Goal: Task Accomplishment & Management: Use online tool/utility

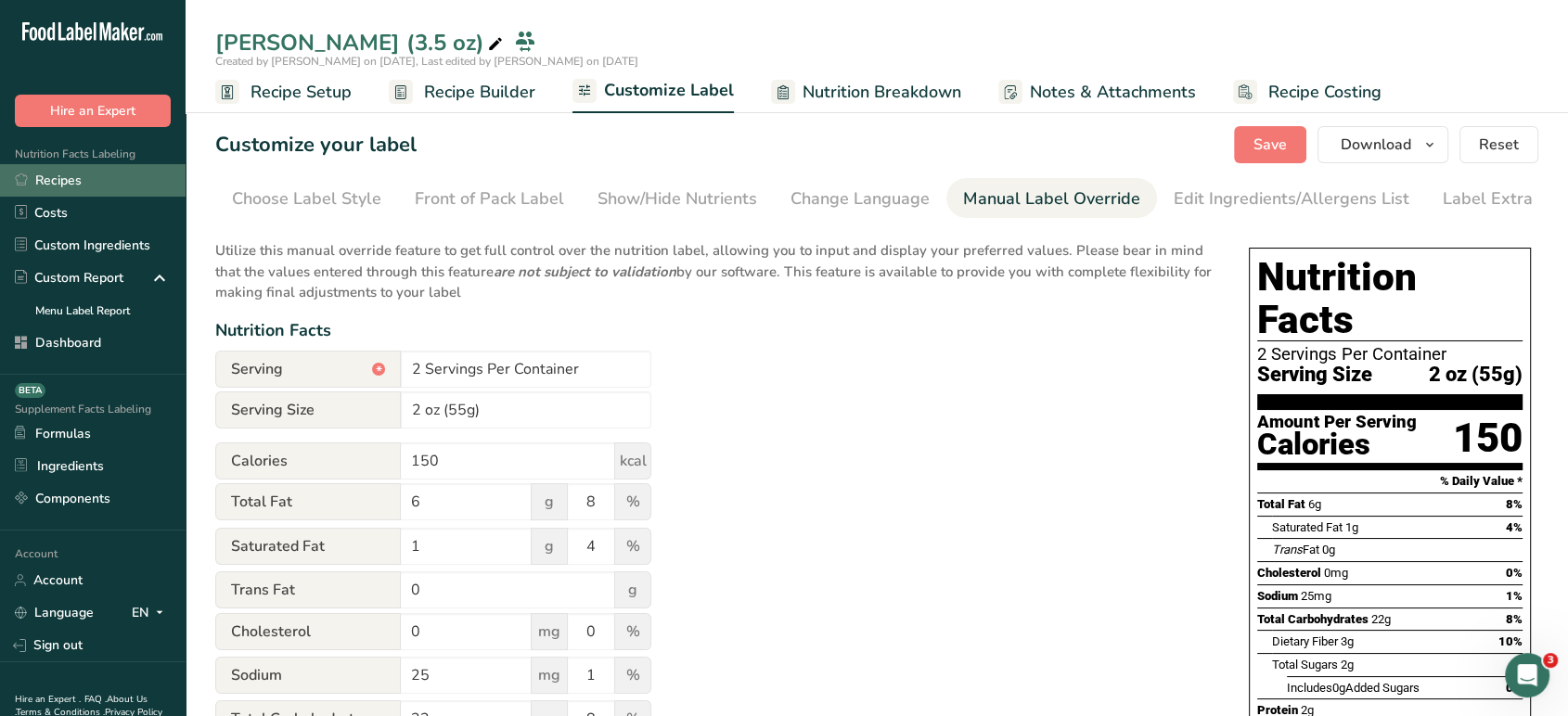
scroll to position [0, 25]
click at [98, 183] on link "Recipes" at bounding box center [93, 180] width 185 height 33
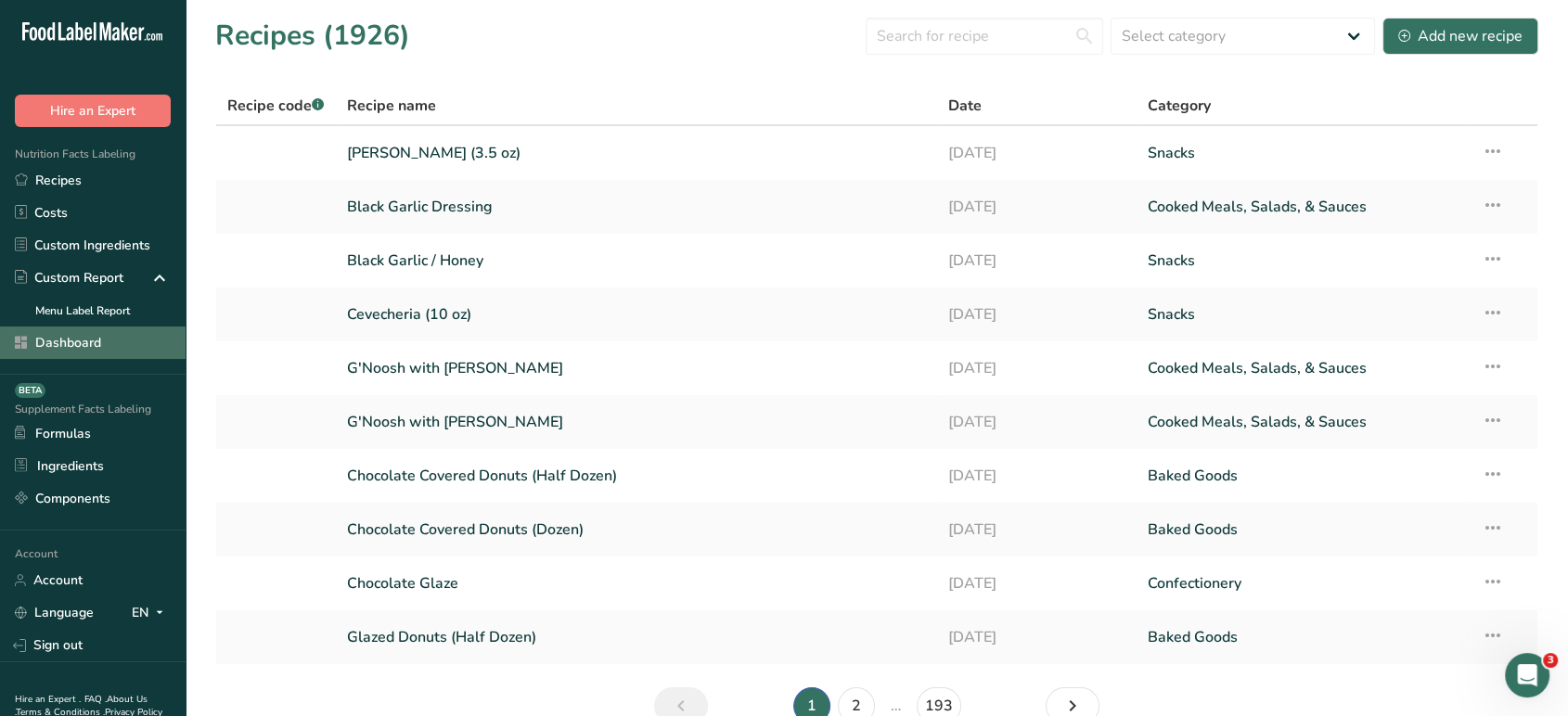
click at [96, 340] on link "Dashboard" at bounding box center [93, 342] width 185 height 33
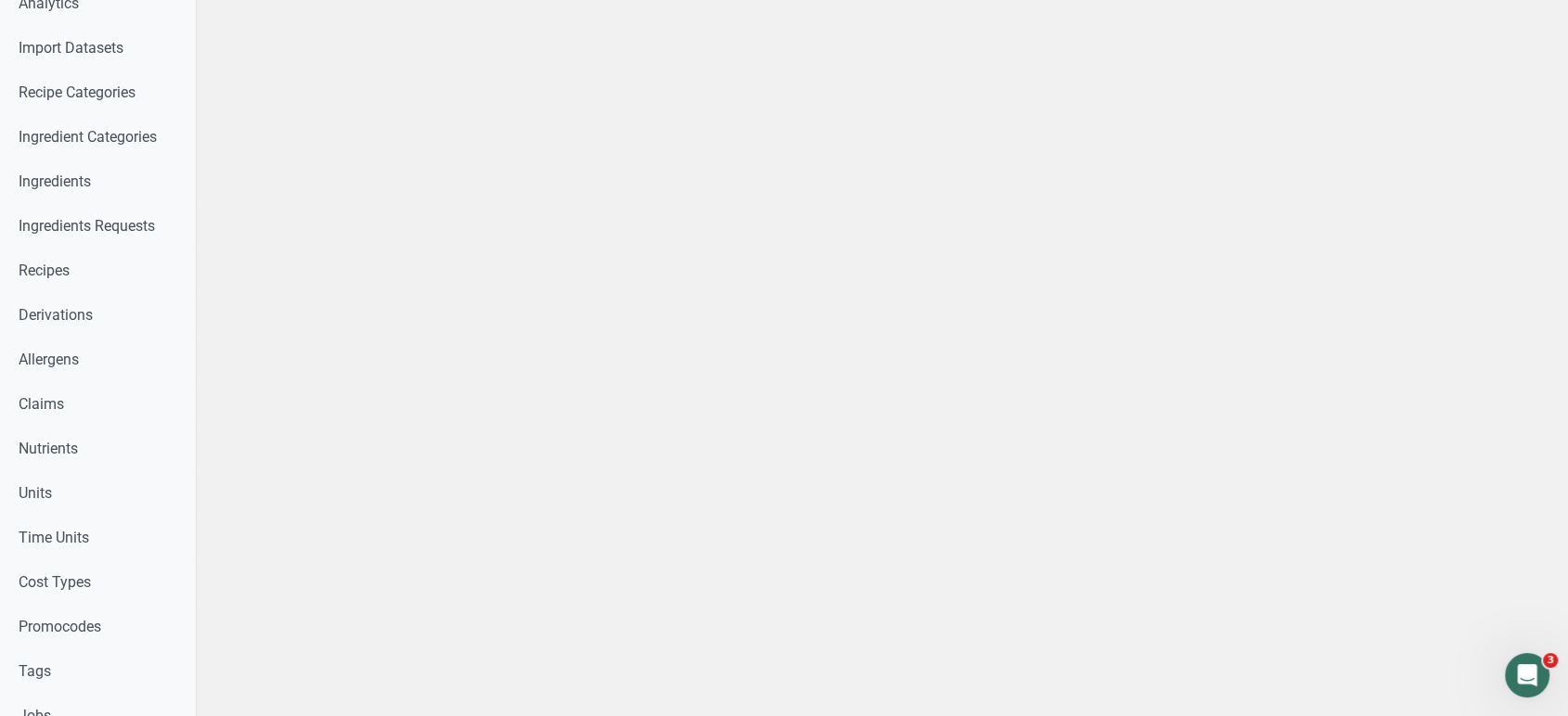
scroll to position [524, 0]
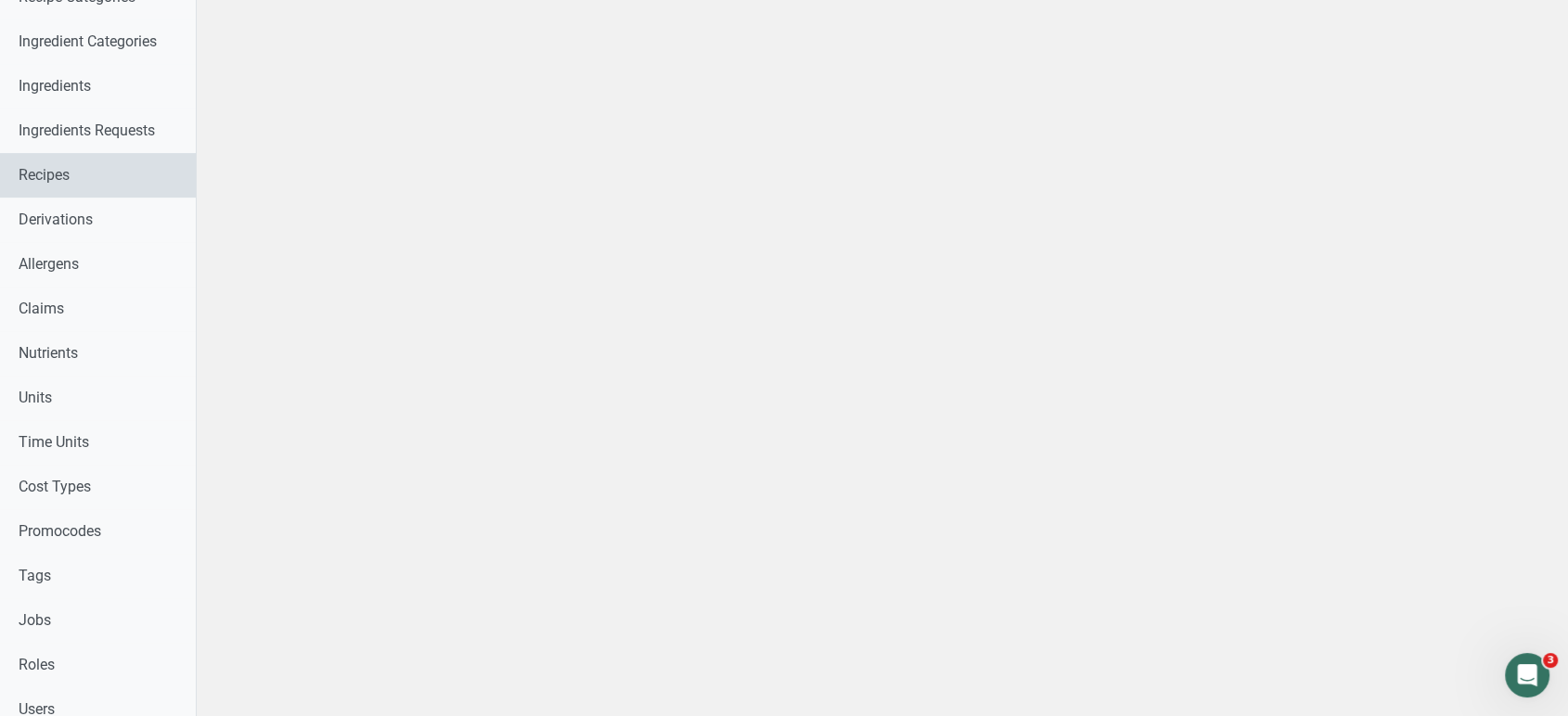
click at [114, 181] on link "Recipes" at bounding box center [98, 175] width 195 height 44
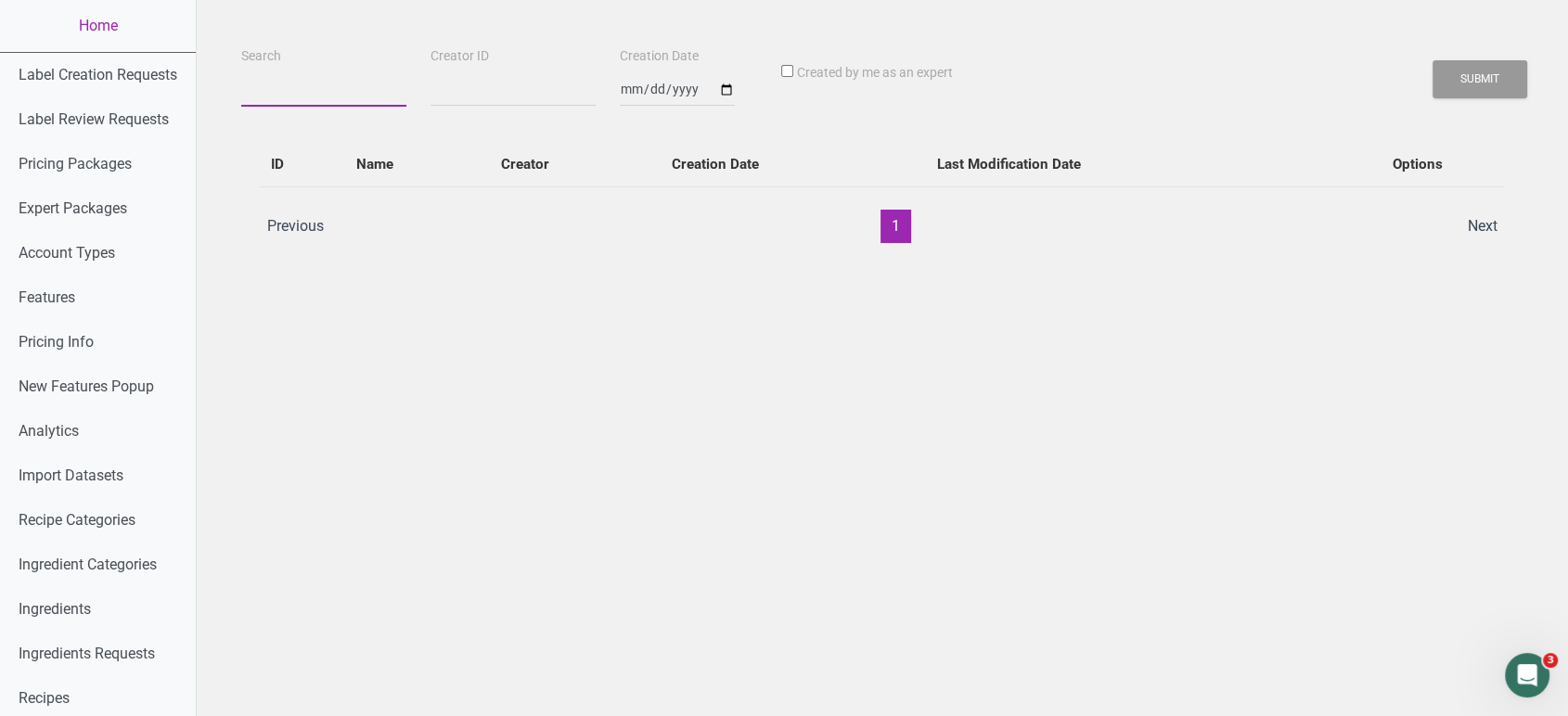
click at [329, 93] on input "Search" at bounding box center [323, 90] width 165 height 34
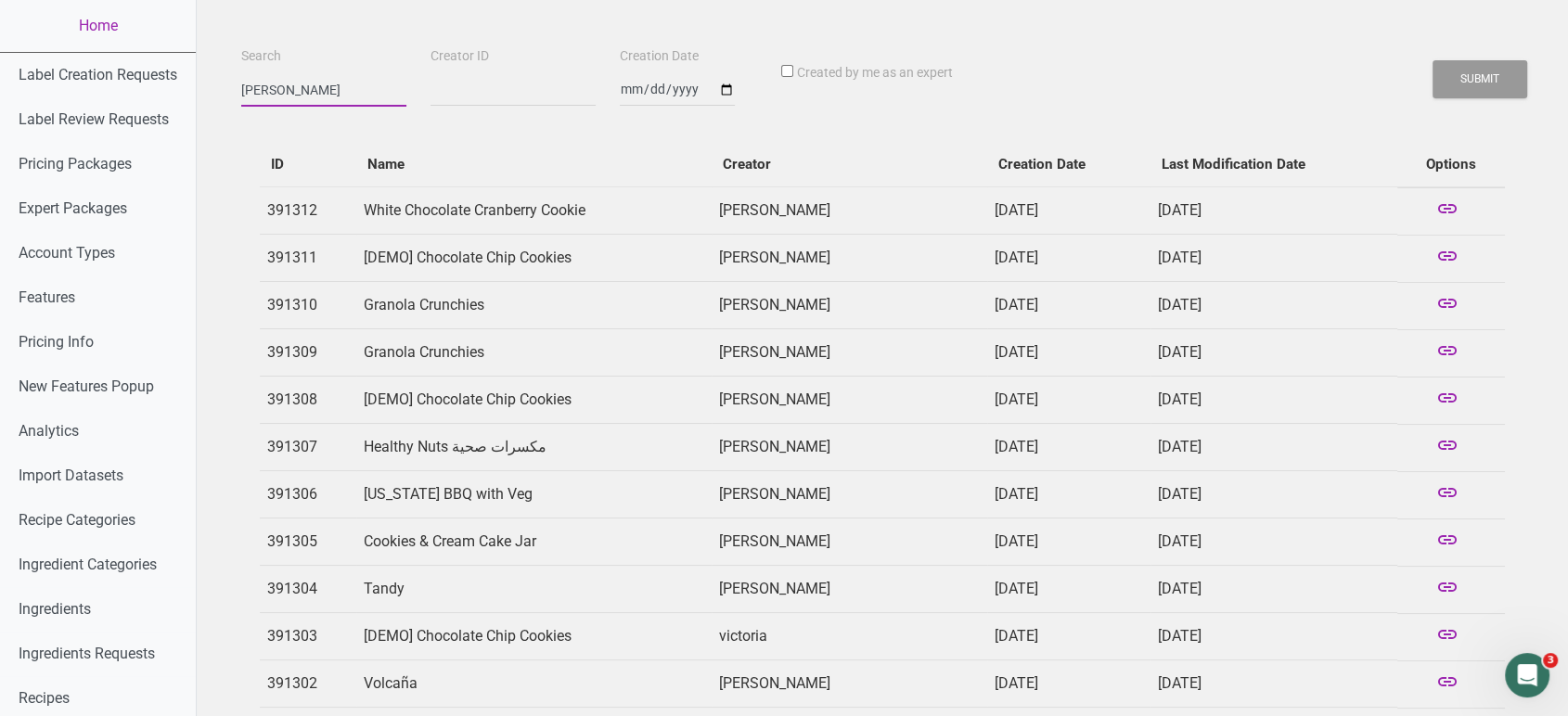
type input "[PERSON_NAME]"
click at [1433, 60] on button "Submit" at bounding box center [1480, 79] width 95 height 38
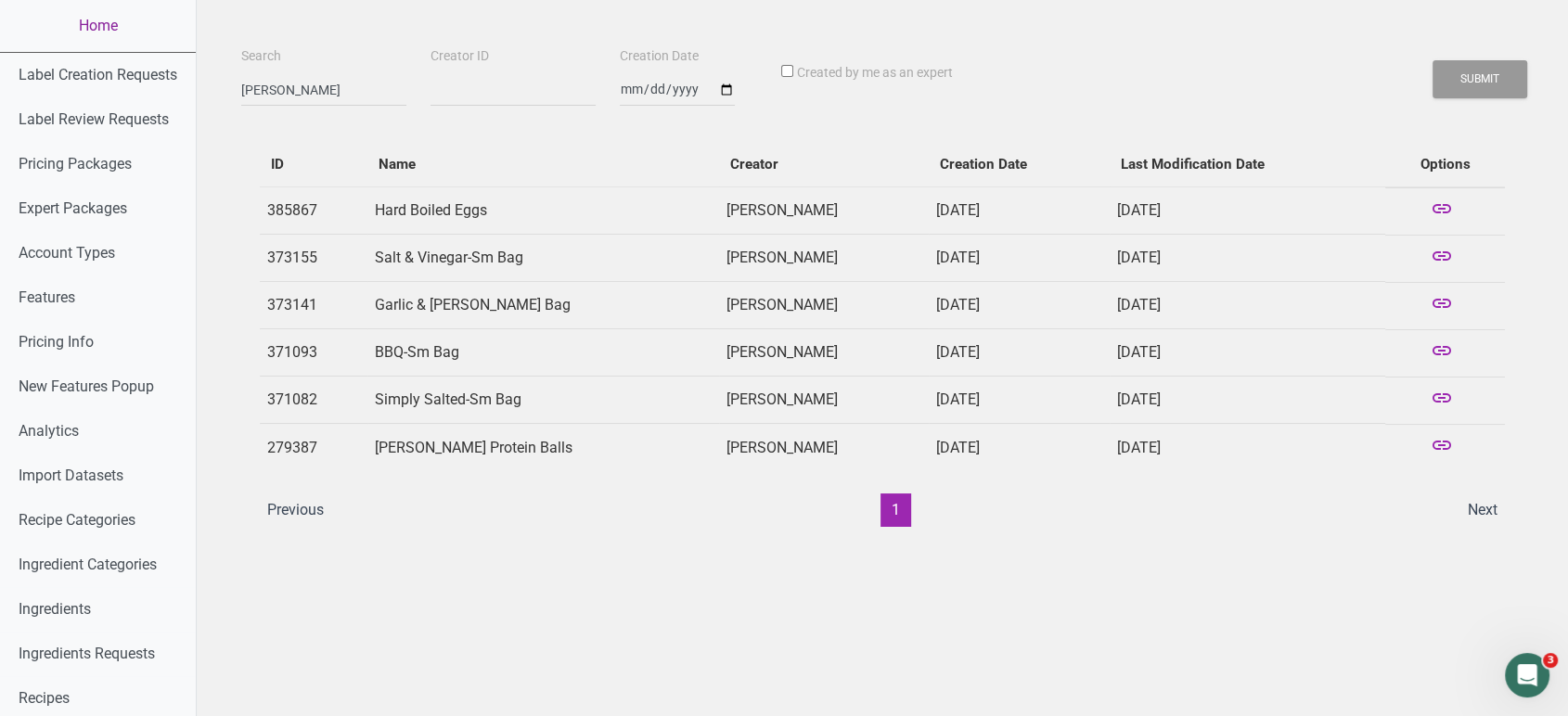
click at [89, 24] on link "Home" at bounding box center [98, 26] width 195 height 52
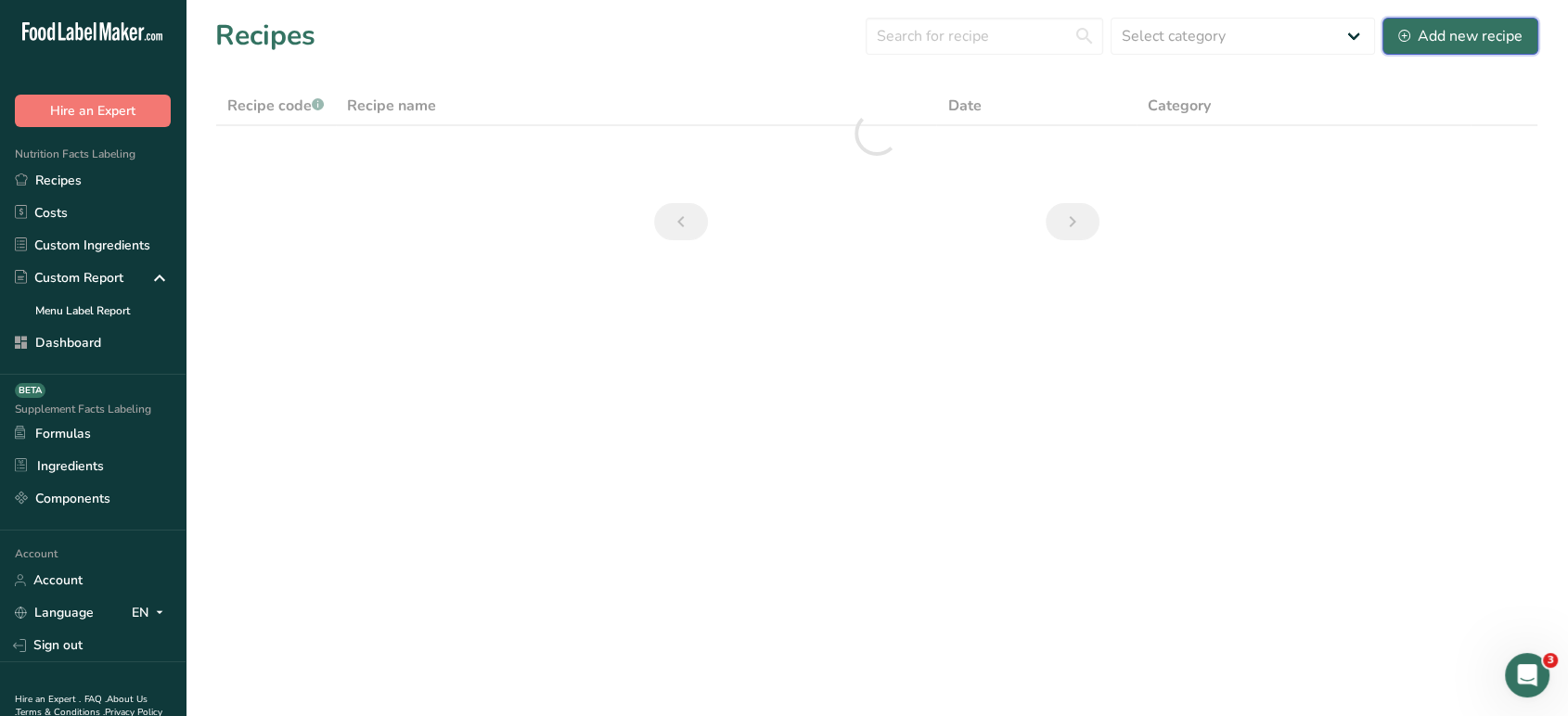
click at [1426, 53] on button "Add new recipe" at bounding box center [1461, 36] width 156 height 37
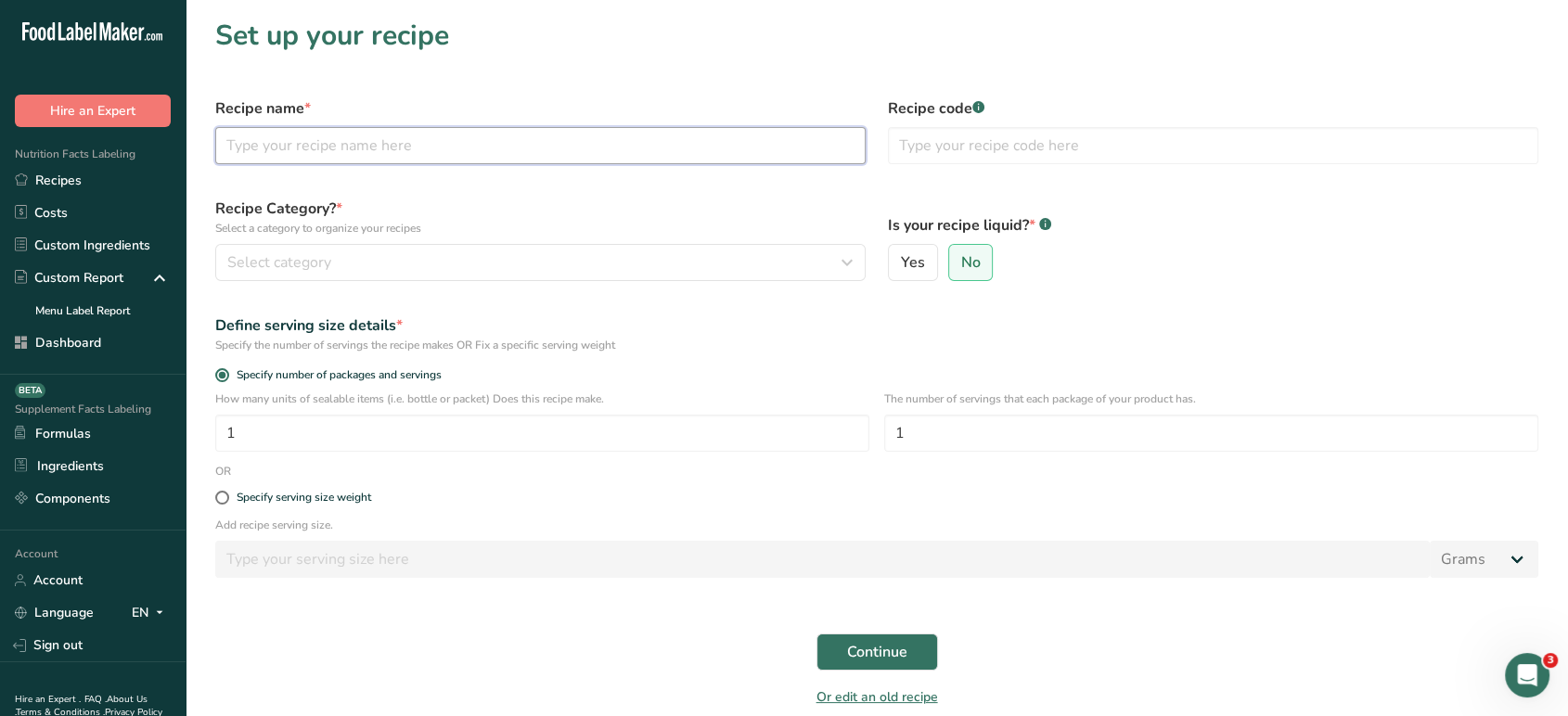
click at [600, 141] on input "text" at bounding box center [539, 146] width 650 height 37
type input "Strawberry Toasty"
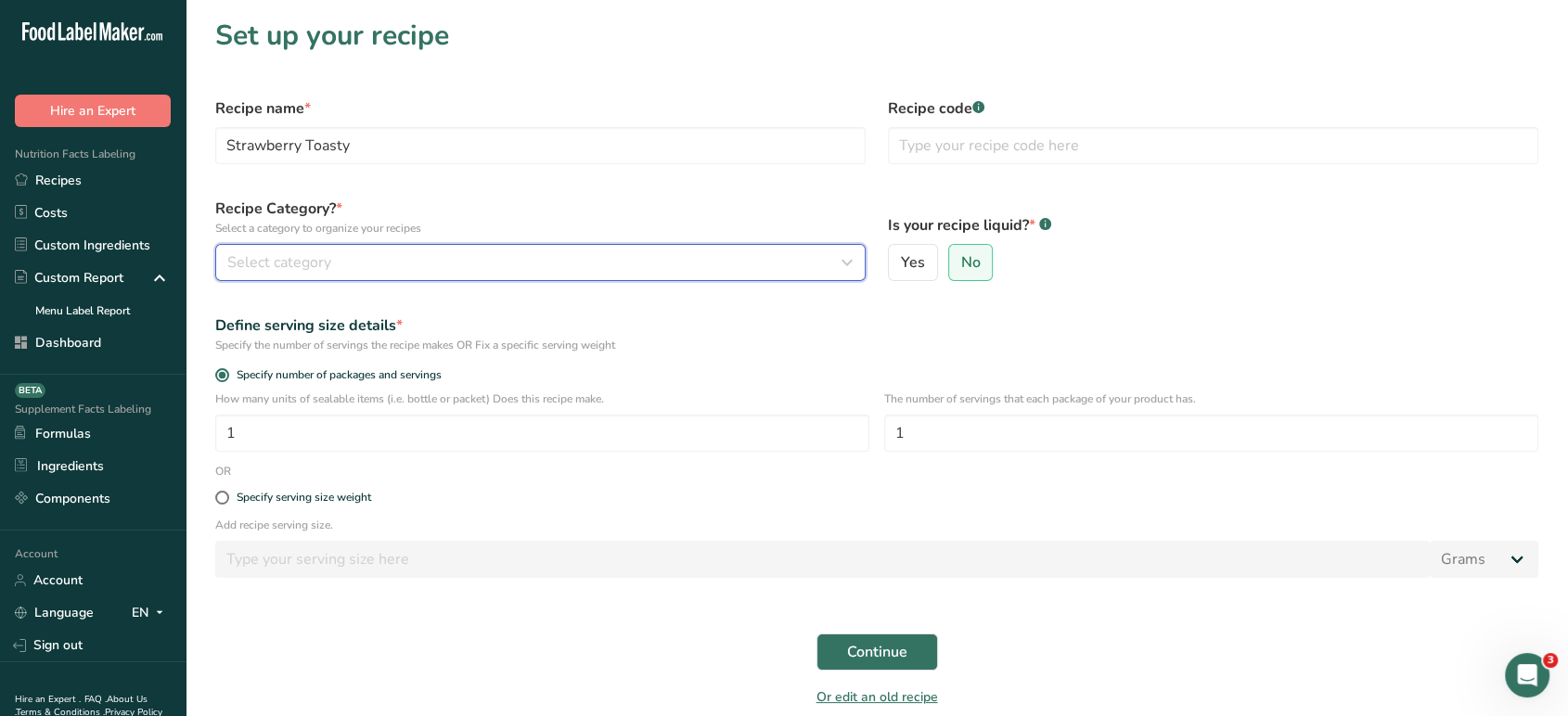
click at [651, 256] on div "Select category" at bounding box center [535, 262] width 615 height 23
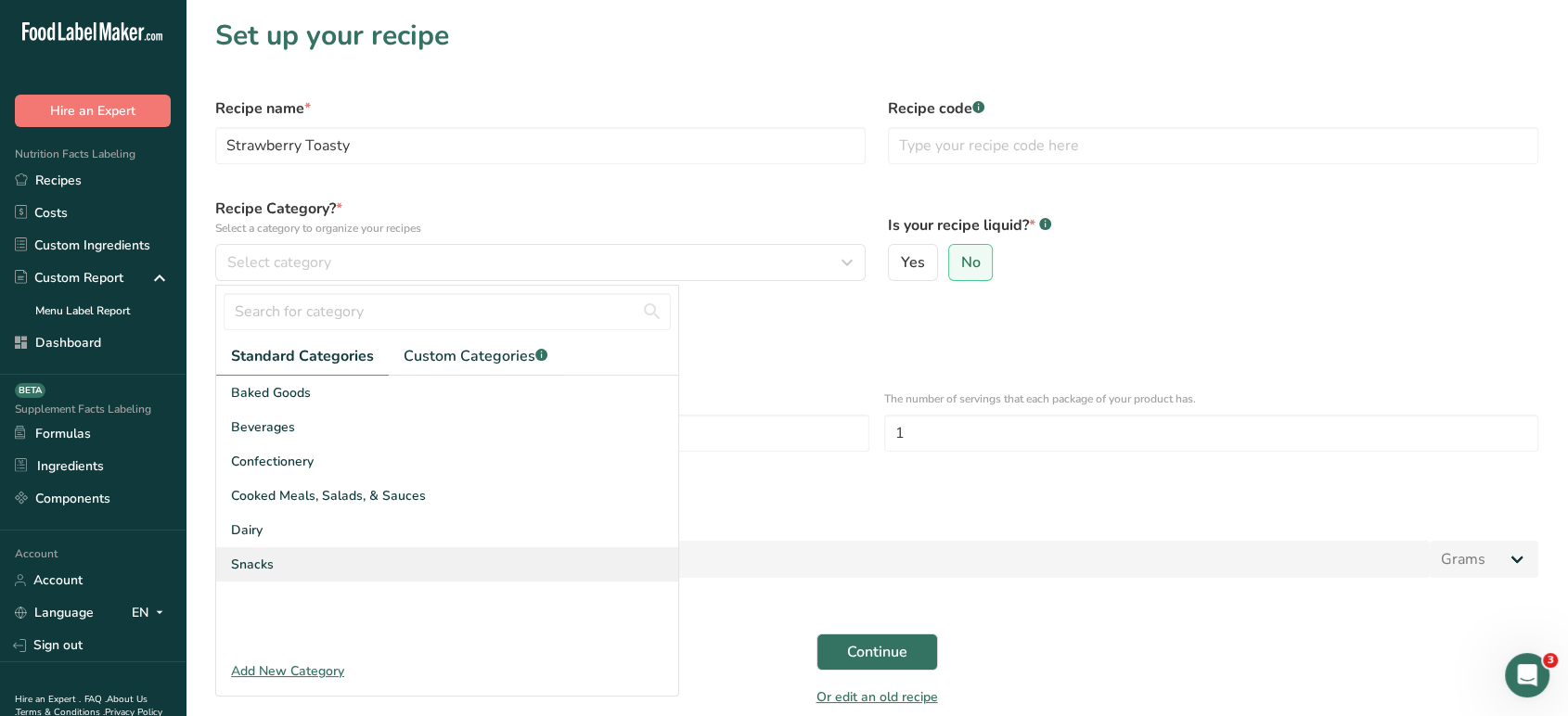
click at [371, 558] on div "Snacks" at bounding box center [447, 564] width 462 height 35
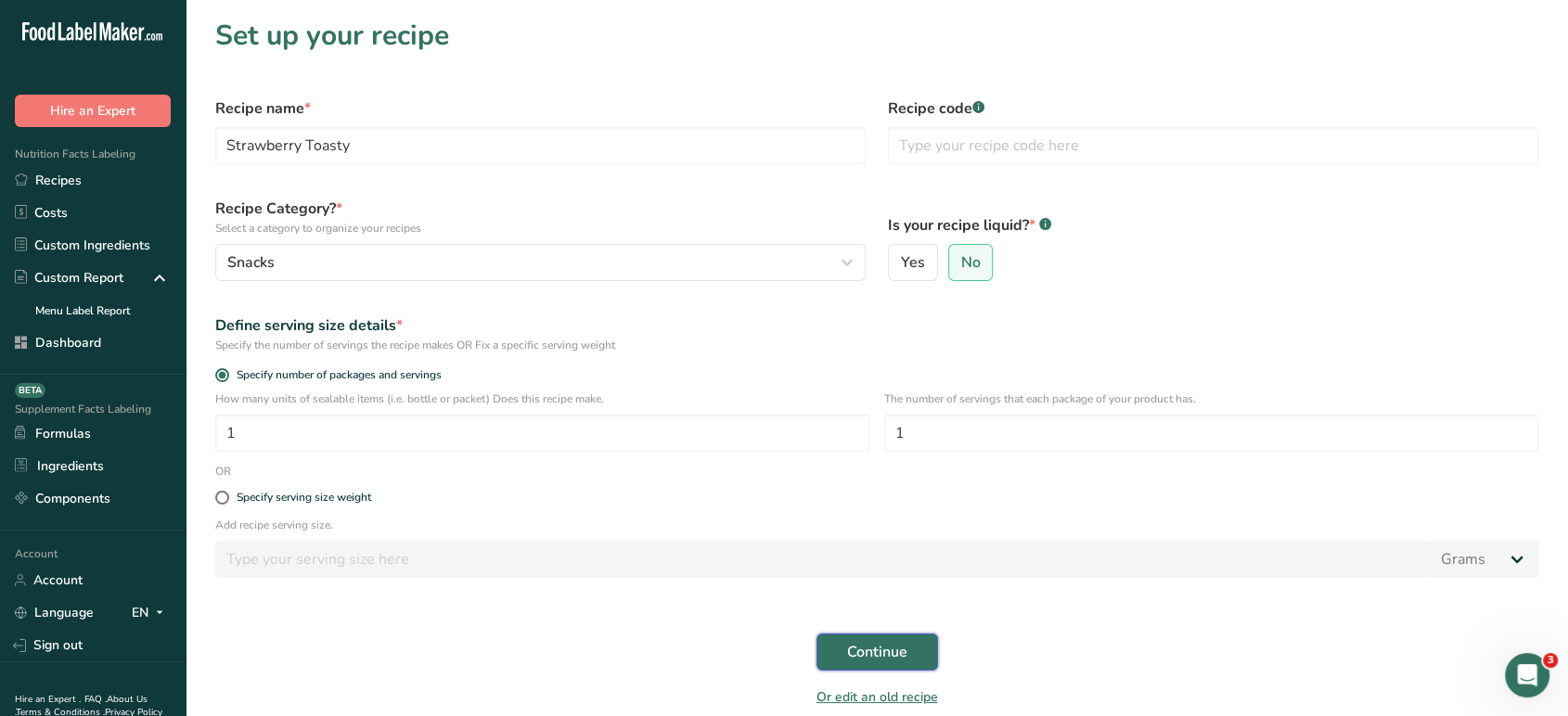
click at [888, 650] on span "Continue" at bounding box center [877, 652] width 60 height 23
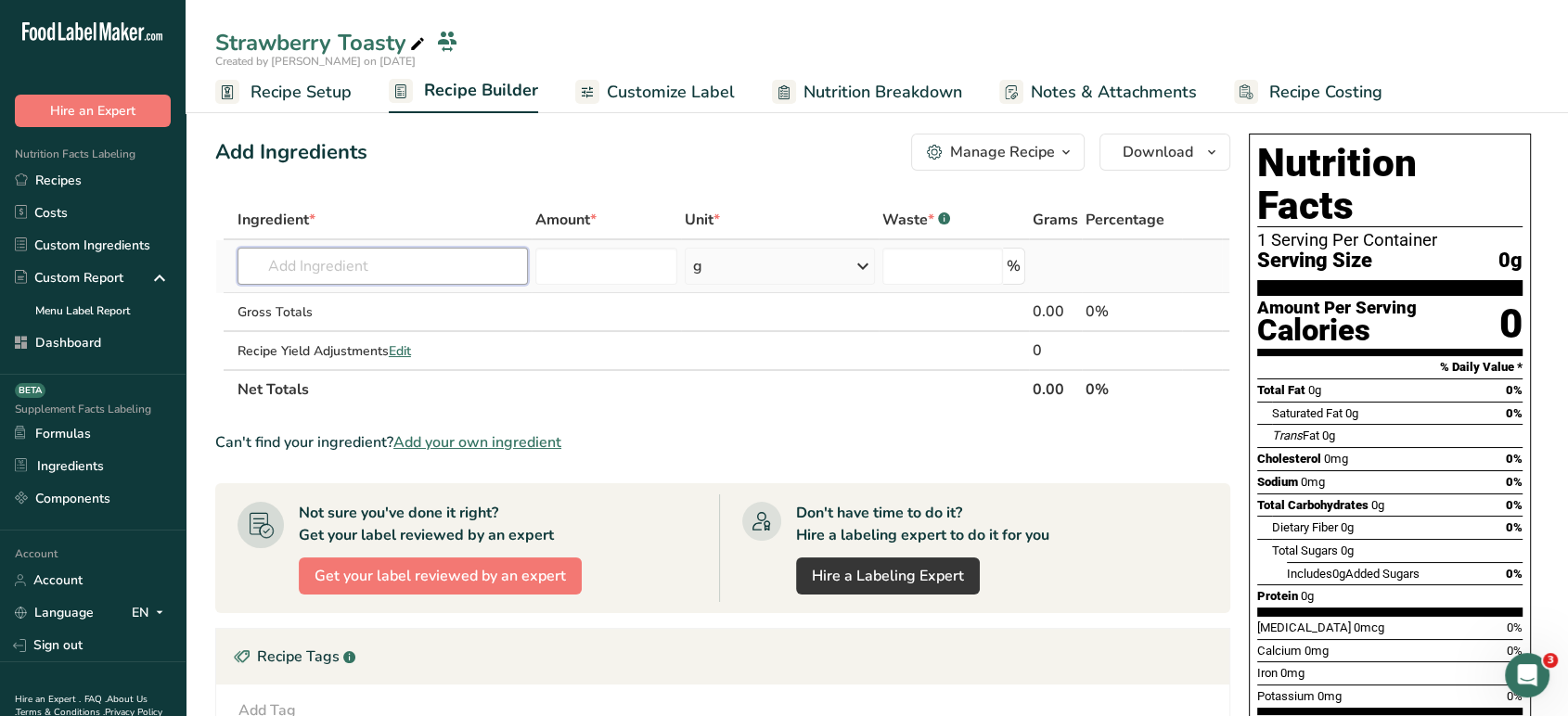
click at [453, 272] on input "text" at bounding box center [383, 266] width 290 height 37
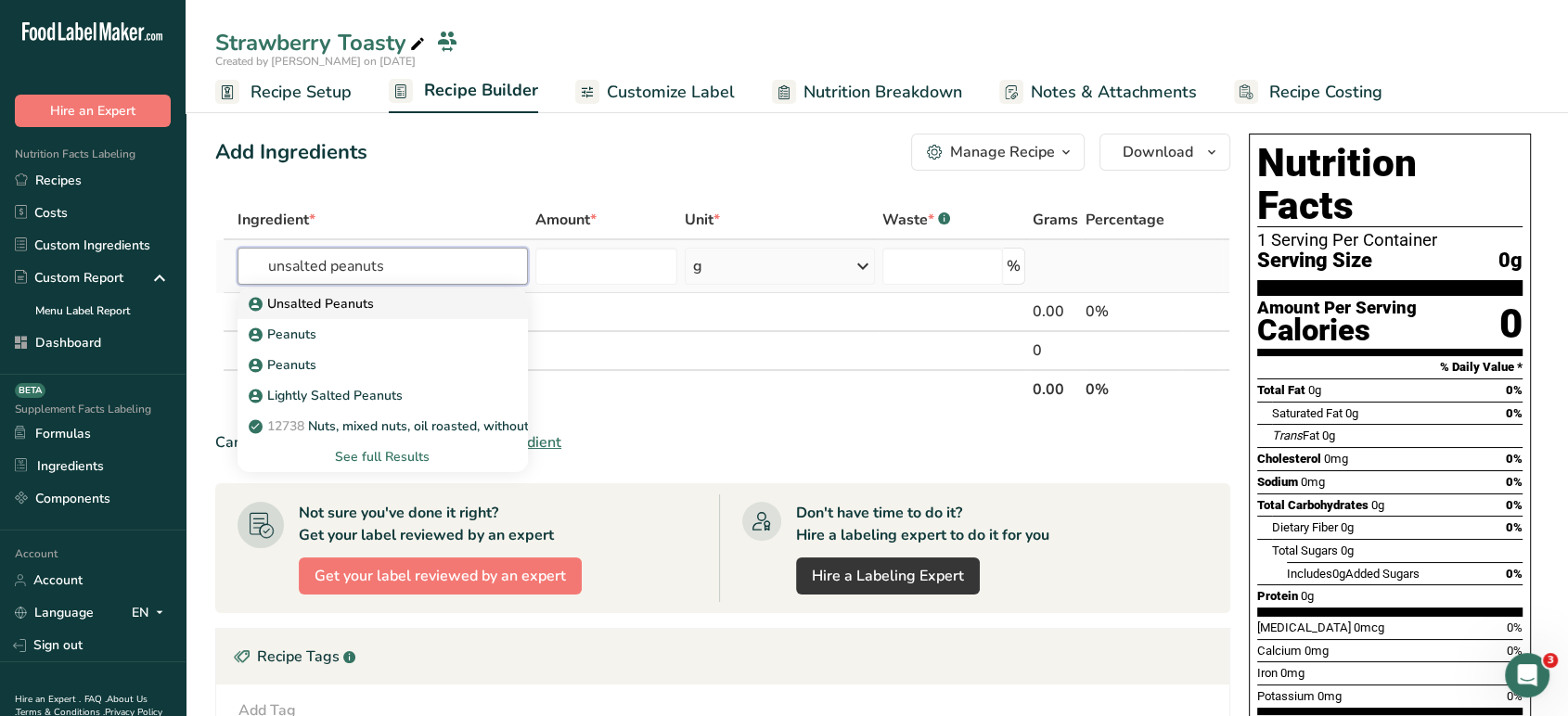
type input "unsalted peanuts"
click at [453, 298] on div "Unsalted Peanuts" at bounding box center [368, 304] width 231 height 20
type input "Unsalted Peanuts"
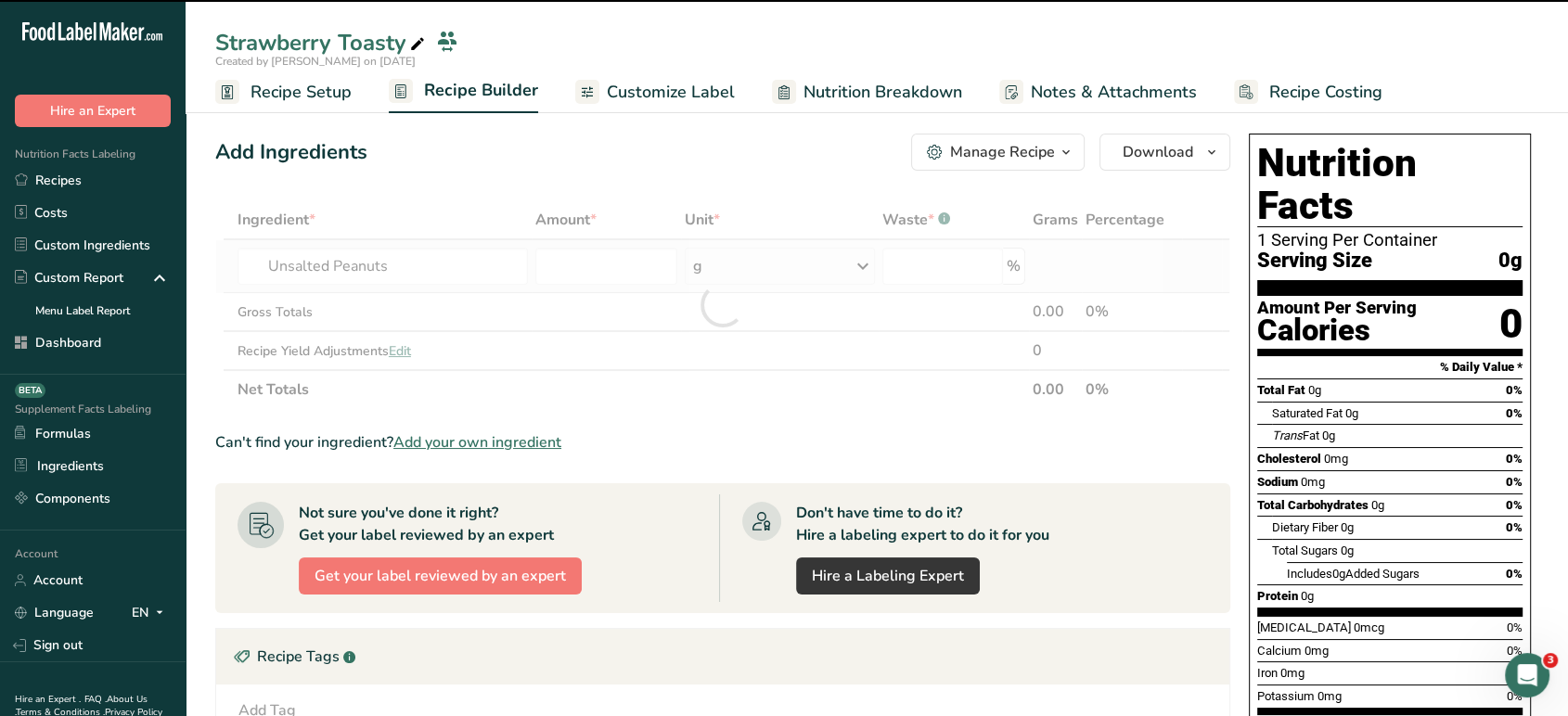
type input "0"
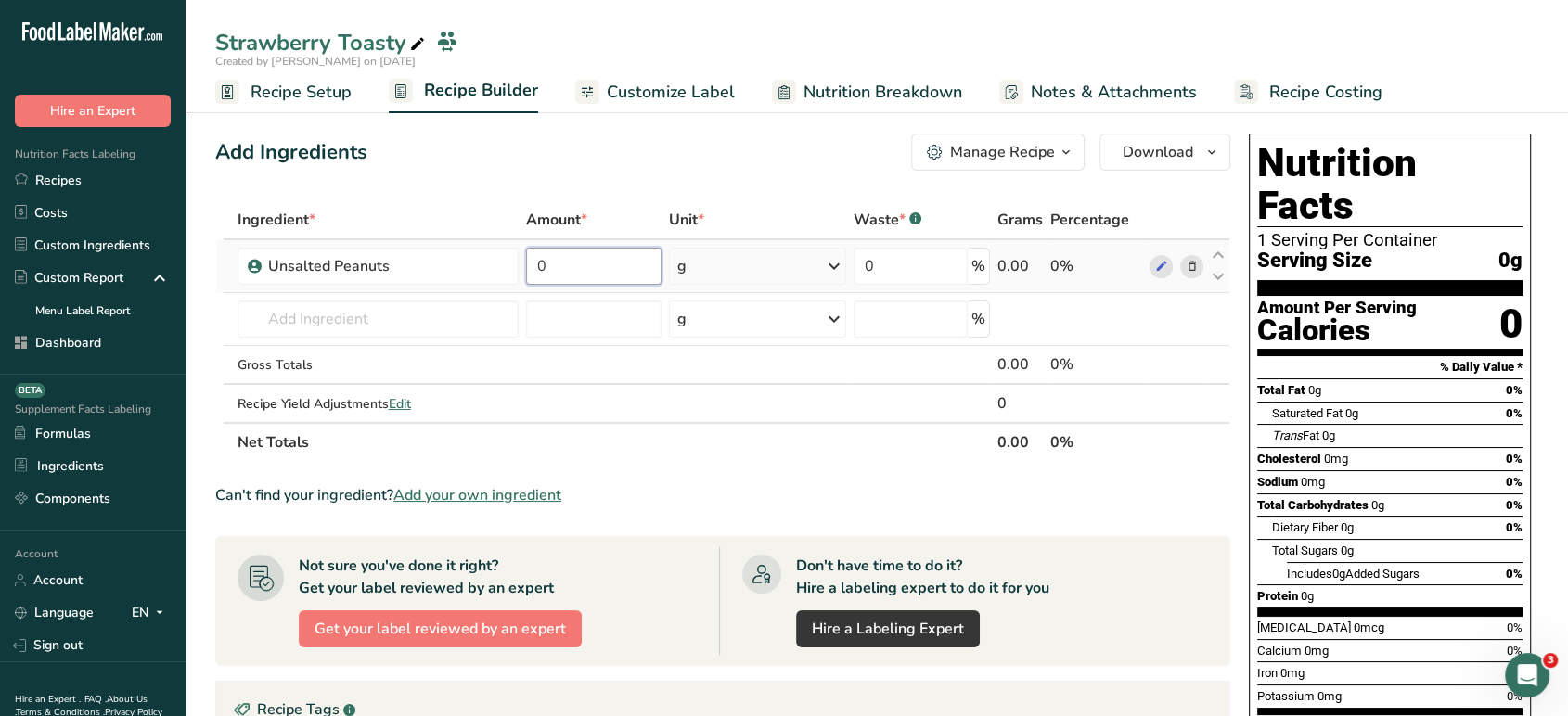
click at [567, 260] on input "0" at bounding box center [593, 266] width 135 height 37
type input "300"
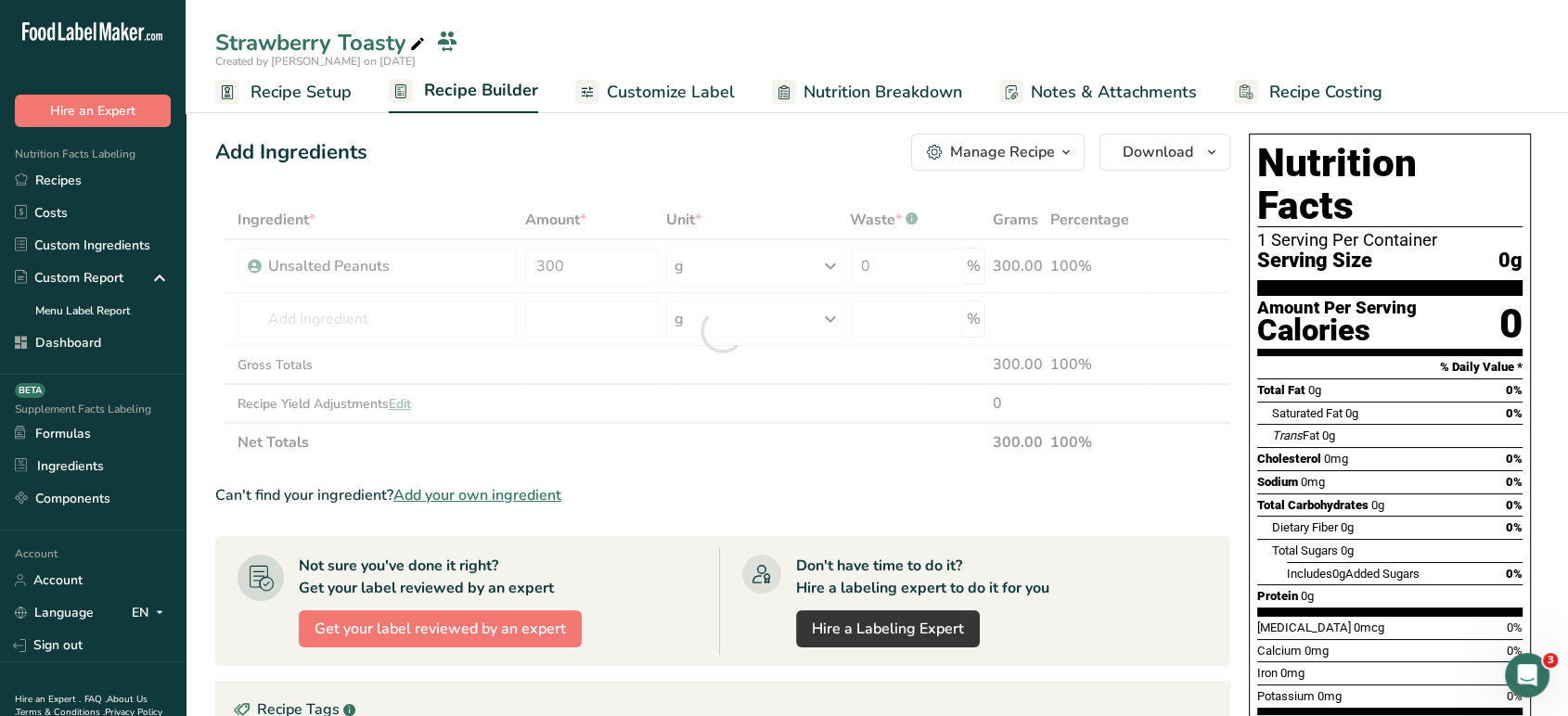
click at [518, 122] on section "Add Ingredients Manage Recipe Delete Recipe Duplicate Recipe Scale Recipe Save …" at bounding box center [877, 614] width 1383 height 1036
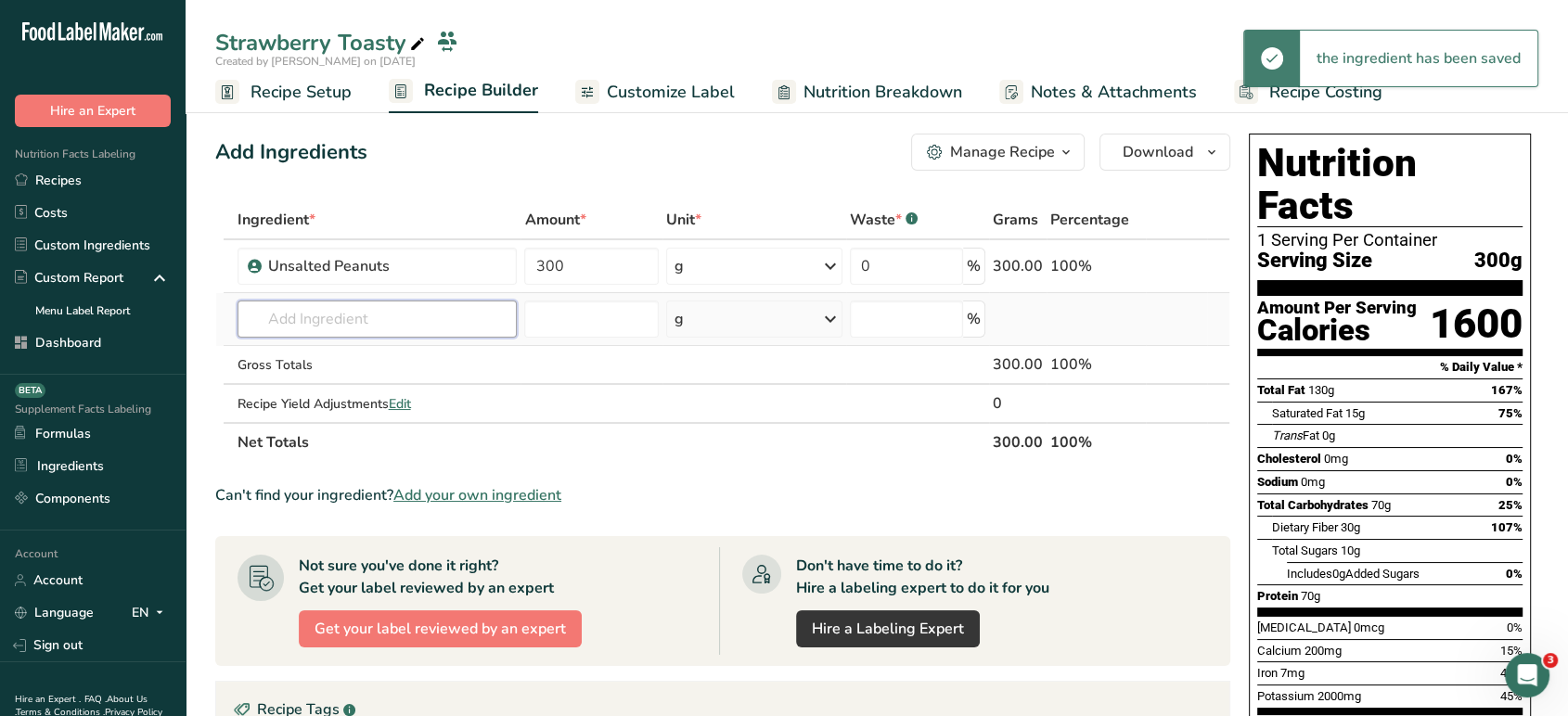
click at [429, 302] on input "text" at bounding box center [378, 320] width 280 height 37
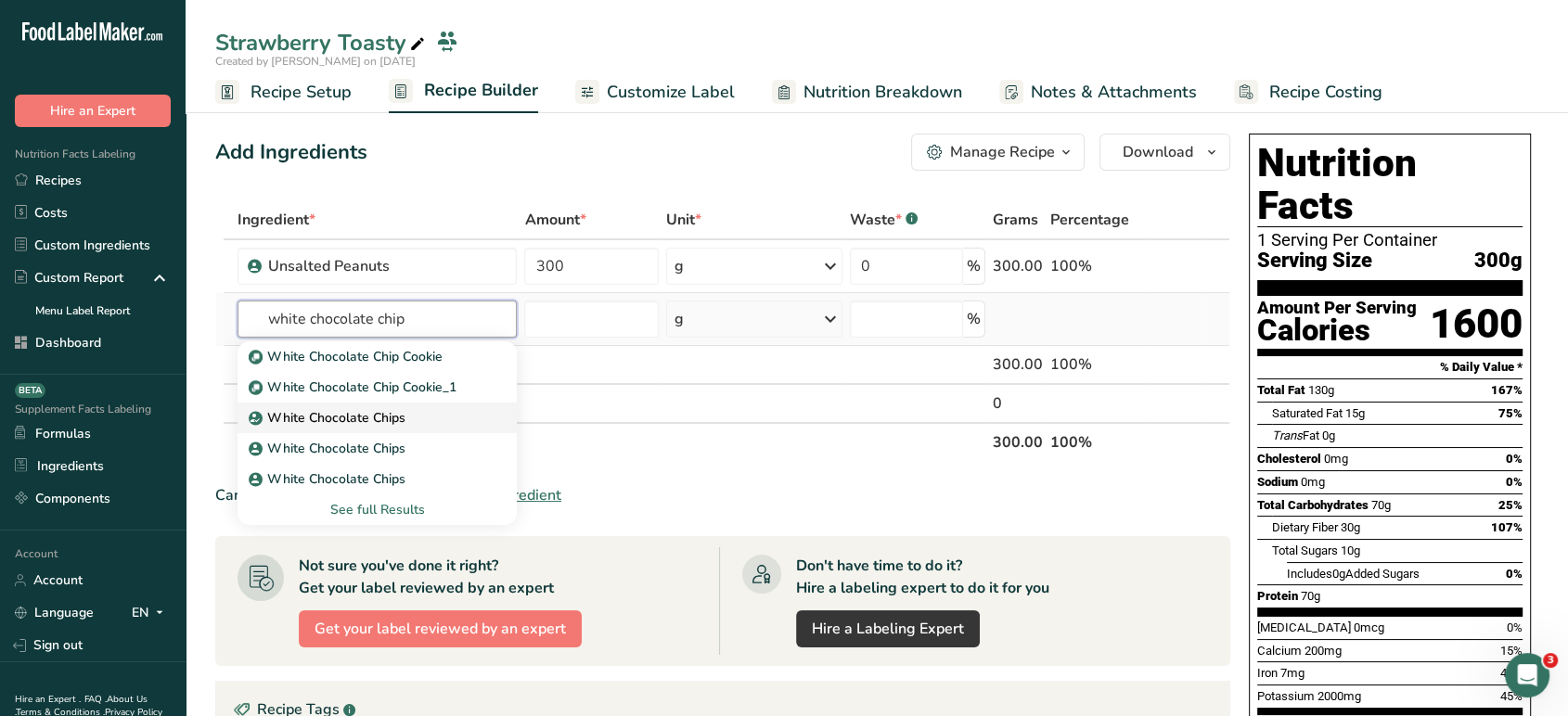
type input "white chocolate chip"
click at [422, 421] on div "White Chocolate Chips" at bounding box center [363, 418] width 221 height 20
type input "White Chocolate Chips"
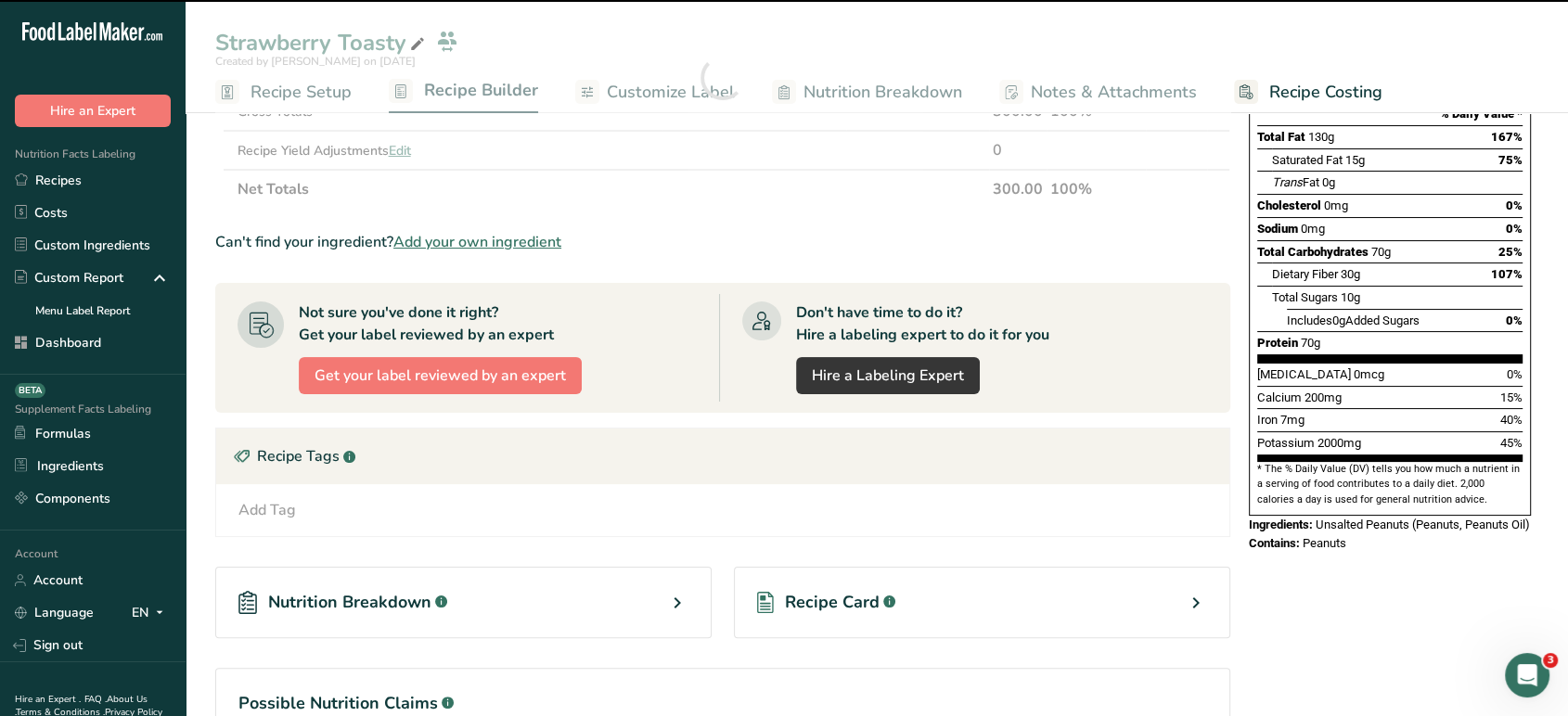
scroll to position [252, 0]
type input "0"
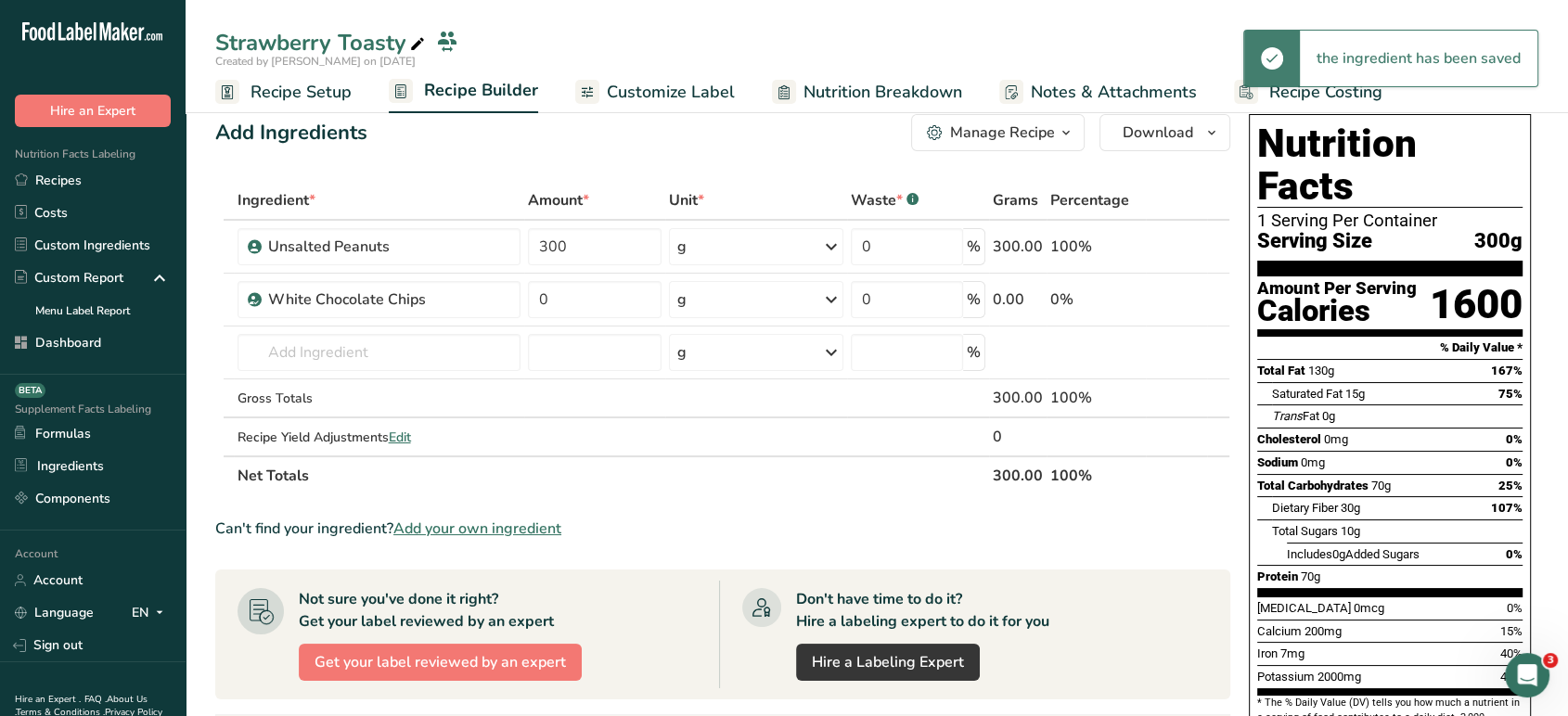
scroll to position [0, 0]
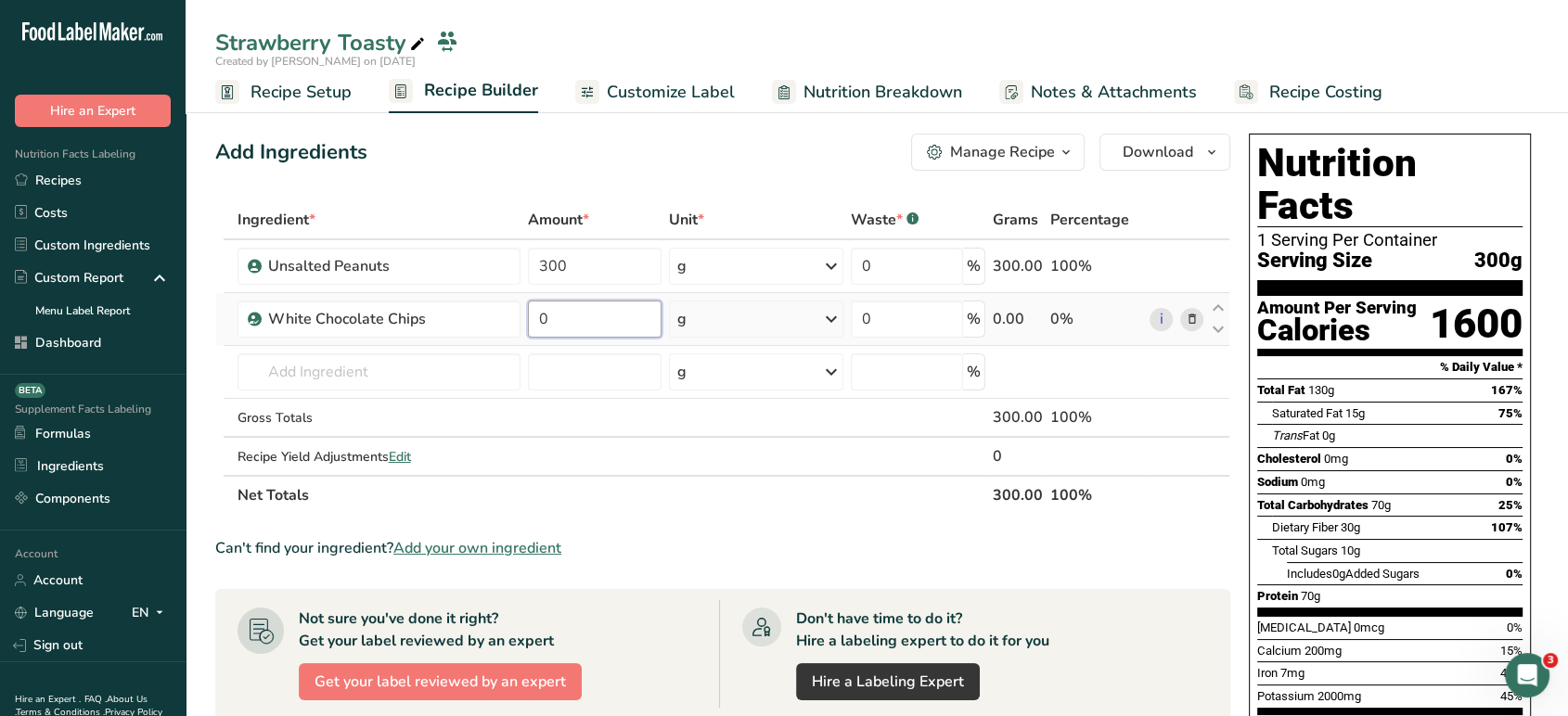
click at [592, 308] on input "0" at bounding box center [594, 320] width 133 height 37
type input "40"
click at [688, 206] on div "Ingredient * Amount * Unit * Waste * .a-a{fill:#347362;}.b-a{fill:#fff;} Grams …" at bounding box center [722, 357] width 1015 height 315
click at [419, 374] on input "text" at bounding box center [380, 372] width 284 height 37
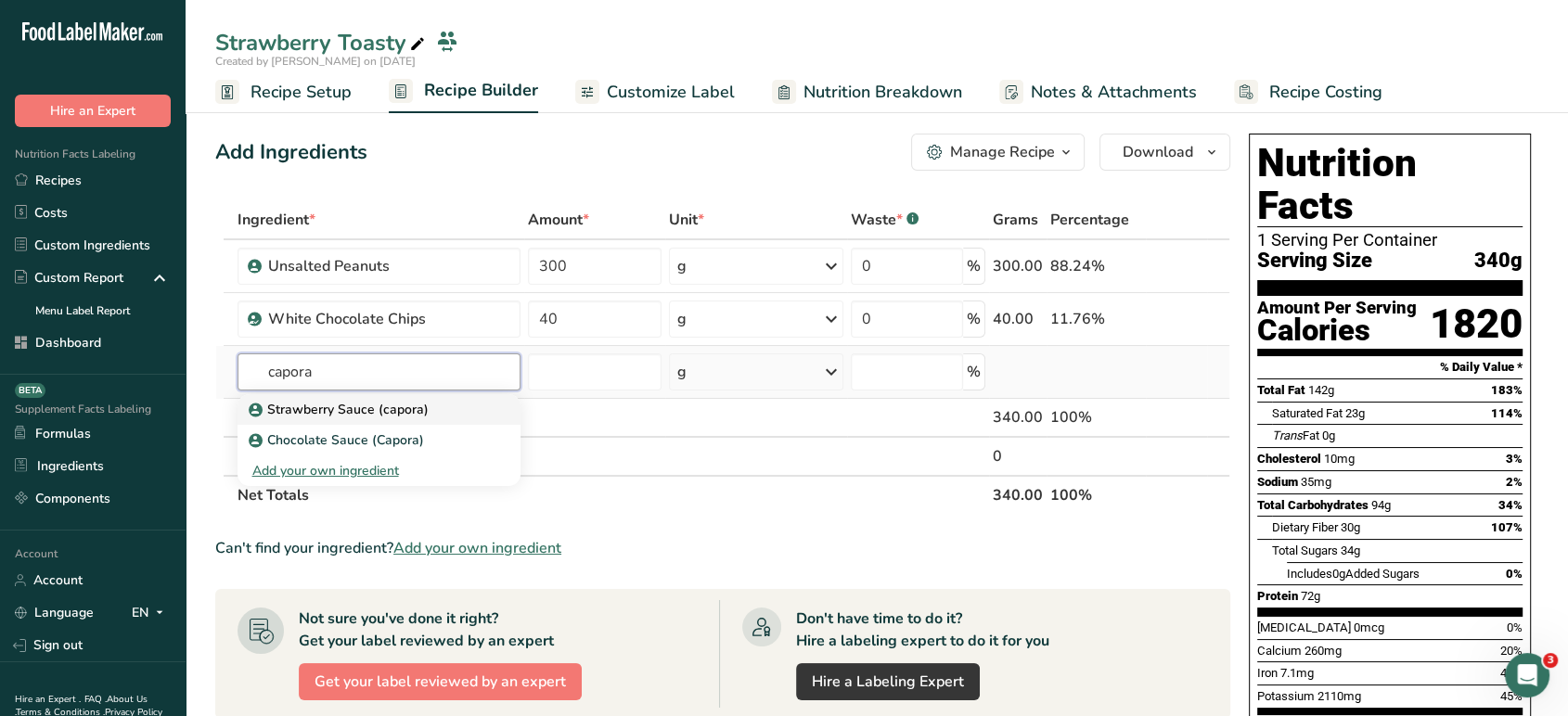
type input "capora"
click at [431, 409] on div "Strawberry Sauce (capora)" at bounding box center [365, 409] width 225 height 20
type input "Strawberry Sauce (capora)"
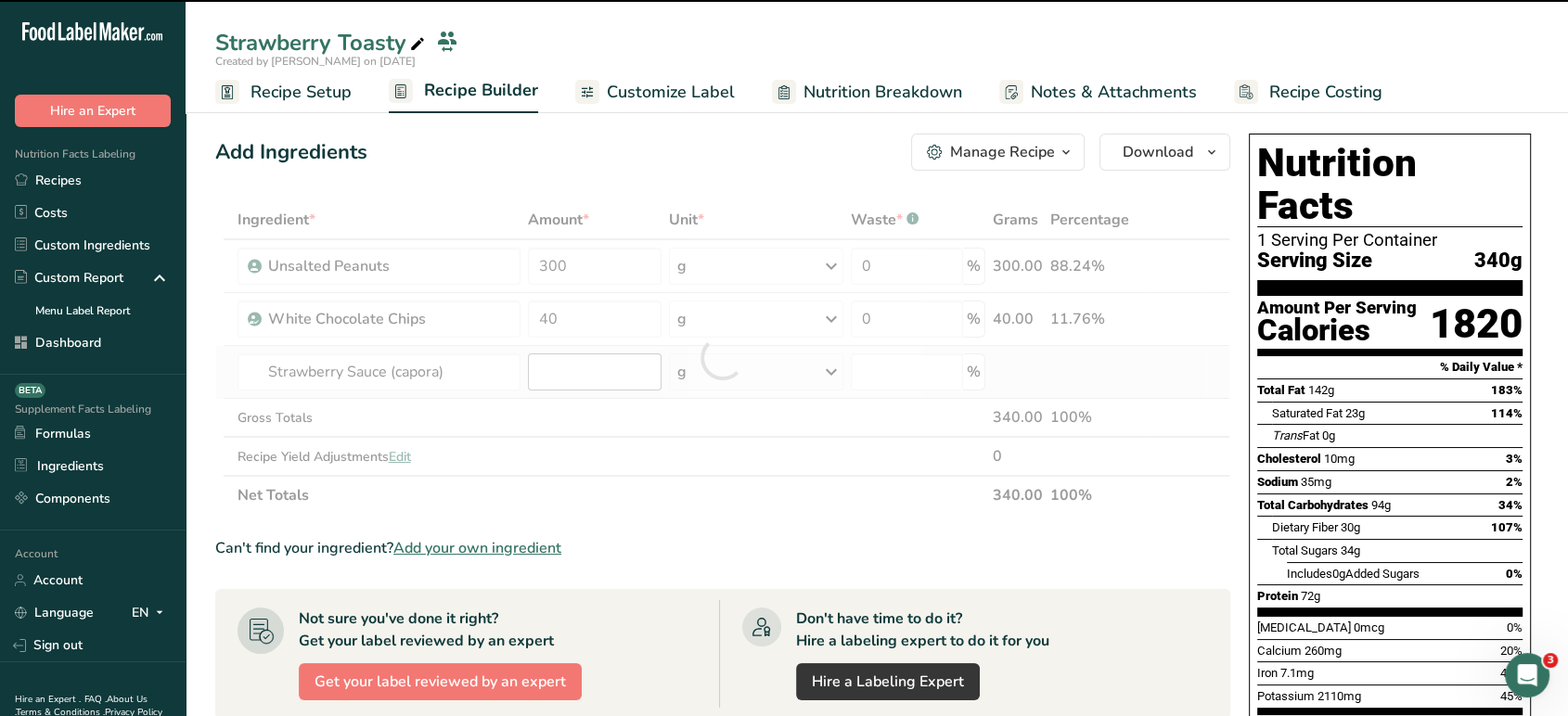
type input "0"
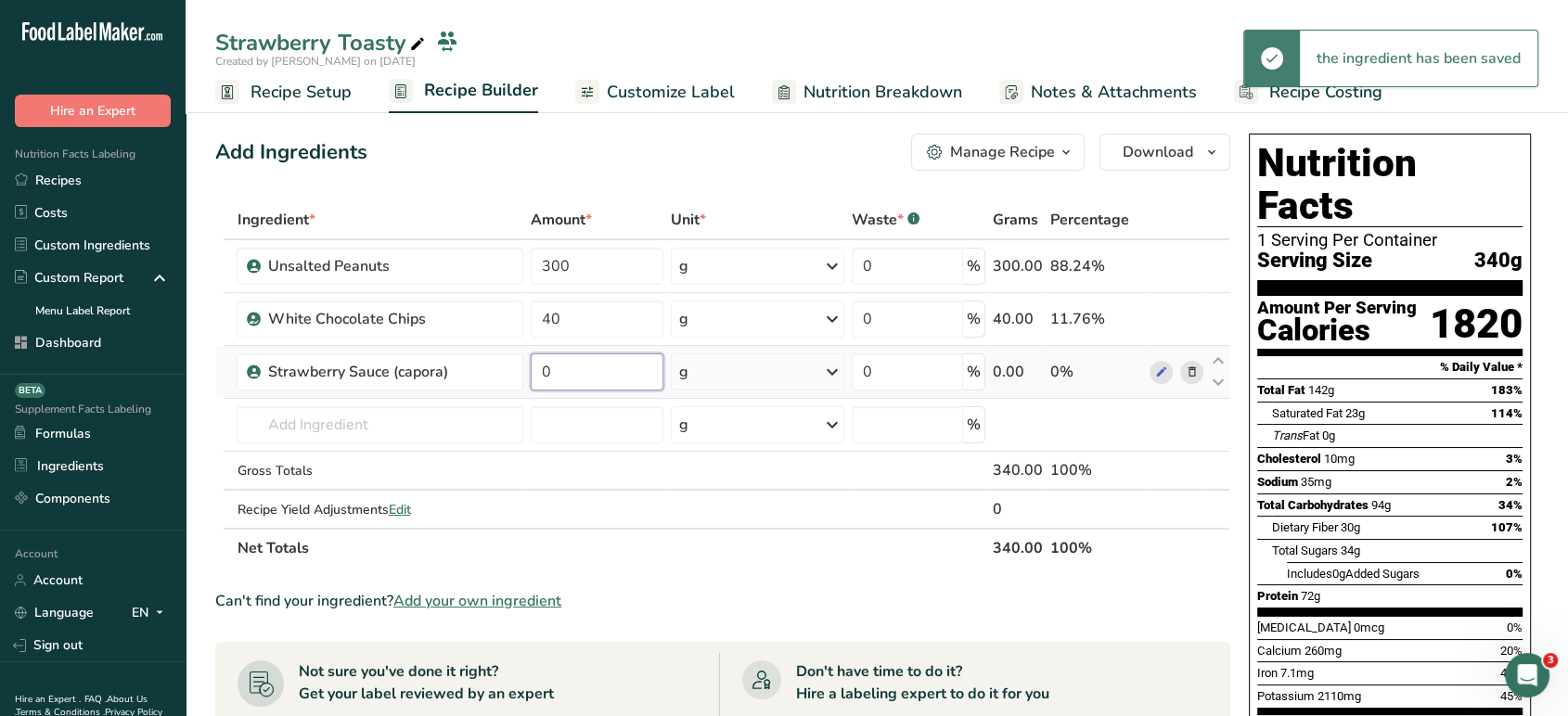
click at [613, 369] on input "0" at bounding box center [597, 372] width 133 height 37
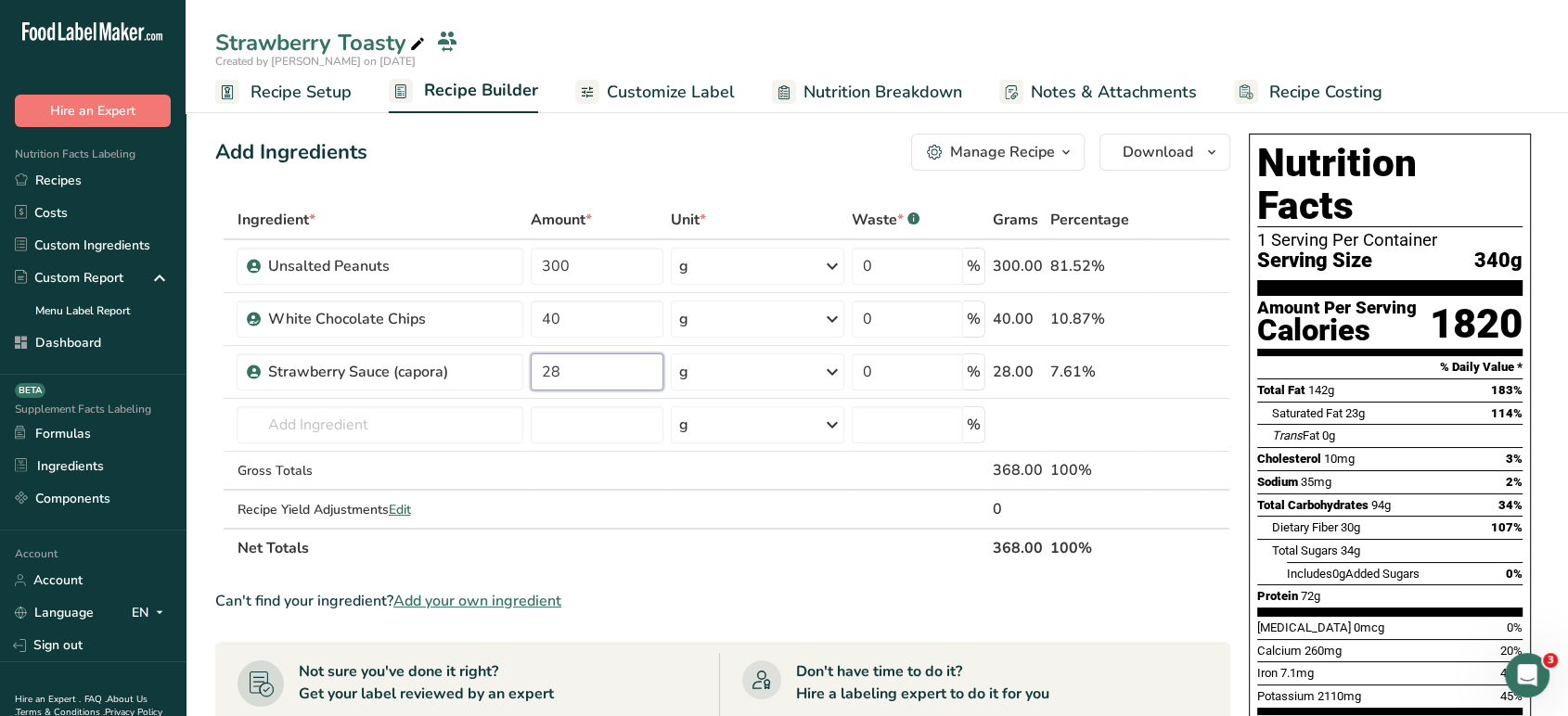
type input "28"
click at [581, 168] on div "Add Ingredients Manage Recipe Delete Recipe Duplicate Recipe Scale Recipe Save …" at bounding box center [722, 152] width 1015 height 37
click at [311, 92] on span "Recipe Setup" at bounding box center [301, 92] width 102 height 25
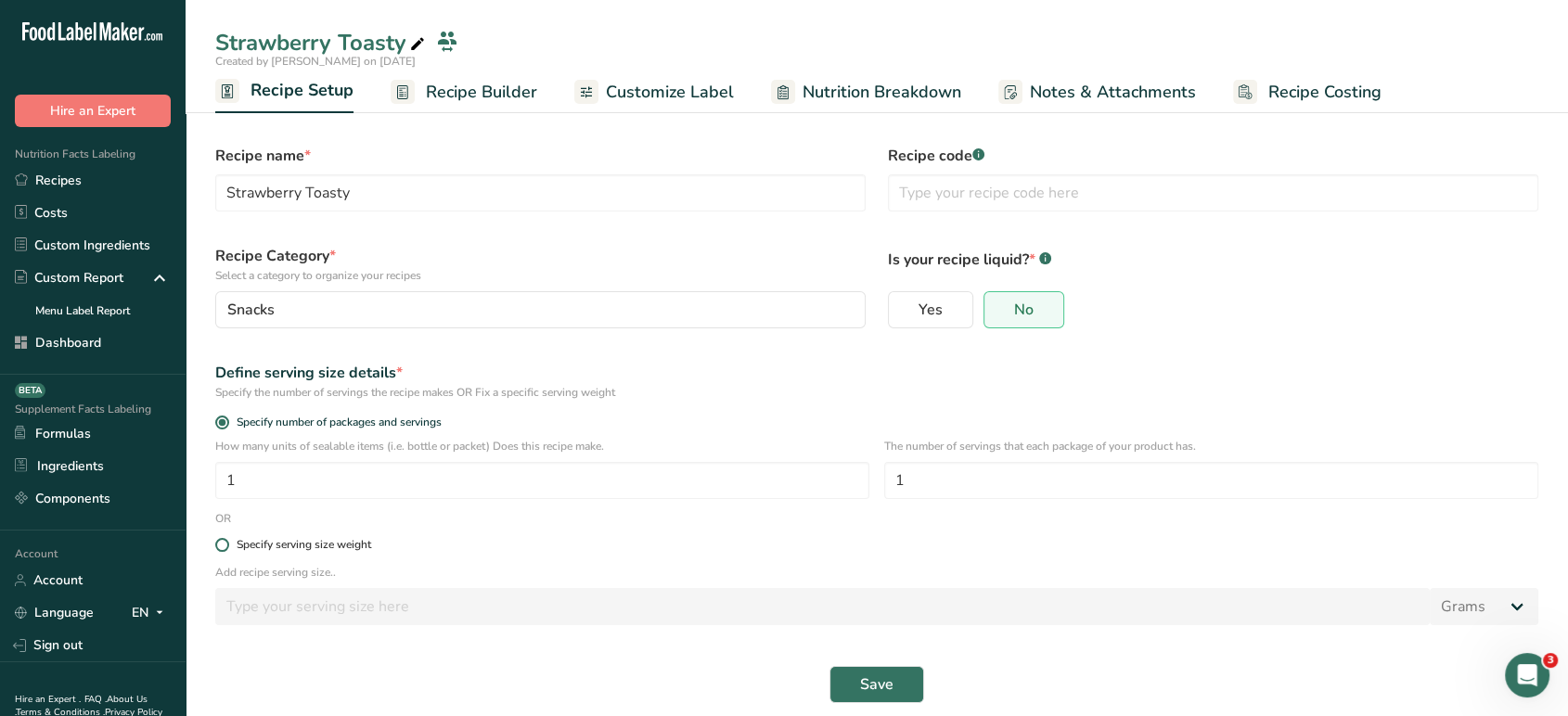
click at [220, 549] on span at bounding box center [222, 545] width 14 height 14
click at [220, 549] on input "Specify serving size weight" at bounding box center [221, 545] width 12 height 12
radio input "true"
radio input "false"
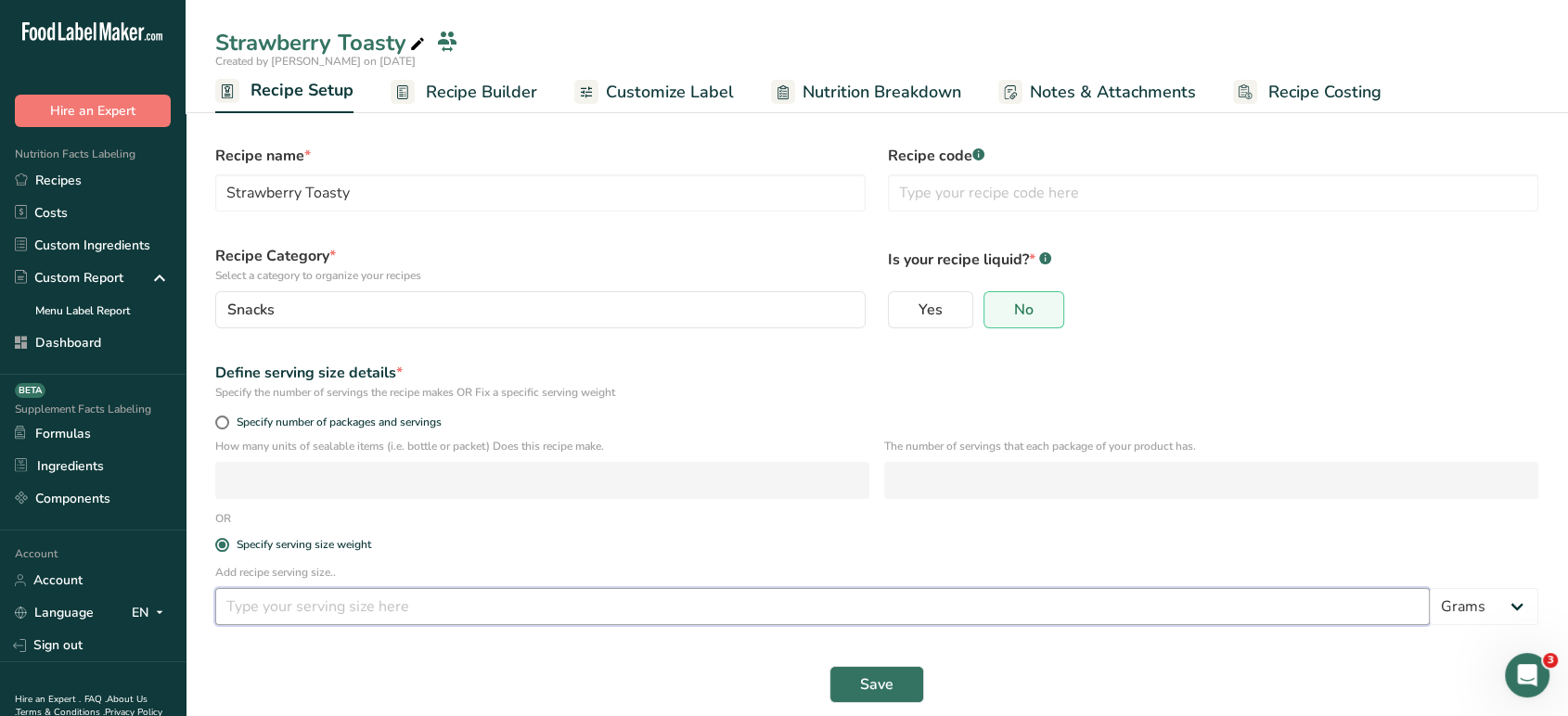
click at [448, 609] on input "number" at bounding box center [821, 607] width 1214 height 37
type input "28"
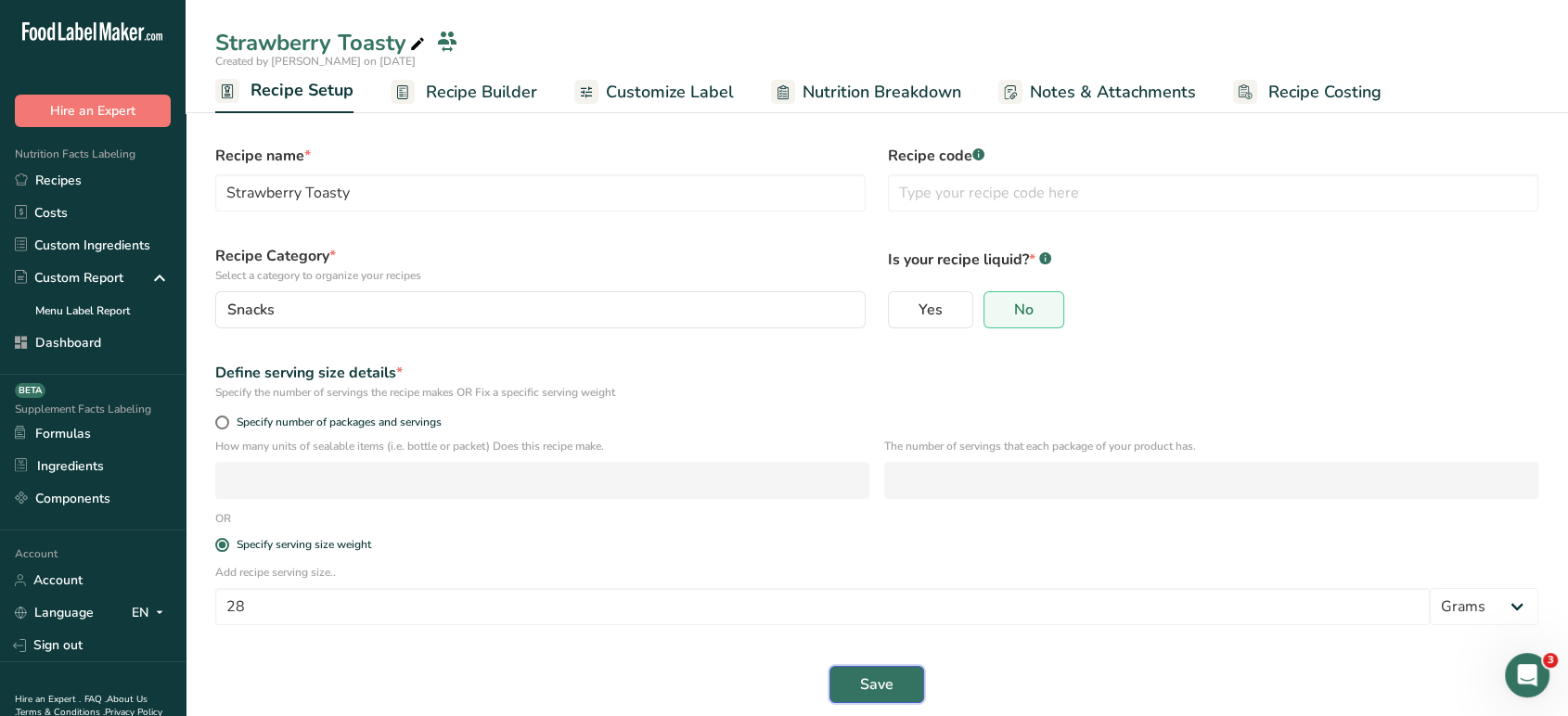
click at [842, 680] on button "Save" at bounding box center [877, 684] width 95 height 37
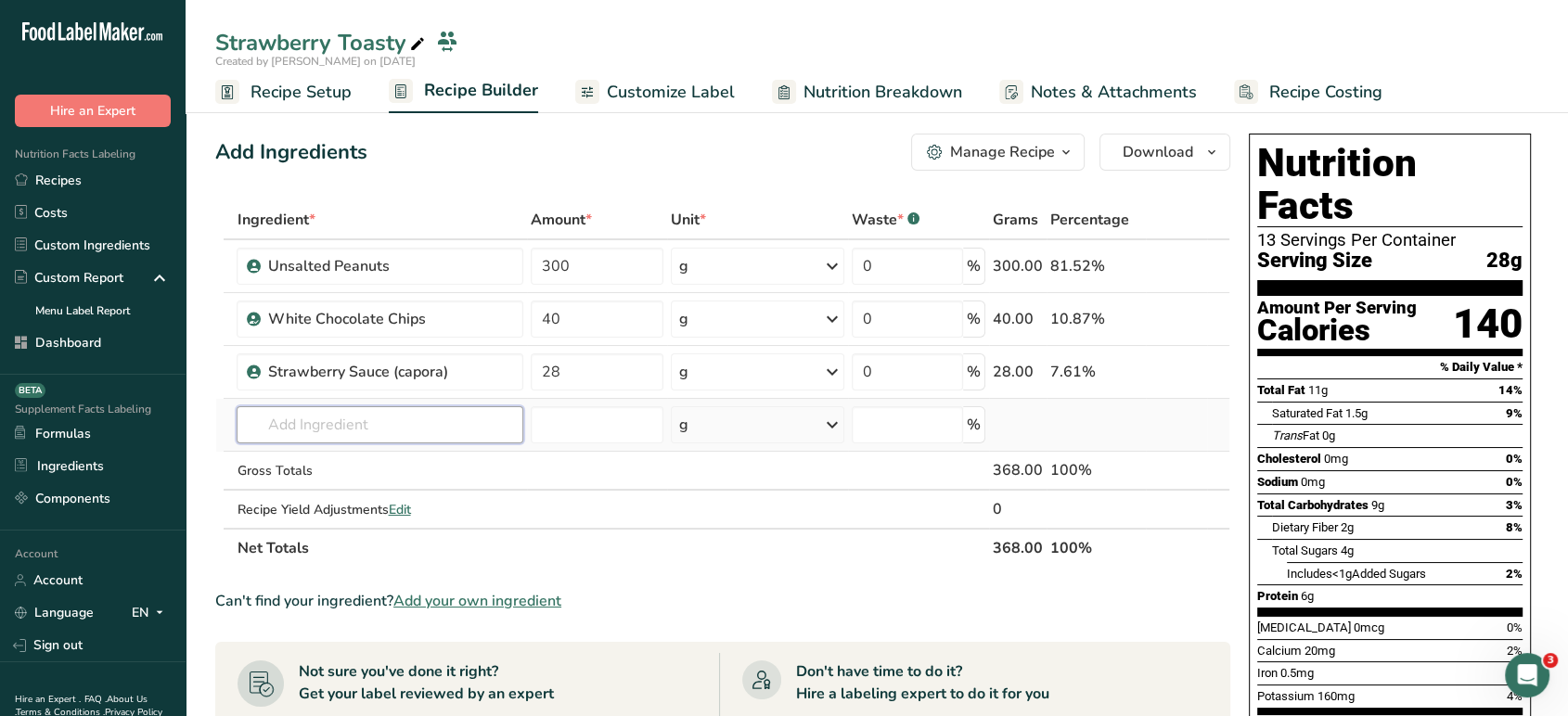
click at [482, 412] on input "text" at bounding box center [380, 425] width 286 height 37
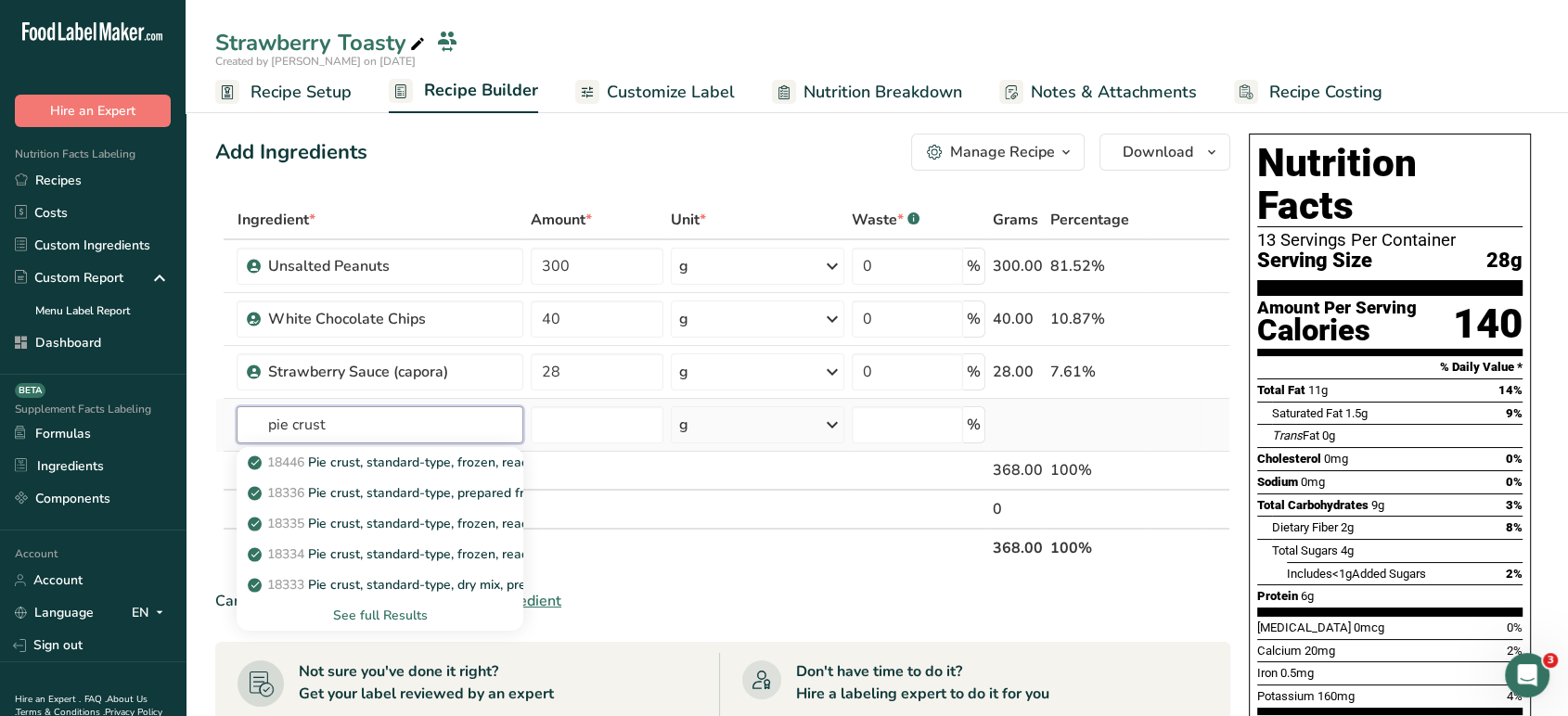
type input "pie crust"
click at [414, 606] on div "See full Results" at bounding box center [380, 615] width 256 height 20
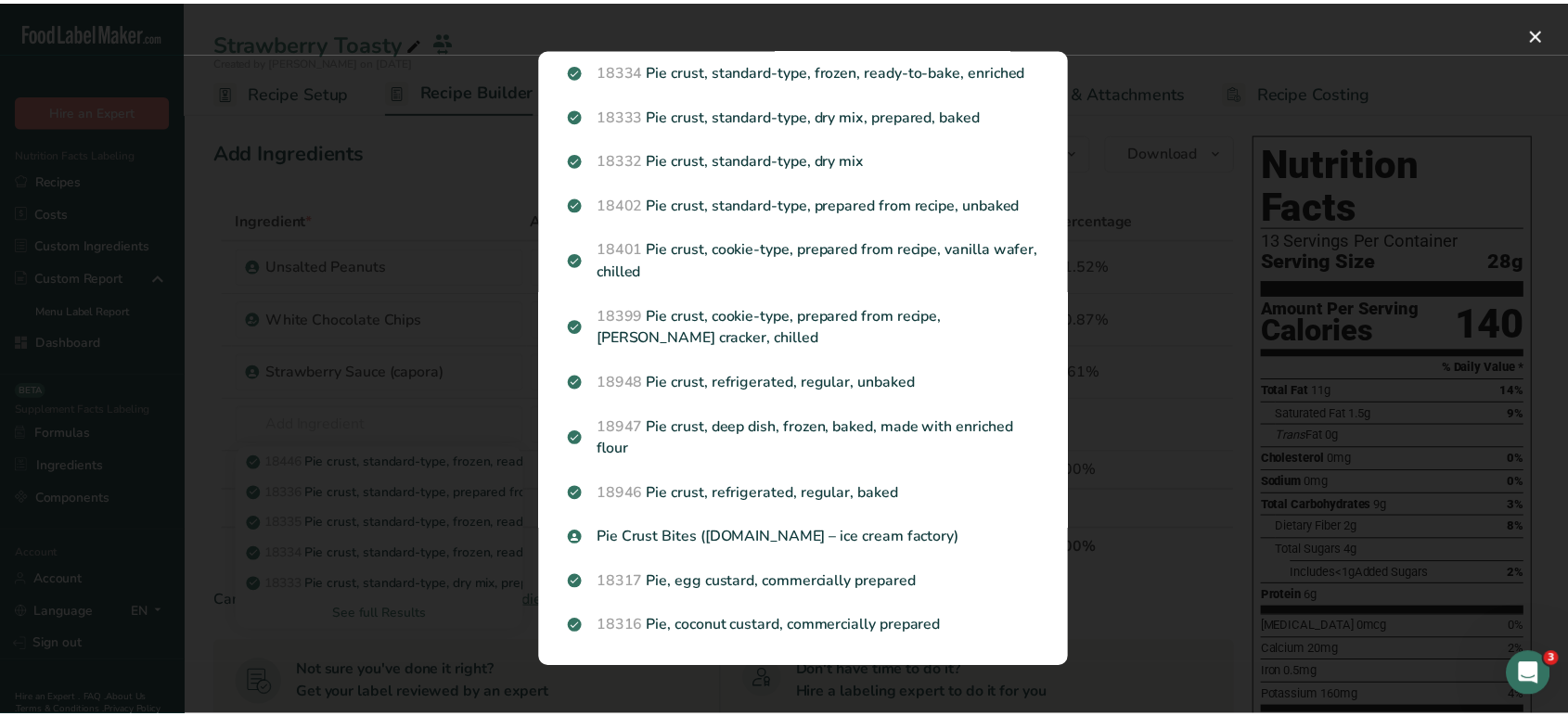
scroll to position [255, 0]
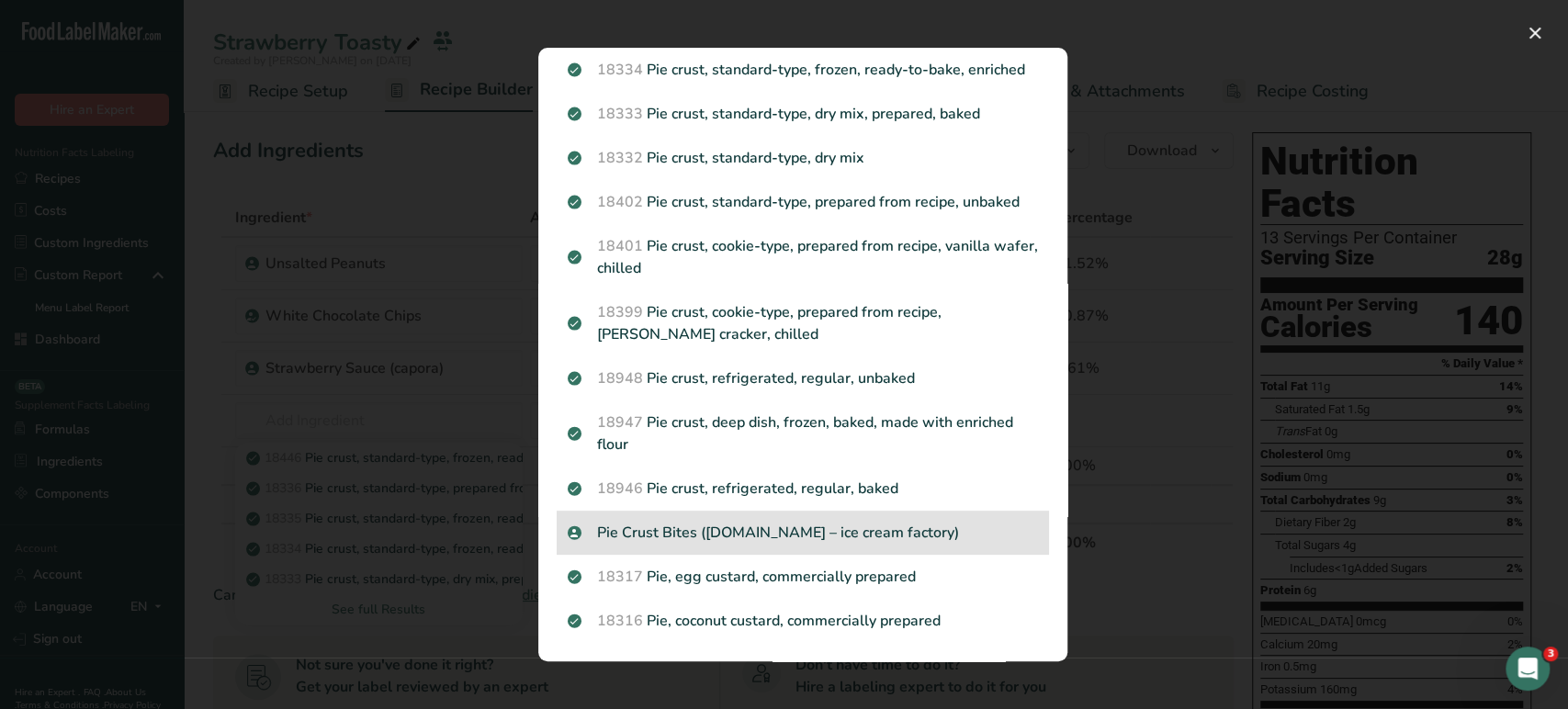
click at [903, 534] on p "Pie Crust Bites ([DOMAIN_NAME] – ice cream factory)" at bounding box center [803, 532] width 471 height 22
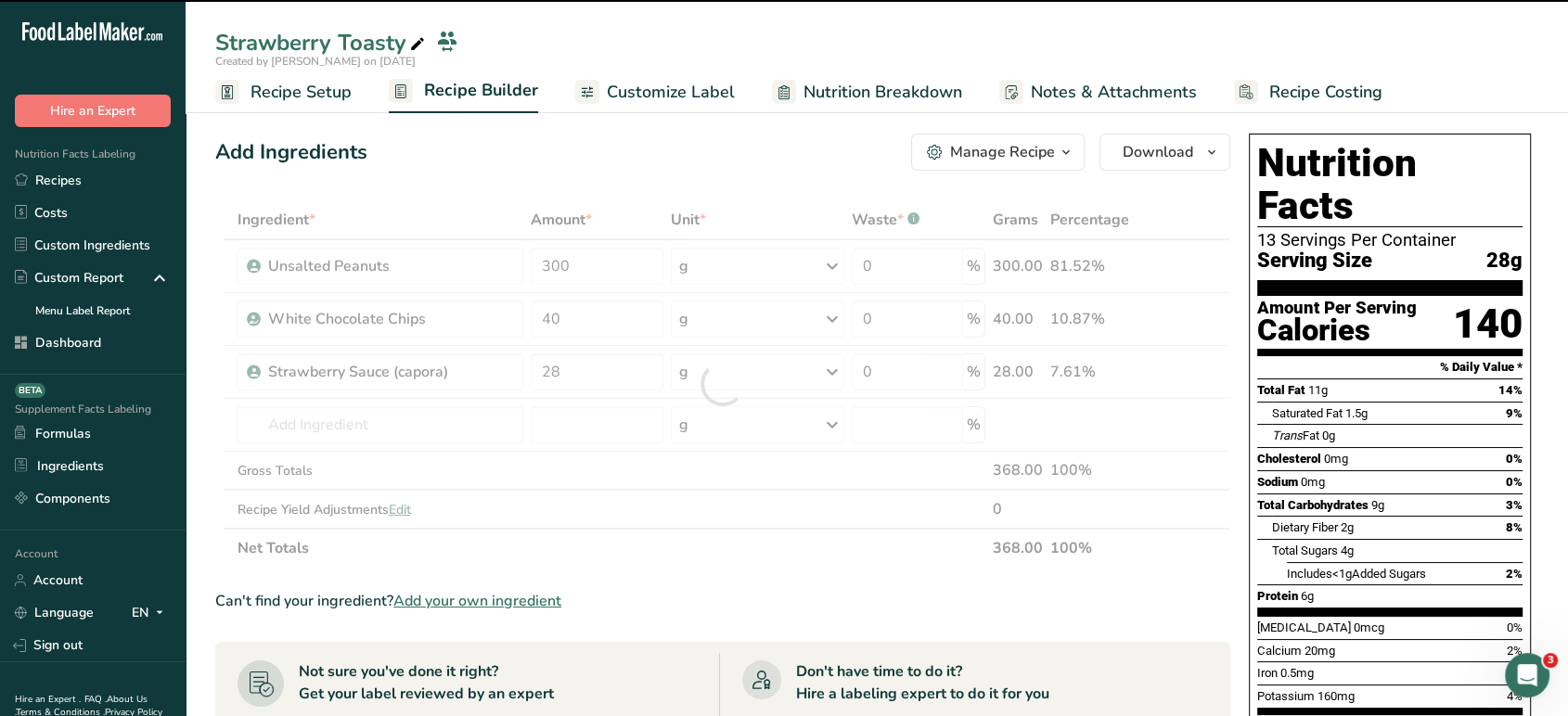
type input "0"
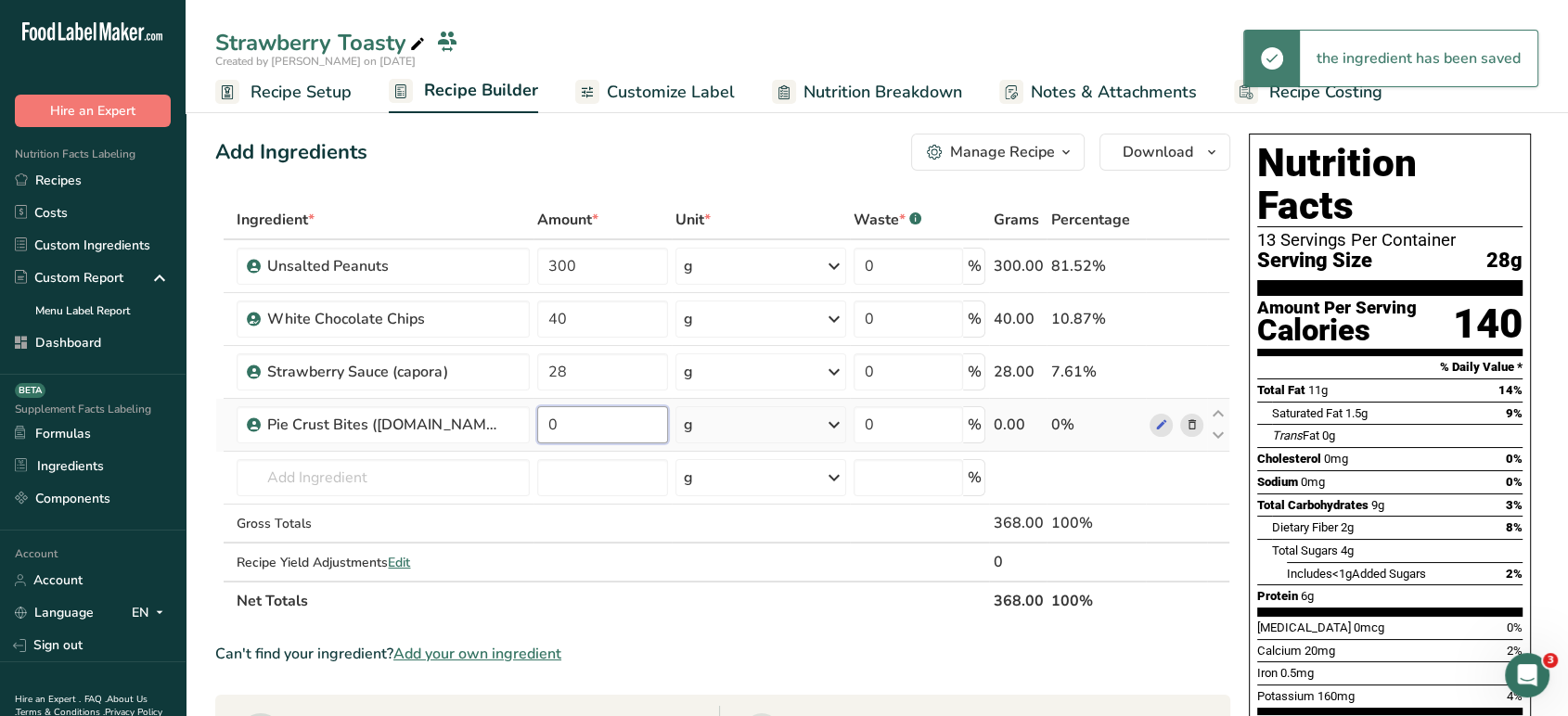
click at [591, 418] on input "0" at bounding box center [603, 425] width 131 height 37
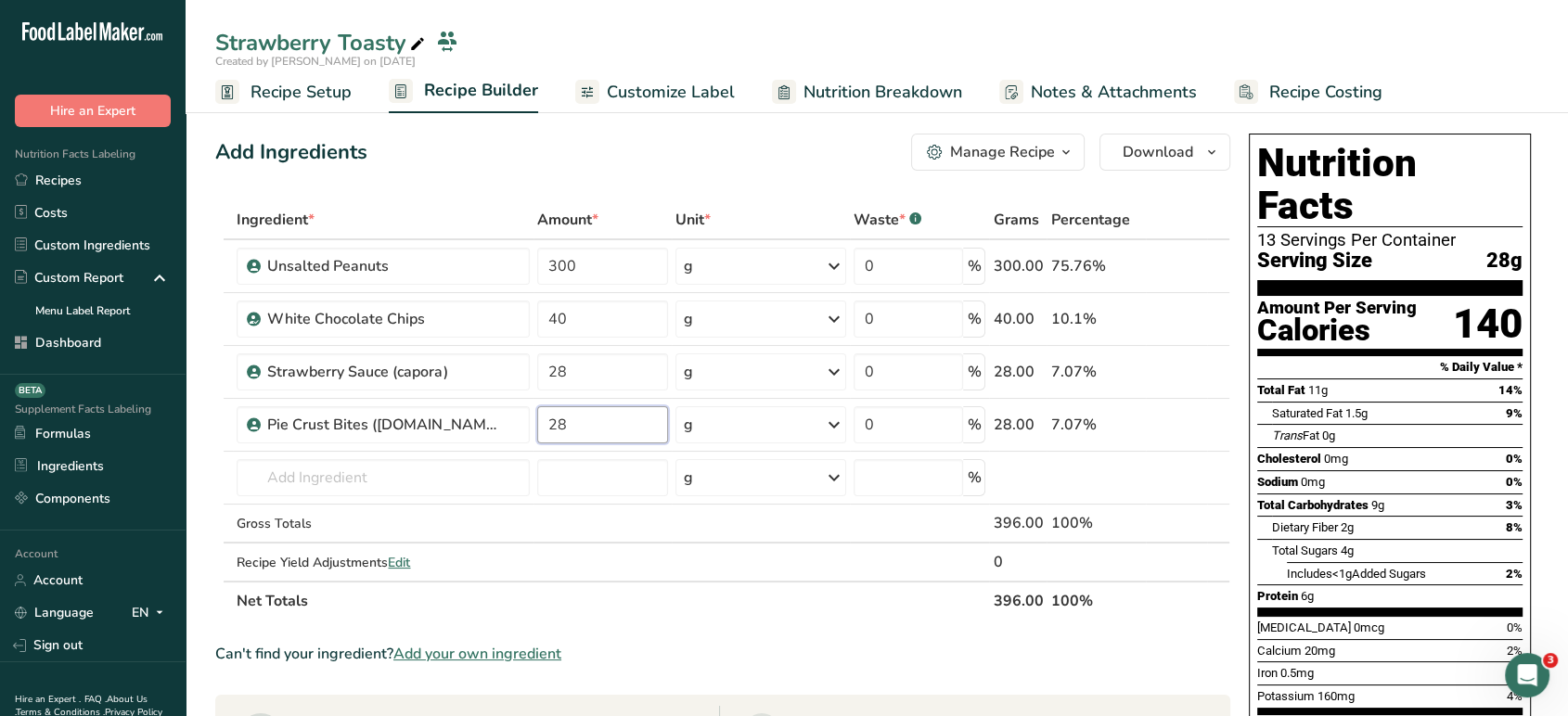
type input "28"
click at [543, 180] on div "Add Ingredients Manage Recipe Delete Recipe Duplicate Recipe Scale Recipe Save …" at bounding box center [728, 693] width 1026 height 1135
click at [474, 483] on input "text" at bounding box center [383, 478] width 293 height 37
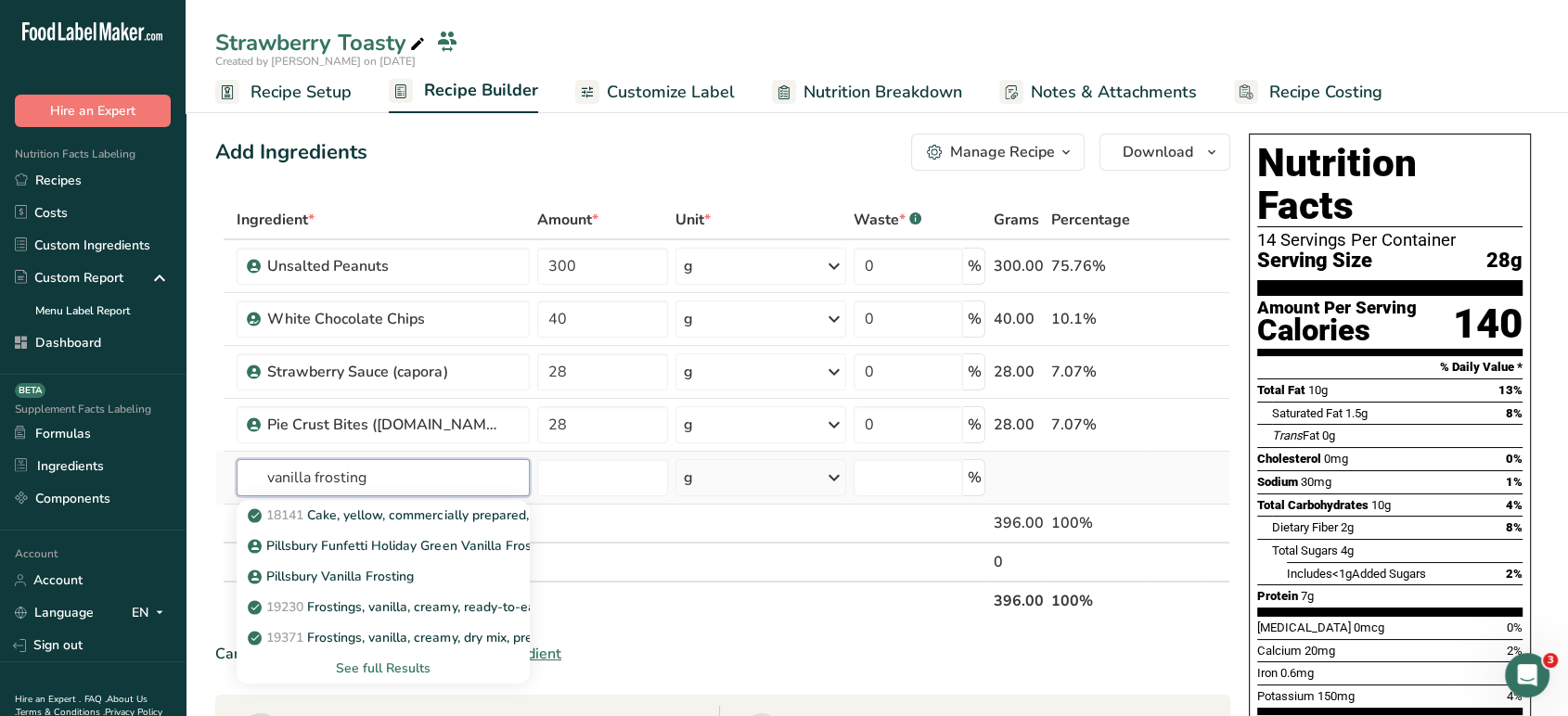
type input "vanilla frosting"
click at [415, 671] on div "See full Results" at bounding box center [383, 669] width 263 height 20
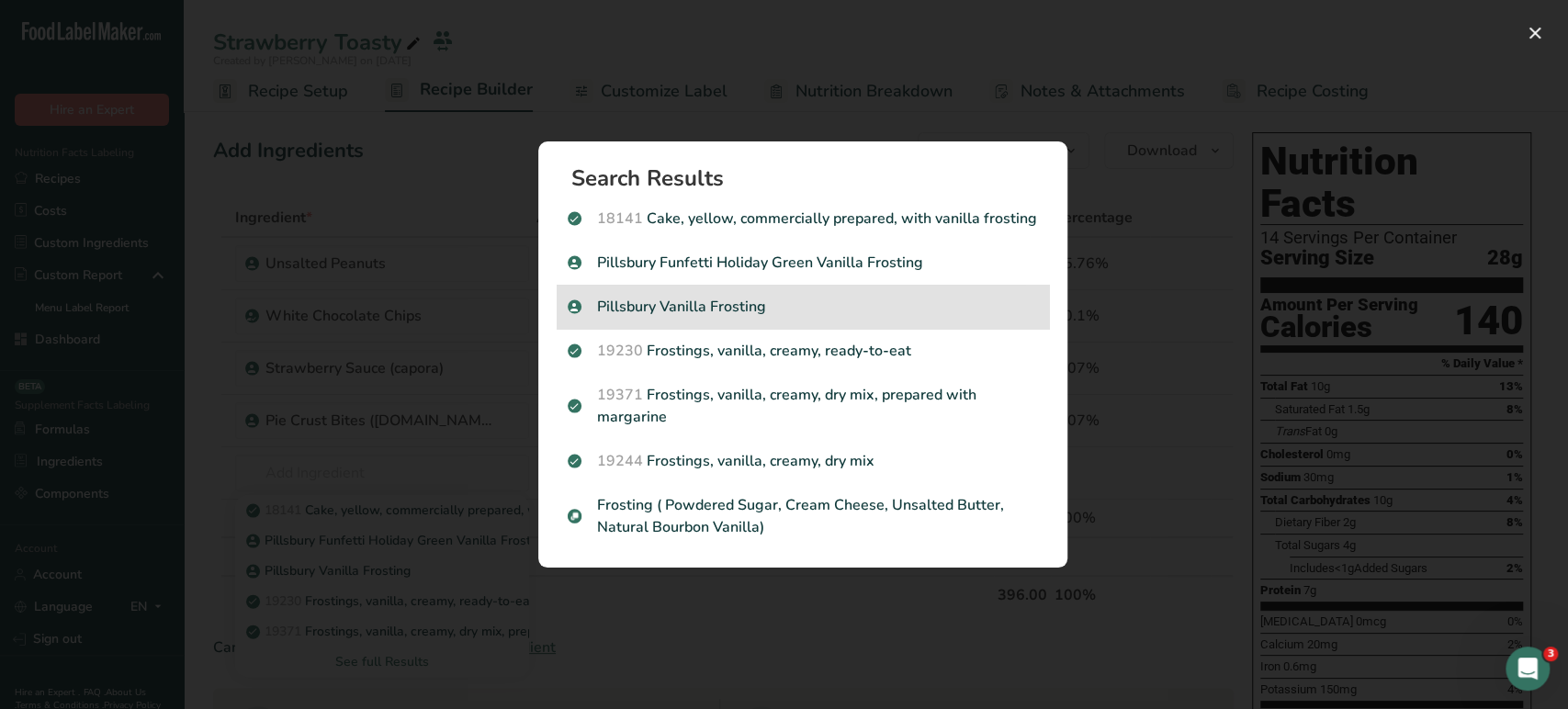
click at [841, 298] on p "Pillsbury Vanilla Frosting" at bounding box center [803, 307] width 471 height 22
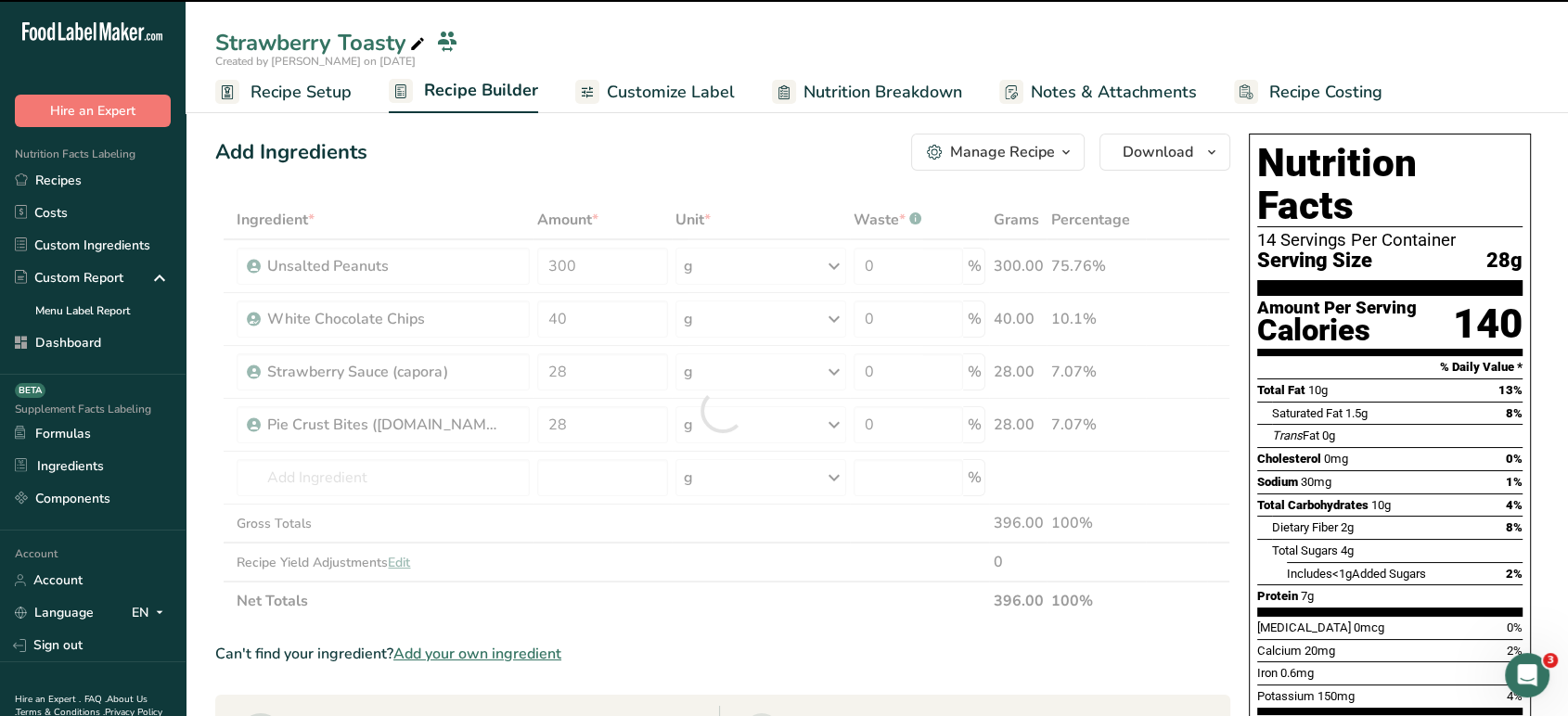
type input "0"
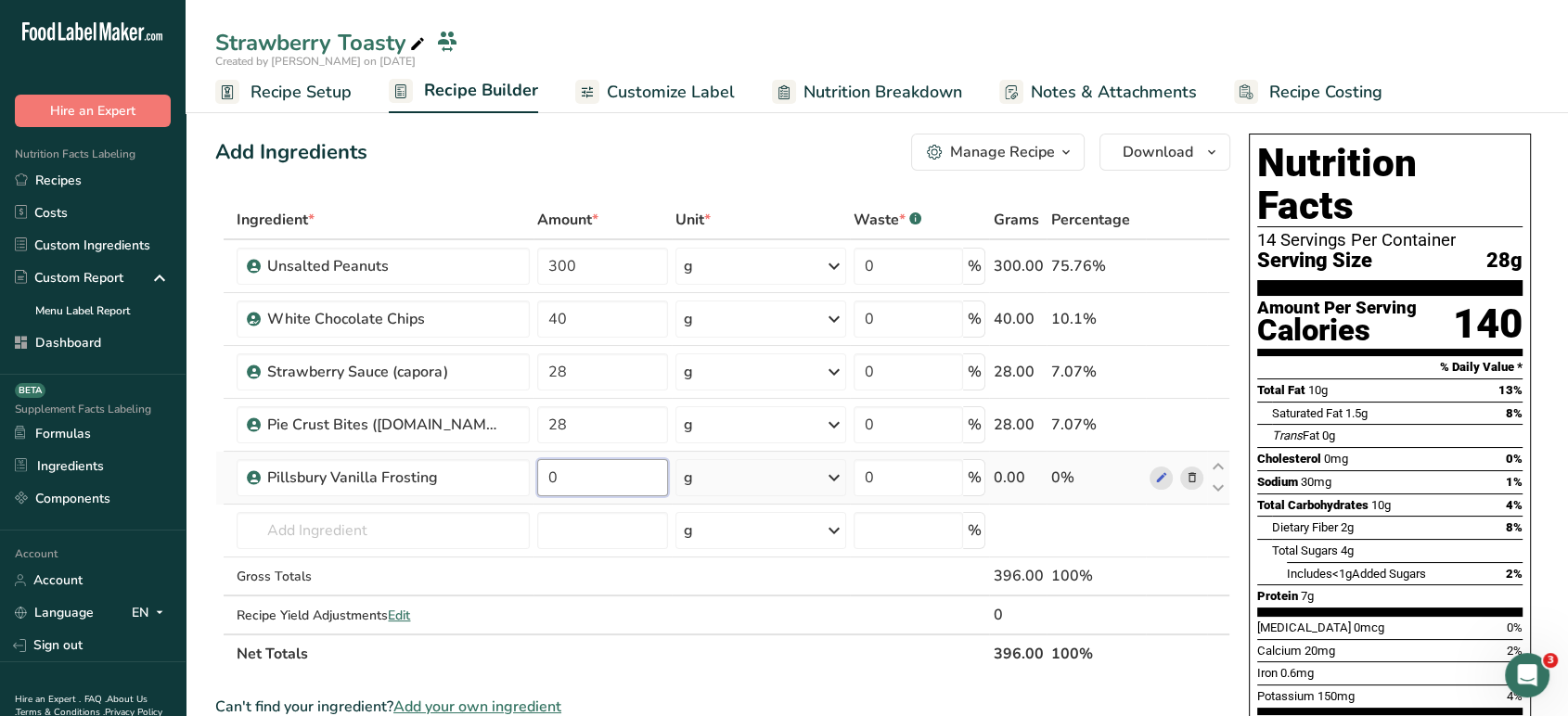
click at [579, 481] on input "0" at bounding box center [603, 478] width 131 height 37
type input "20"
click at [608, 183] on div "Add Ingredients Manage Recipe Delete Recipe Duplicate Recipe Scale Recipe Save …" at bounding box center [728, 720] width 1026 height 1187
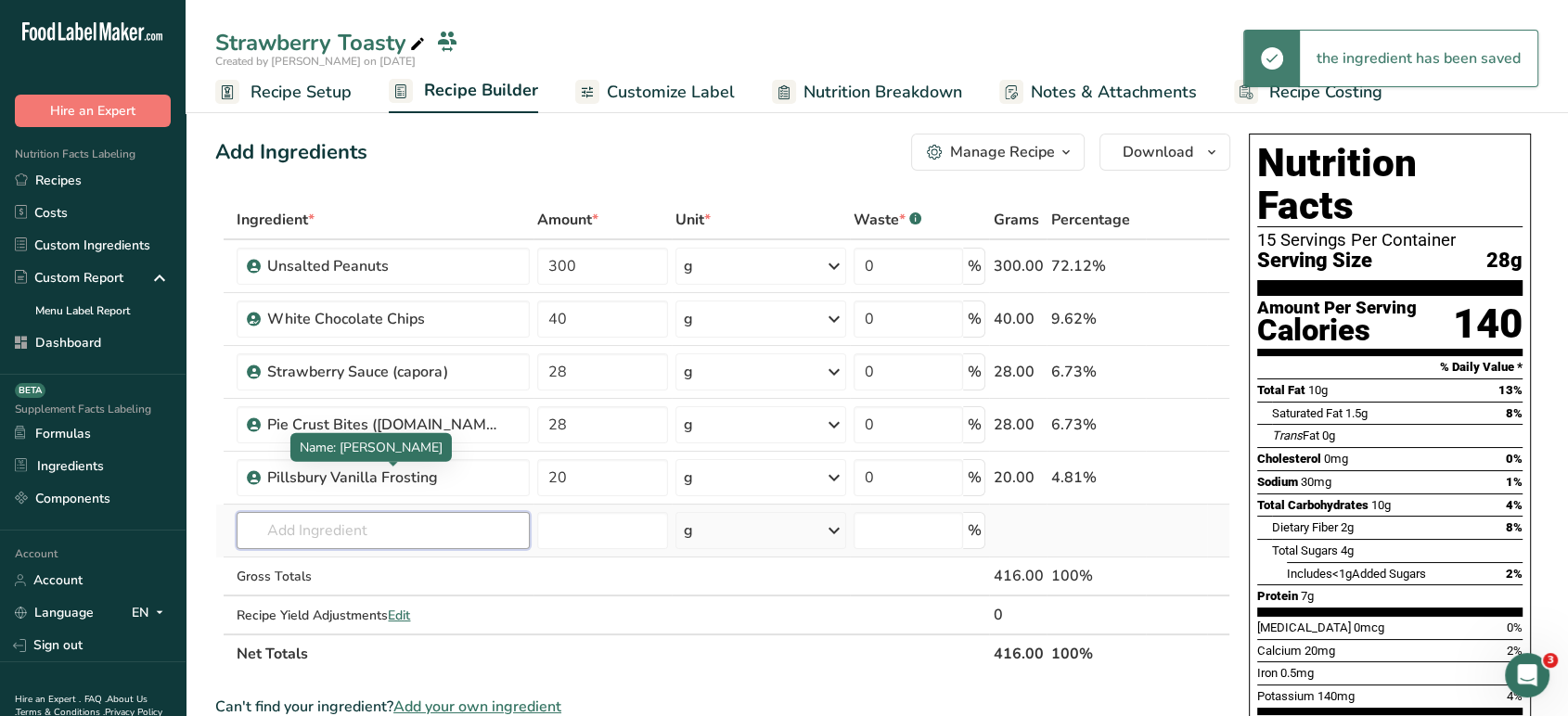
click at [449, 542] on input "text" at bounding box center [383, 531] width 293 height 37
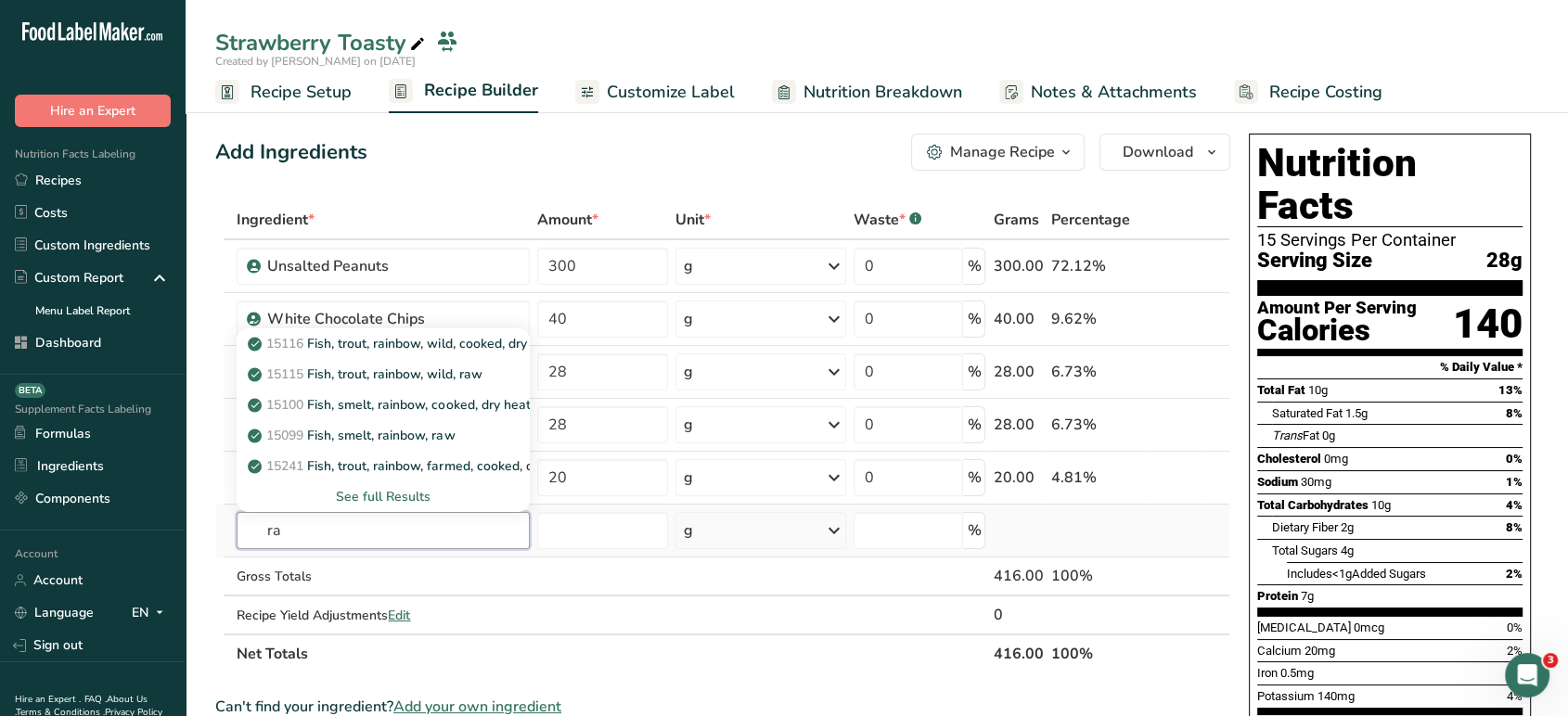
type input "r"
type input "sprinkles"
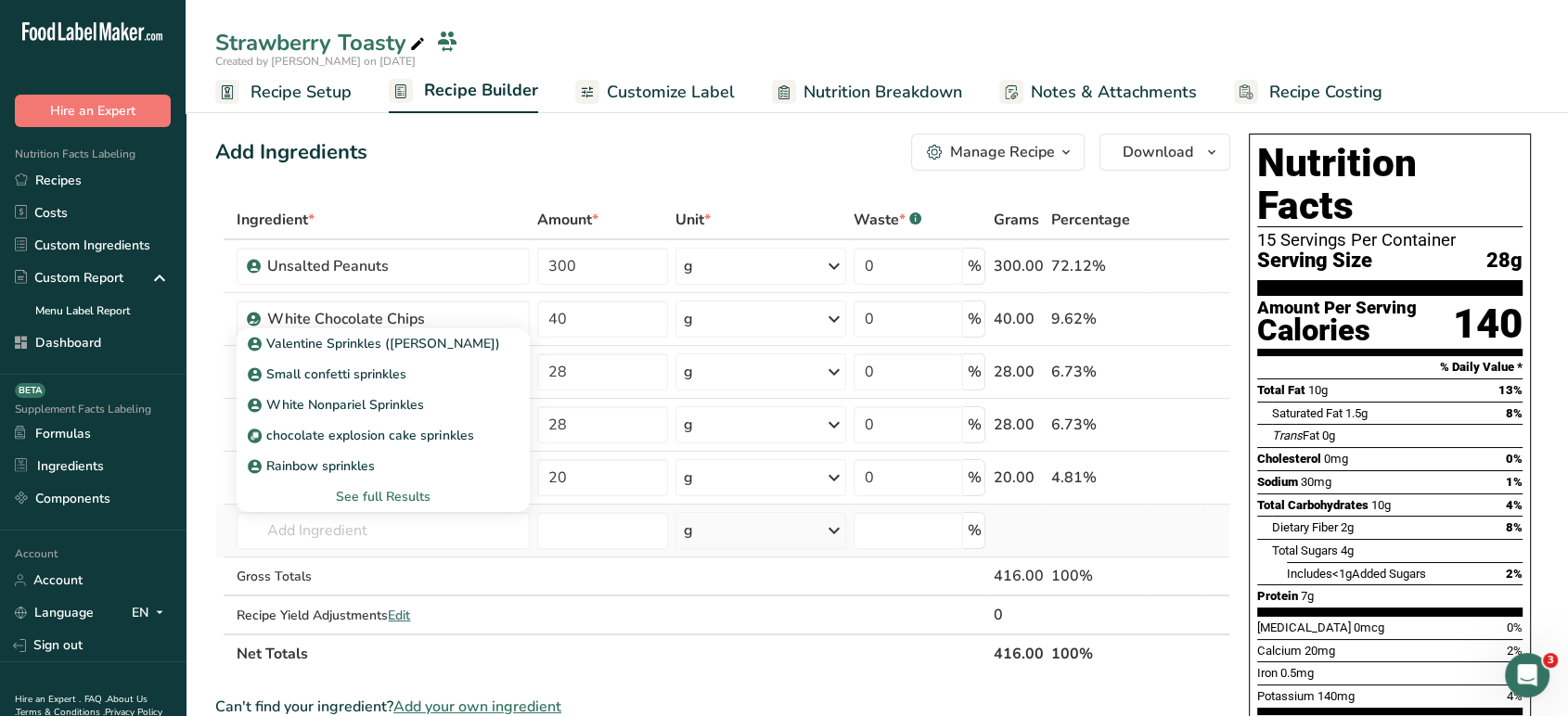
click at [400, 495] on div "See full Results" at bounding box center [383, 497] width 263 height 20
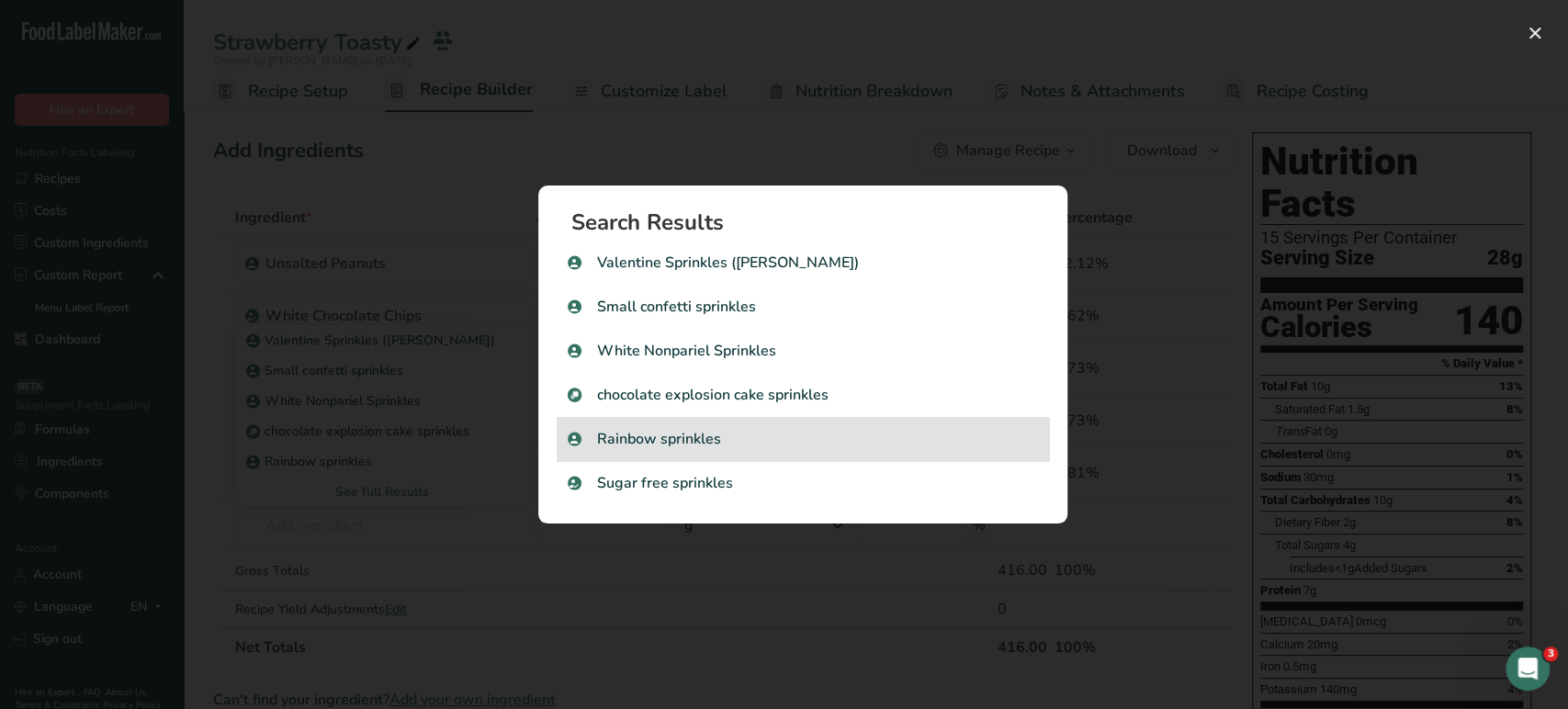
click at [747, 434] on p "Rainbow sprinkles" at bounding box center [803, 438] width 471 height 22
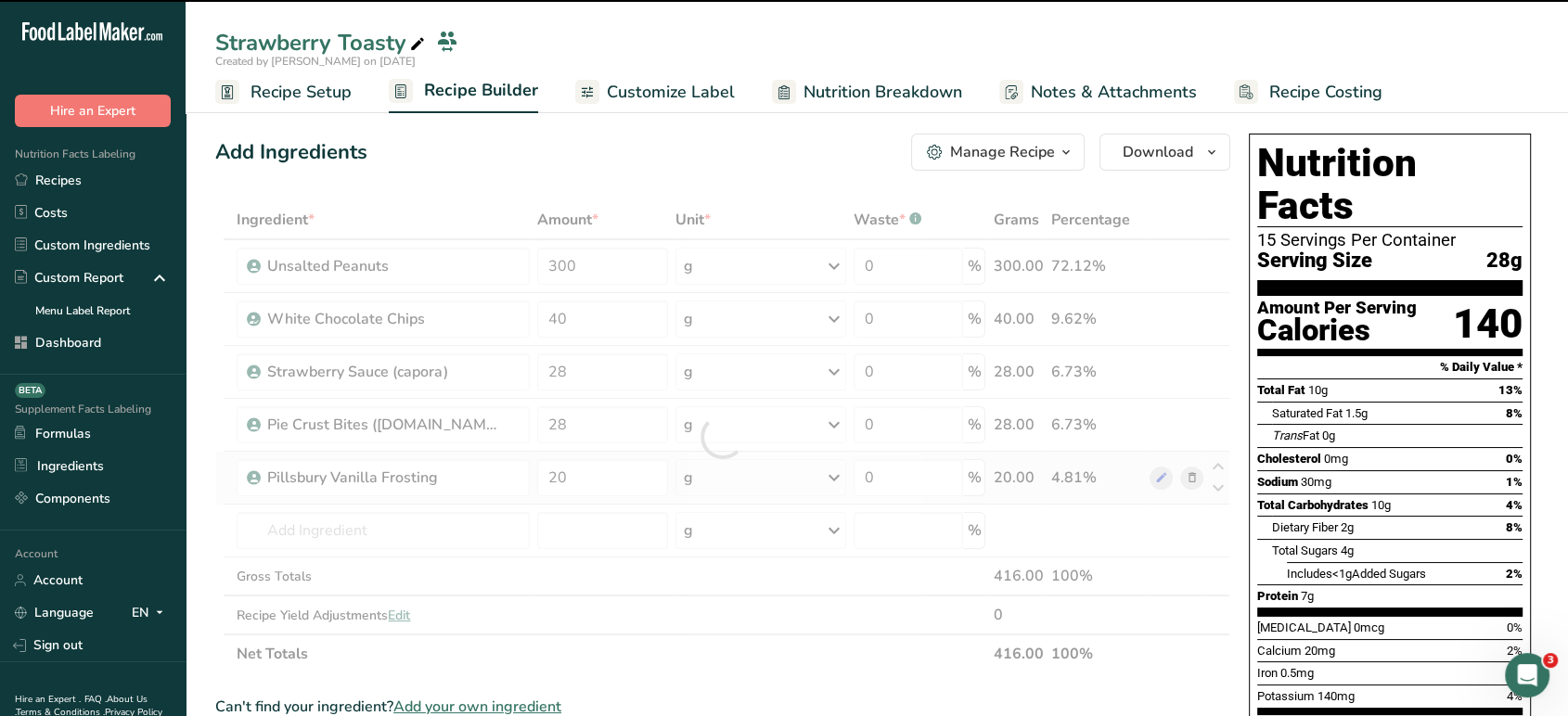
type input "0"
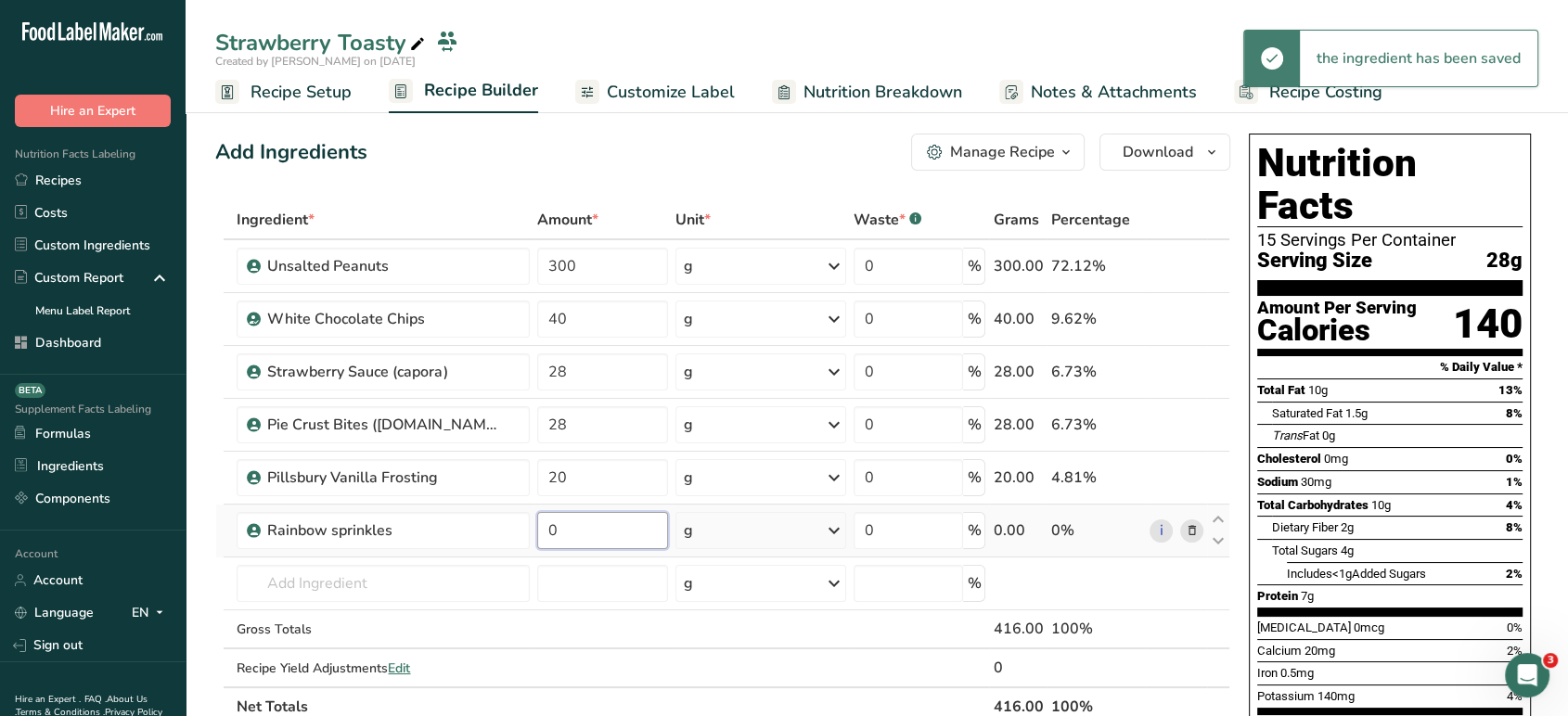
click at [570, 525] on input "0" at bounding box center [603, 531] width 131 height 37
type input "5"
click at [613, 165] on div "Add Ingredients Manage Recipe Delete Recipe Duplicate Recipe Scale Recipe Save …" at bounding box center [722, 152] width 1015 height 37
click at [621, 273] on input "300" at bounding box center [603, 266] width 131 height 37
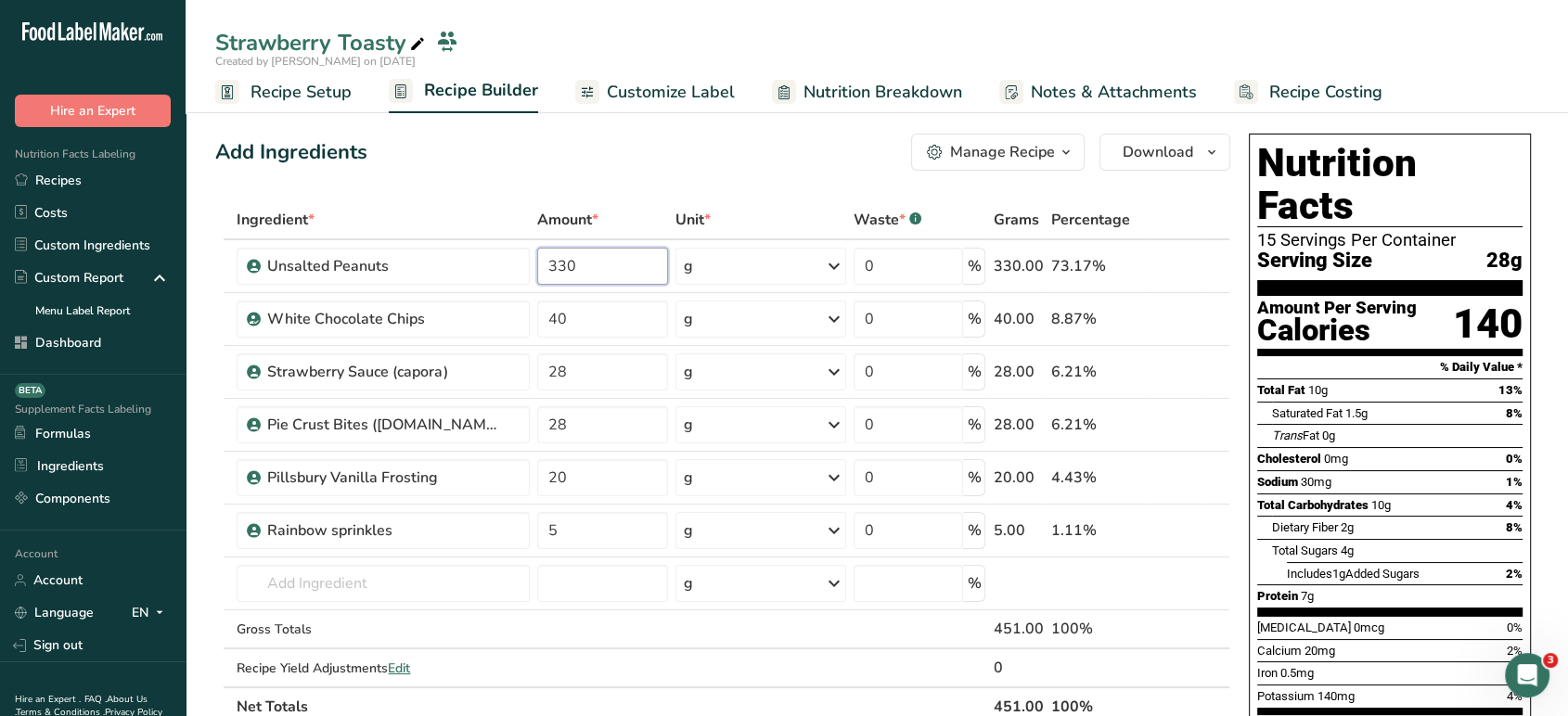
type input "330"
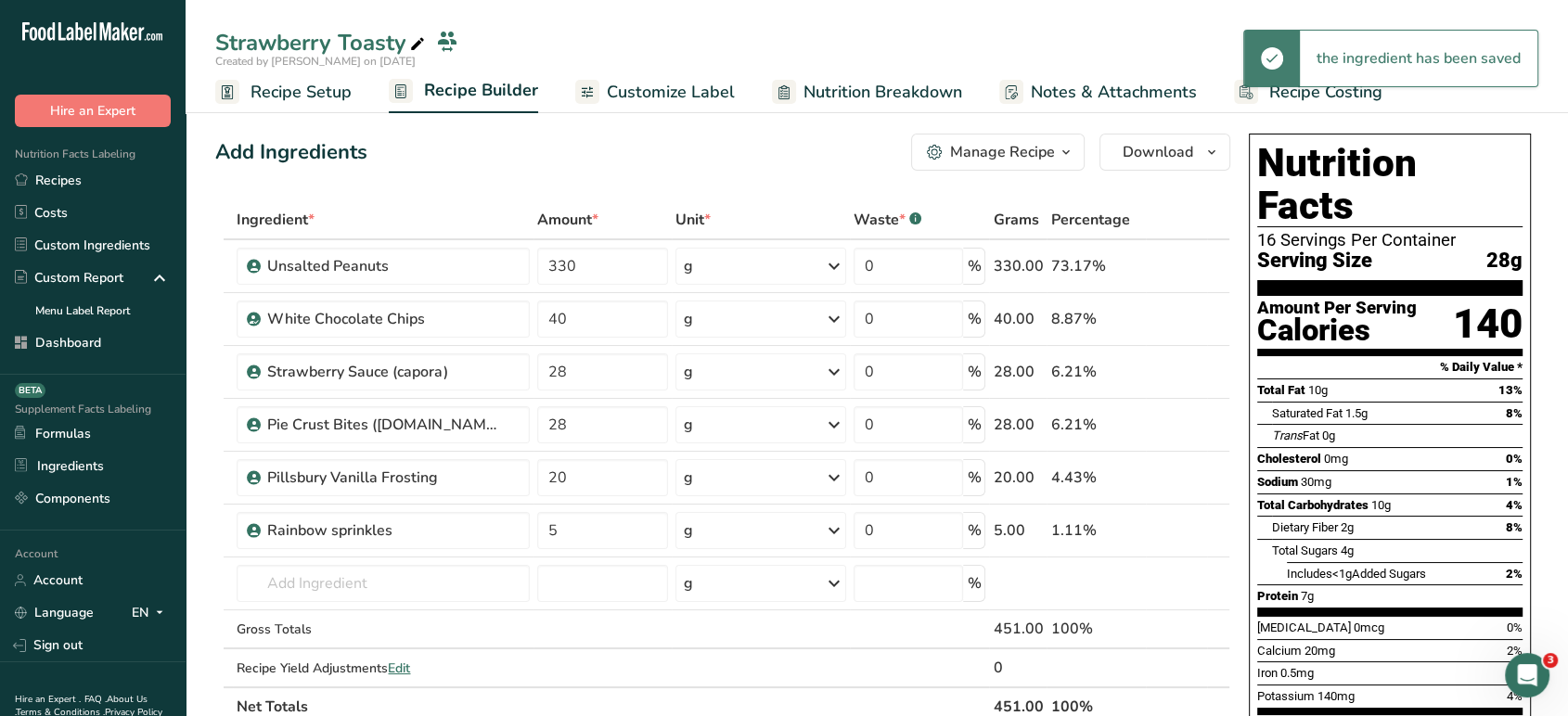
click at [701, 80] on span "Customize Label" at bounding box center [671, 92] width 128 height 25
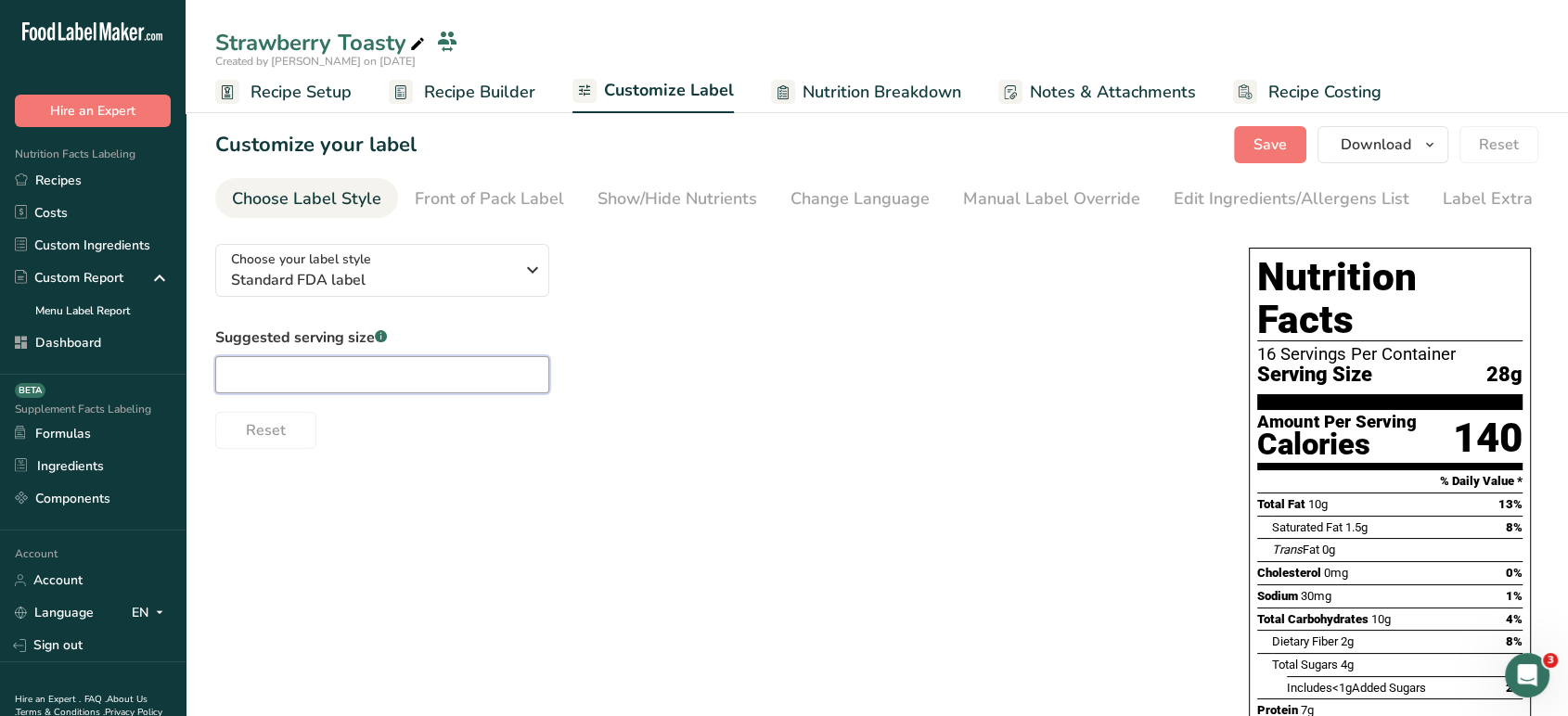
click at [396, 384] on input "text" at bounding box center [382, 375] width 334 height 37
type input "2 Tbsp"
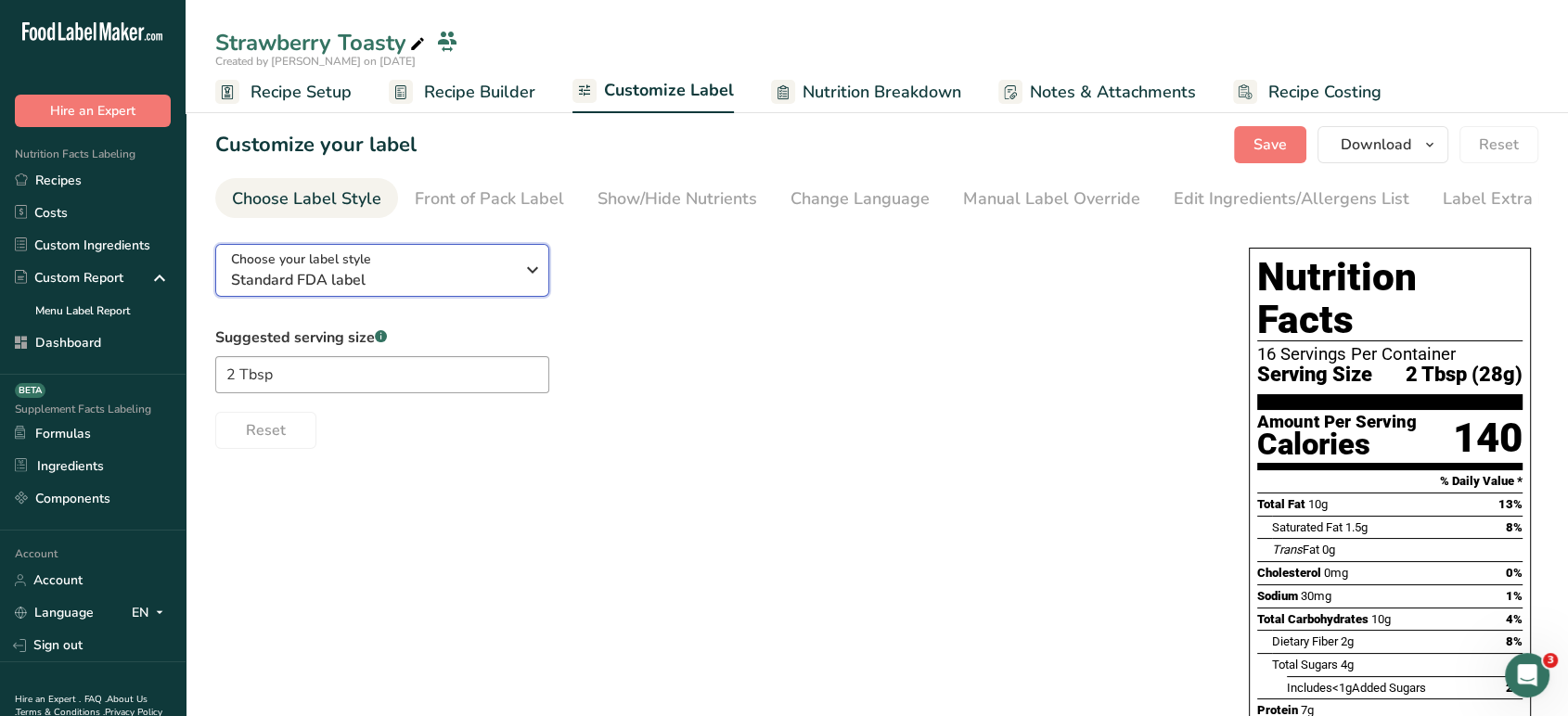
click at [426, 268] on div "Choose your label style Standard FDA label" at bounding box center [372, 270] width 283 height 41
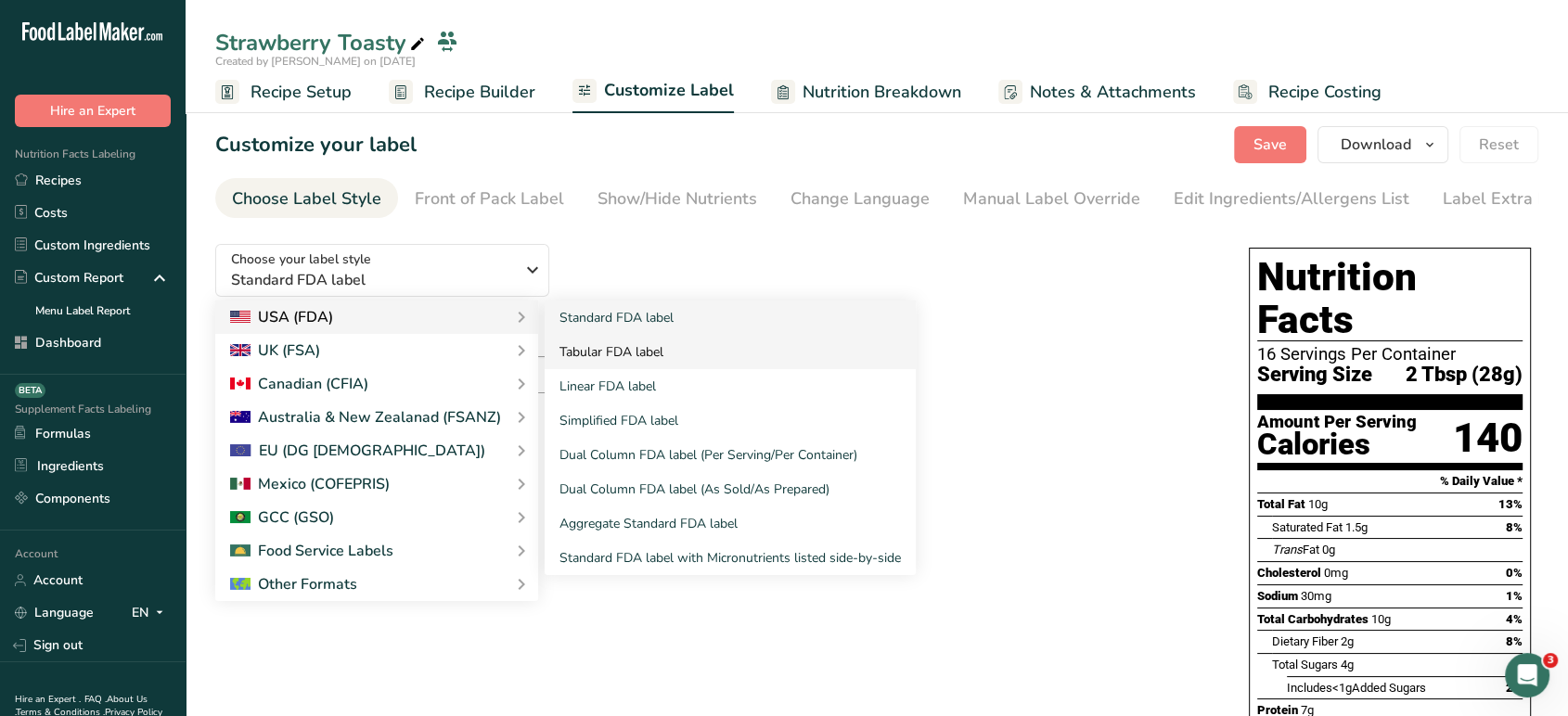
click at [618, 367] on link "Tabular FDA label" at bounding box center [730, 352] width 371 height 35
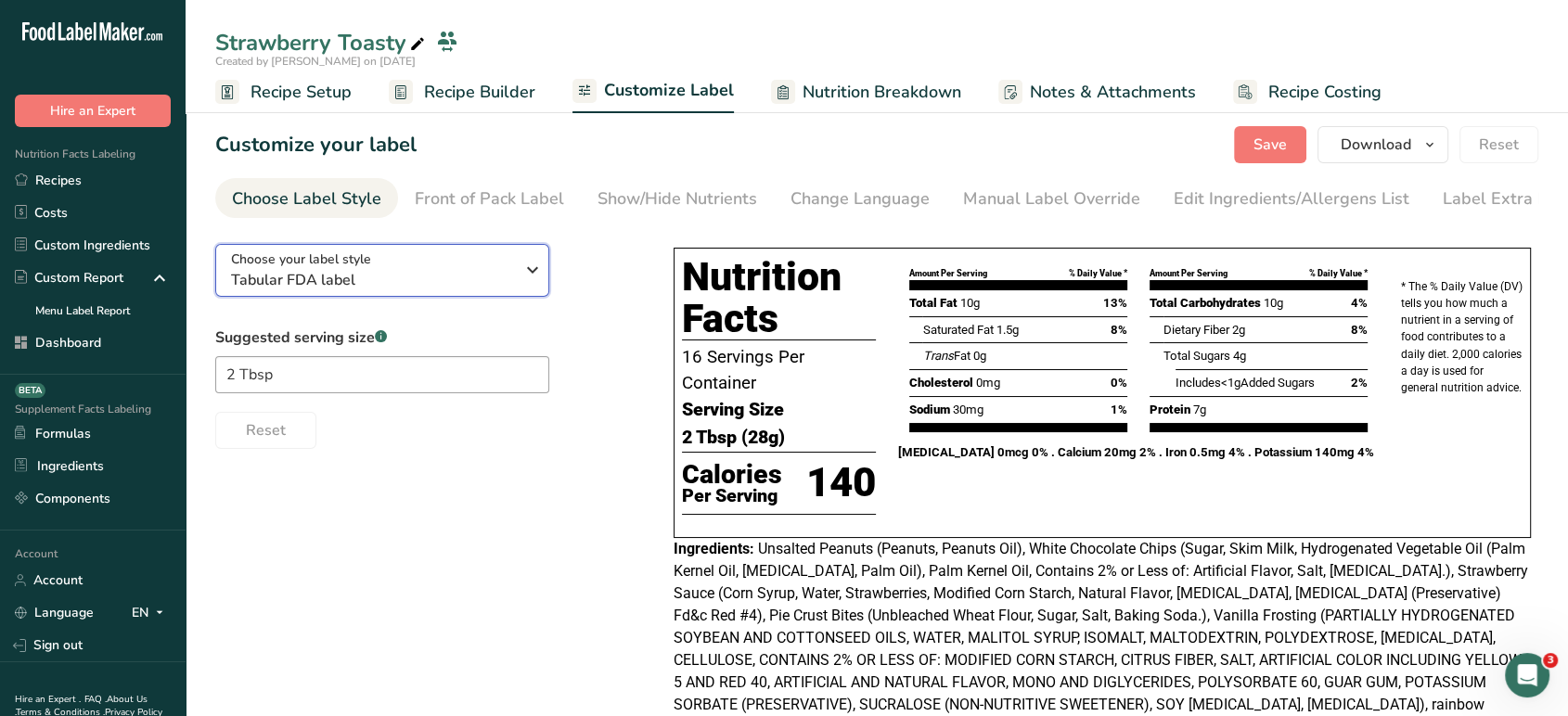
click at [437, 279] on span "Tabular FDA label" at bounding box center [372, 280] width 283 height 23
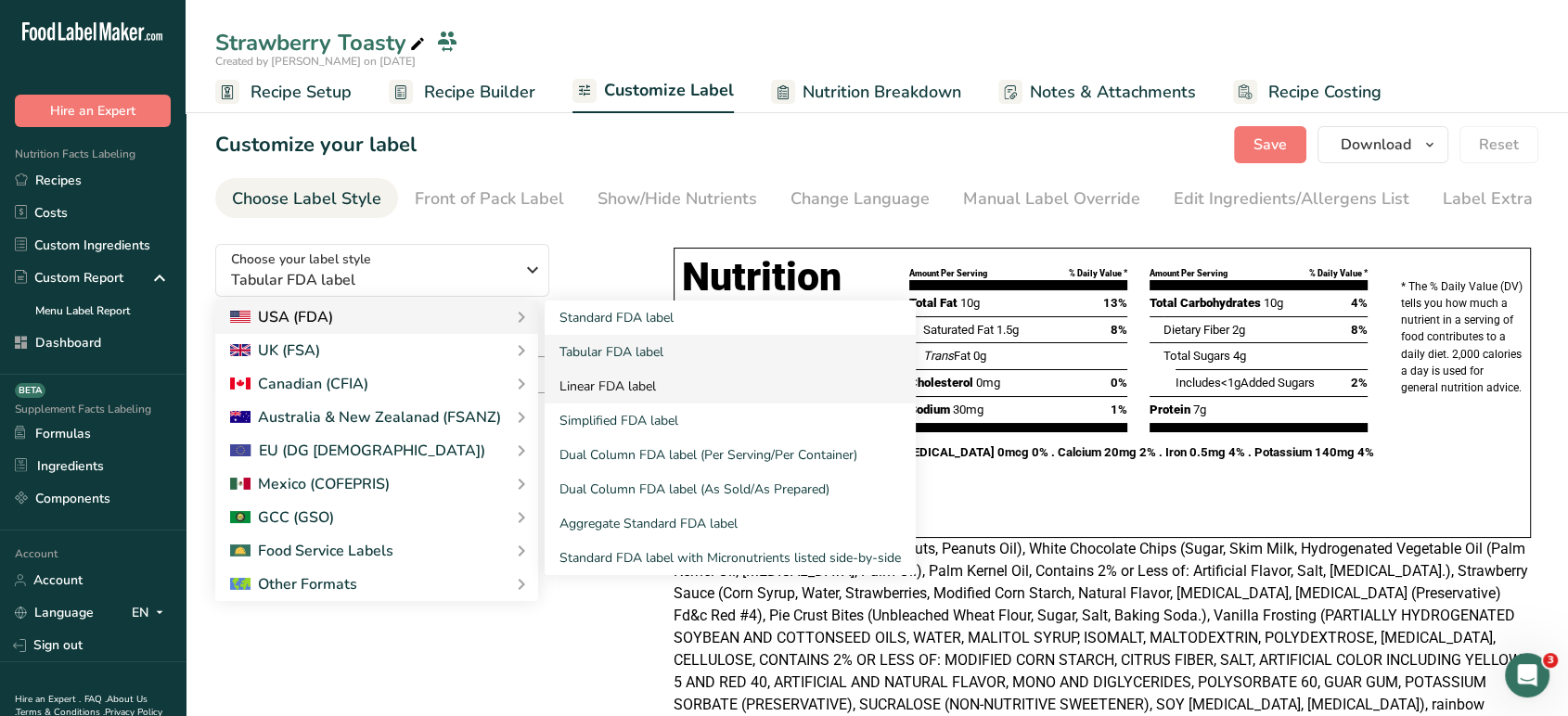
click at [603, 380] on link "Linear FDA label" at bounding box center [730, 386] width 371 height 35
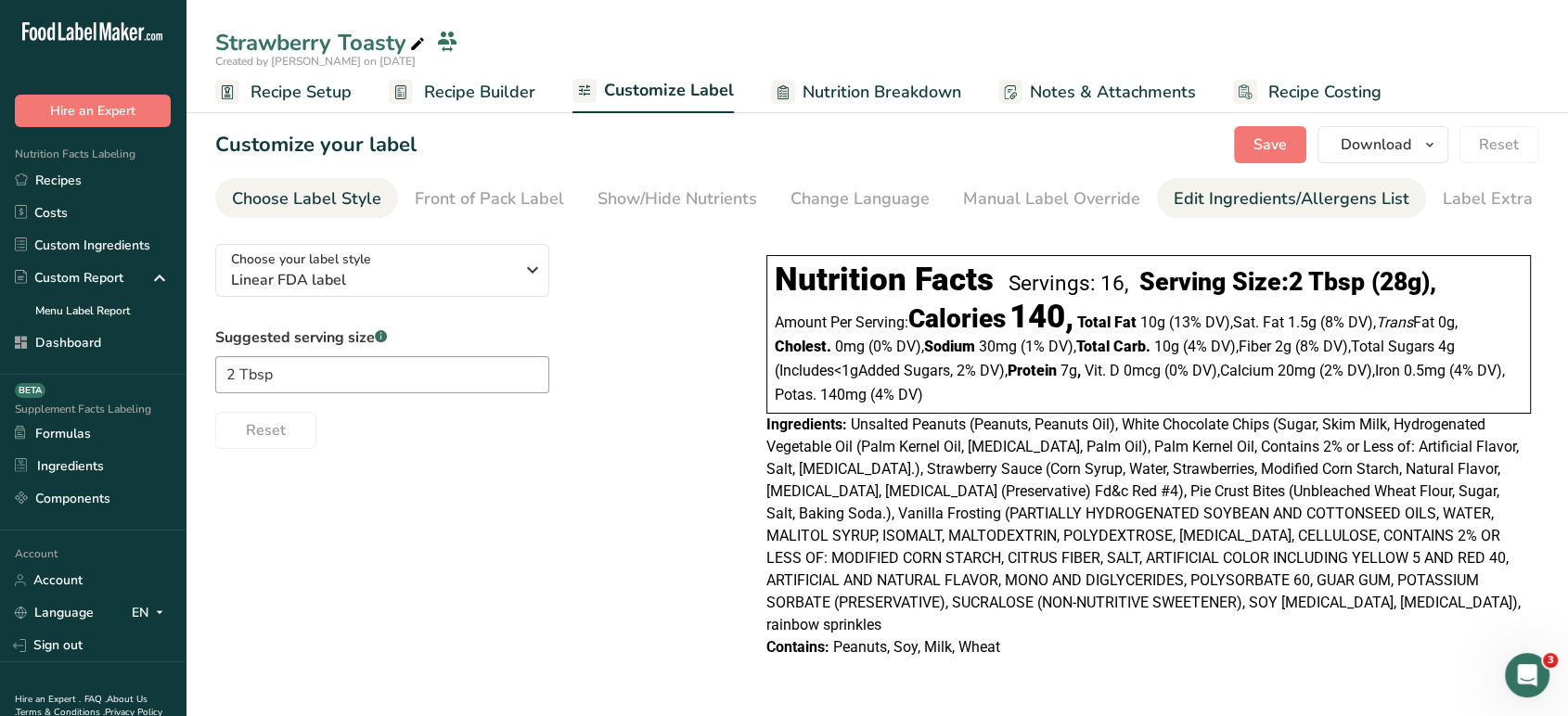
click at [1243, 195] on div "Edit Ingredients/Allergens List" at bounding box center [1291, 198] width 236 height 25
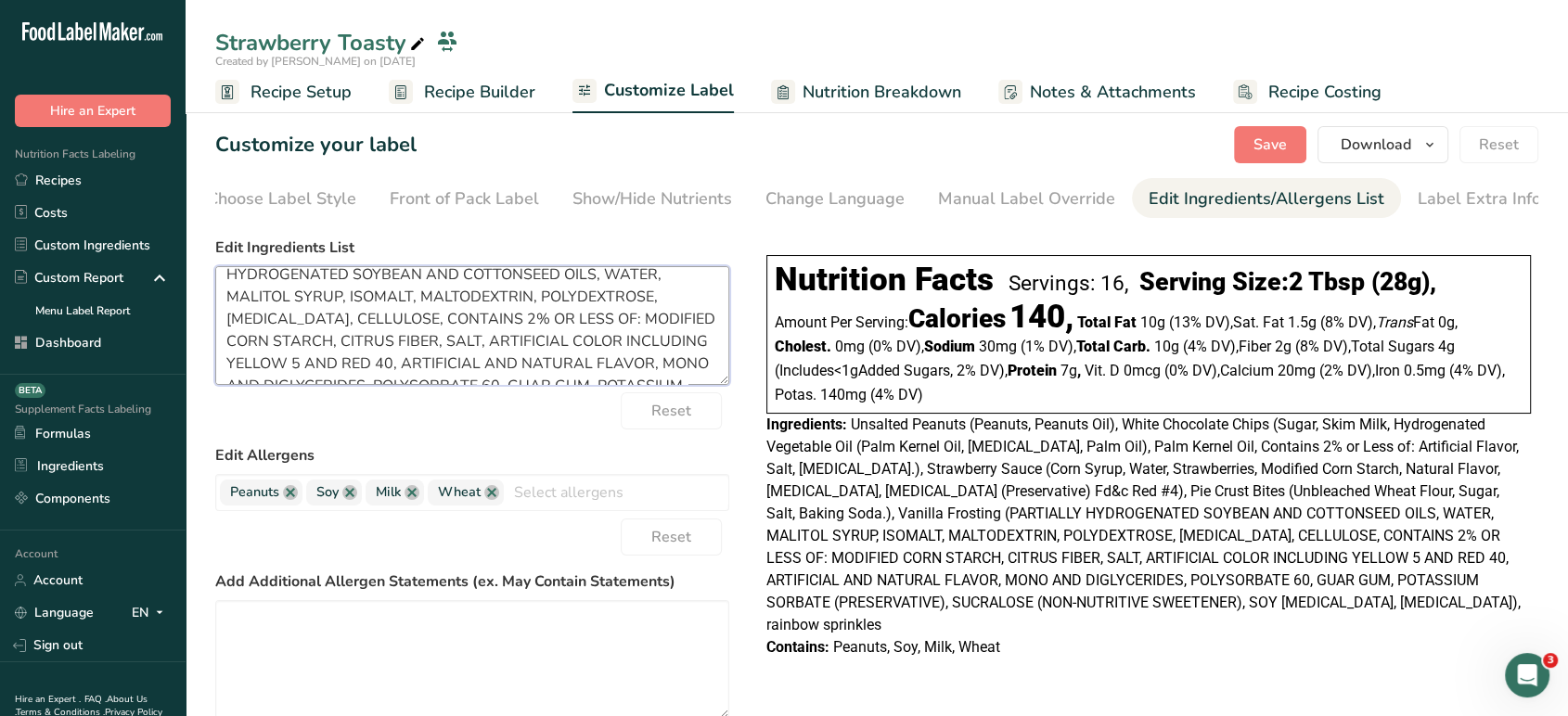
scroll to position [282, 0]
drag, startPoint x: 520, startPoint y: 291, endPoint x: 515, endPoint y: 372, distance: 81.2
click at [515, 372] on textarea "Unsalted Peanuts (Peanuts, Peanuts Oil), White Chocolate Chips (Sugar, Skim Mil…" at bounding box center [471, 325] width 514 height 118
paste textarea "Sugar, High Fructose Corn Syrup, Palm Oil, Corn Starch, Water. Contains 2% or l…"
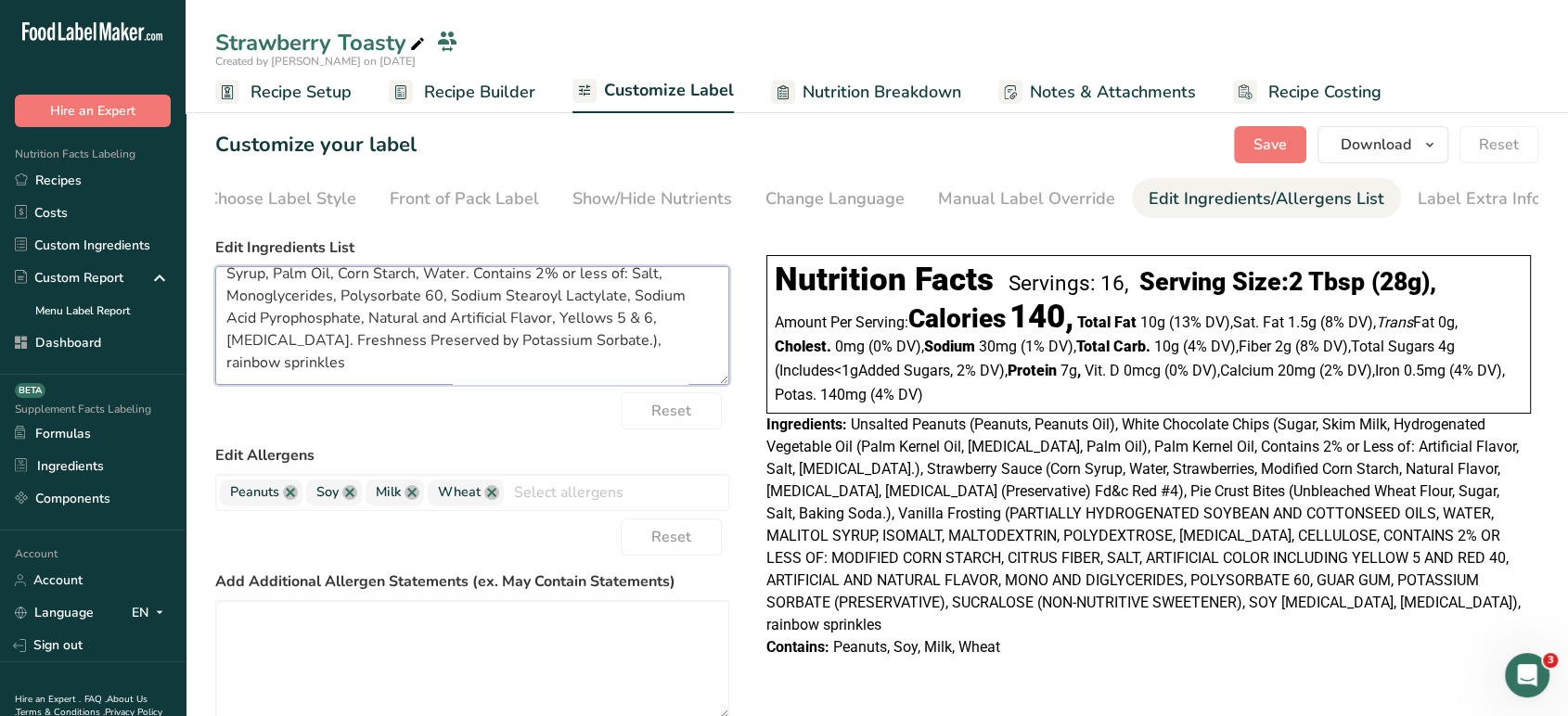
scroll to position [193, 0]
click at [685, 364] on textarea "Unsalted Peanuts (Peanuts, Peanuts Oil), White Chocolate Chips (Sugar, Skim Mil…" at bounding box center [471, 325] width 514 height 118
paste textarea "Sugar, cornstarch, hydrogenated palm kernel oil, soya [MEDICAL_DATA], gum arabi…"
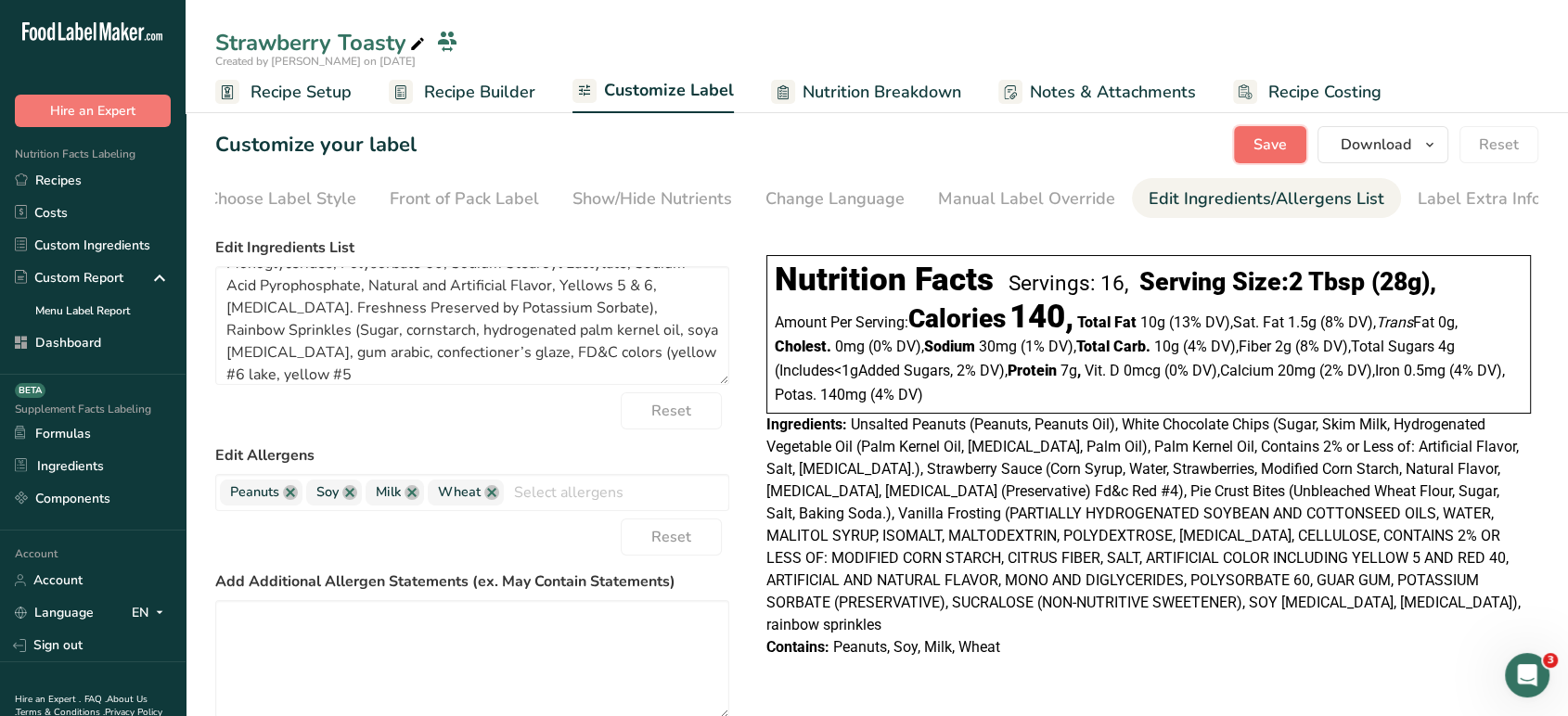
click at [1268, 134] on span "Save" at bounding box center [1270, 144] width 34 height 23
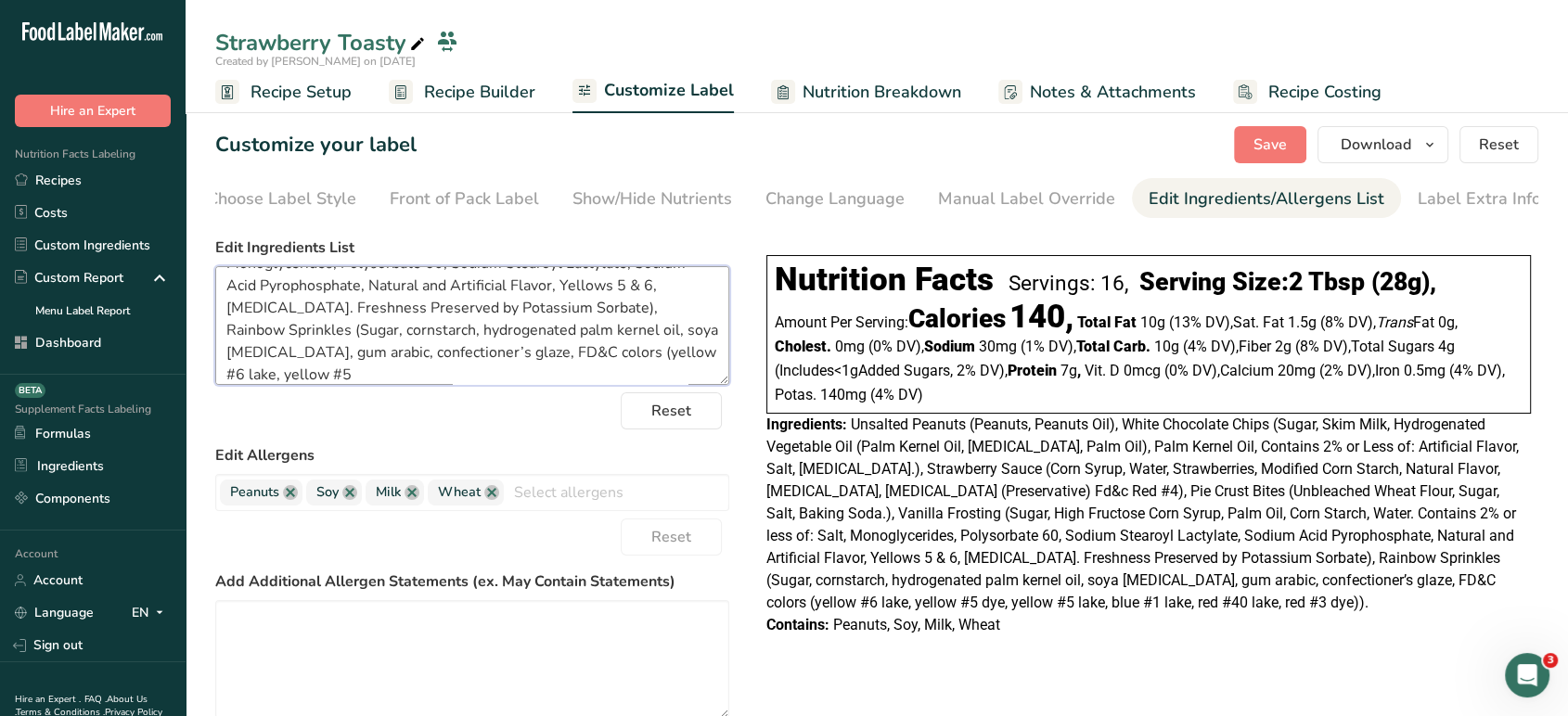
scroll to position [0, 0]
drag, startPoint x: 344, startPoint y: 289, endPoint x: 493, endPoint y: 286, distance: 149.0
click at [493, 286] on textarea "Unsalted Peanuts (Peanuts, Peanuts Oil), White Chocolate Chips (Sugar, Skim Mil…" at bounding box center [471, 325] width 514 height 118
click at [289, 294] on textarea "Unsalted Peanuts, White Chocolate Chips (Sugar, Skim Milk, Hydrogenated Vegetab…" at bounding box center [471, 325] width 514 height 118
type textarea "Unsalted Roasted Peanuts, White Chocolate Chips (Sugar, Skim Milk, Hydrogenated…"
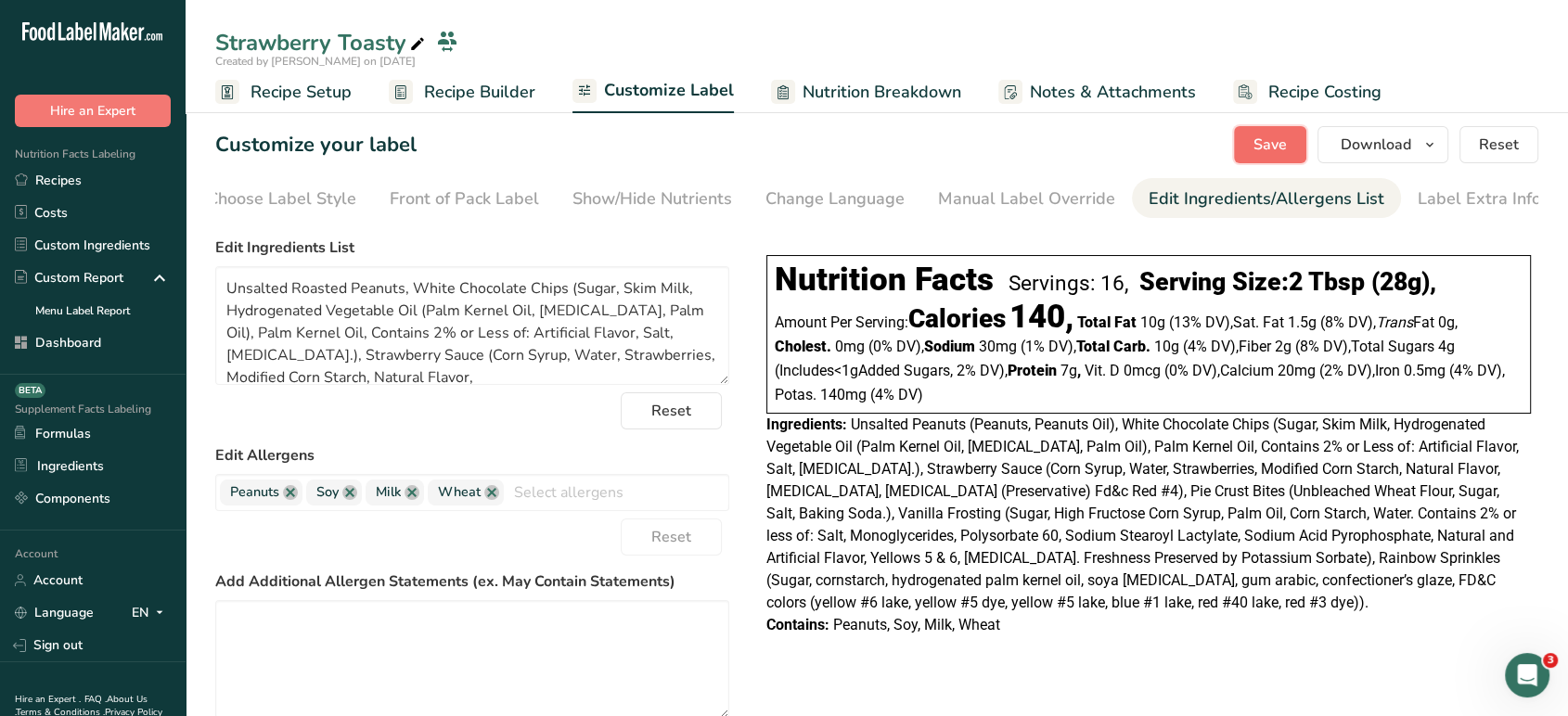
click at [1261, 137] on span "Save" at bounding box center [1270, 144] width 34 height 23
click at [1257, 149] on span "Save" at bounding box center [1270, 144] width 34 height 23
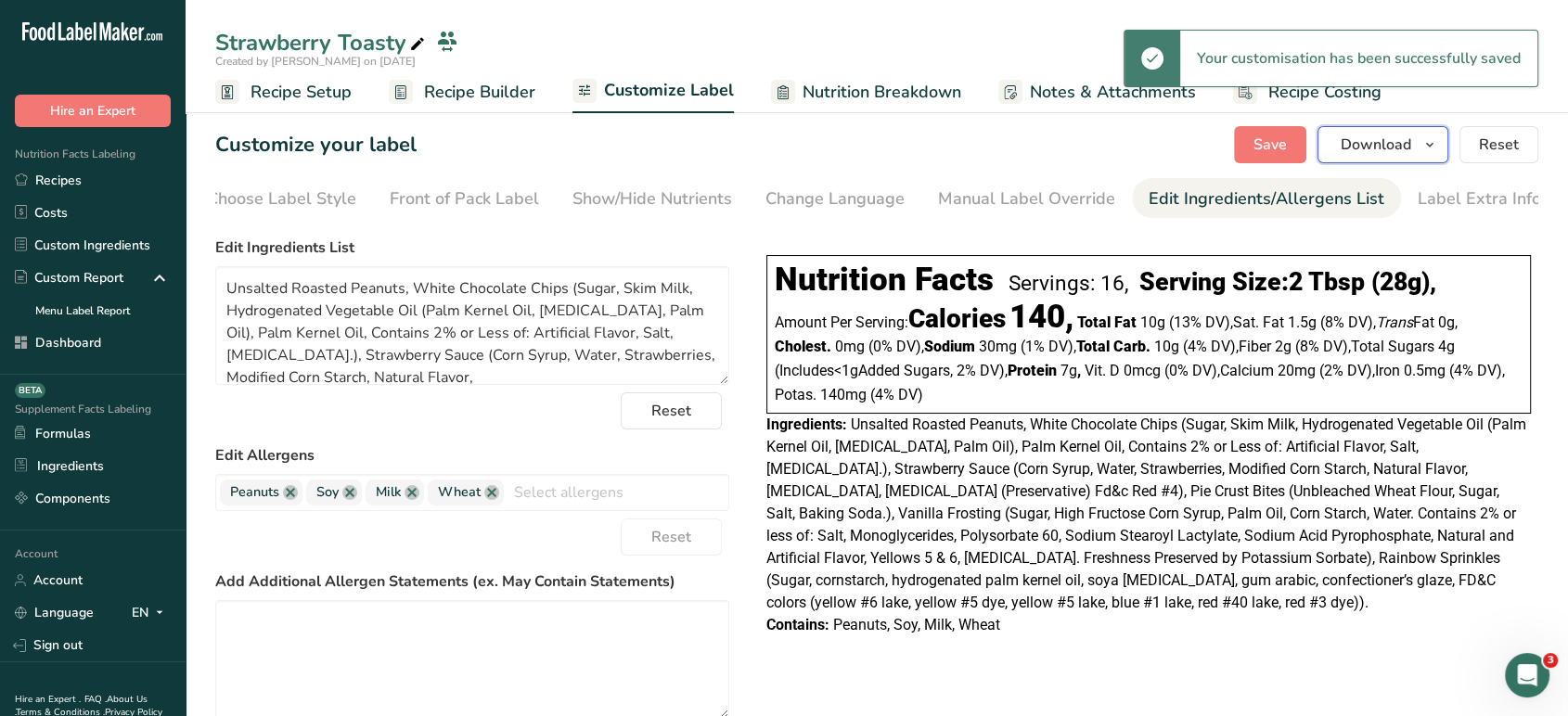
click at [1403, 138] on span "Download" at bounding box center [1375, 144] width 70 height 23
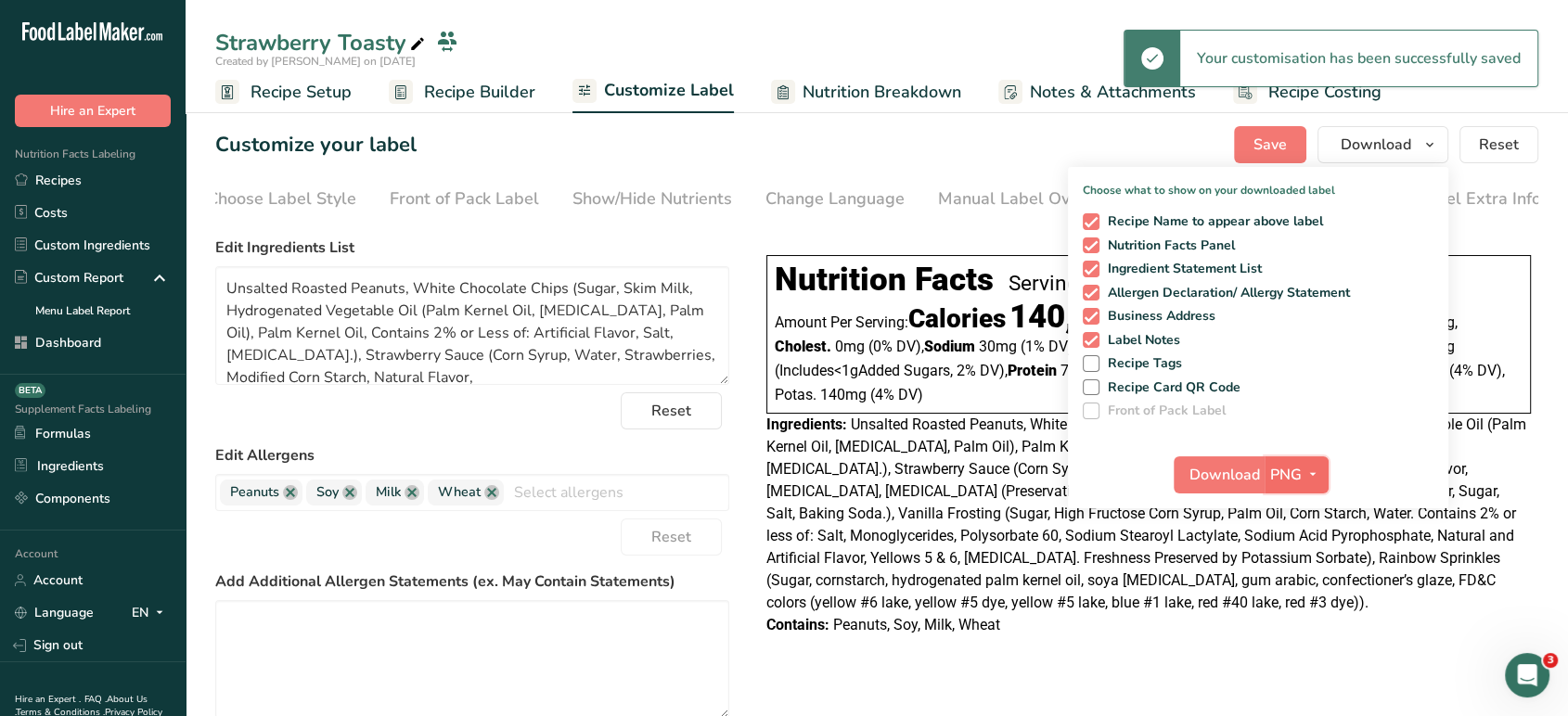
click at [1306, 478] on icon "button" at bounding box center [1313, 474] width 15 height 24
click at [1292, 612] on link "PDF" at bounding box center [1299, 604] width 59 height 31
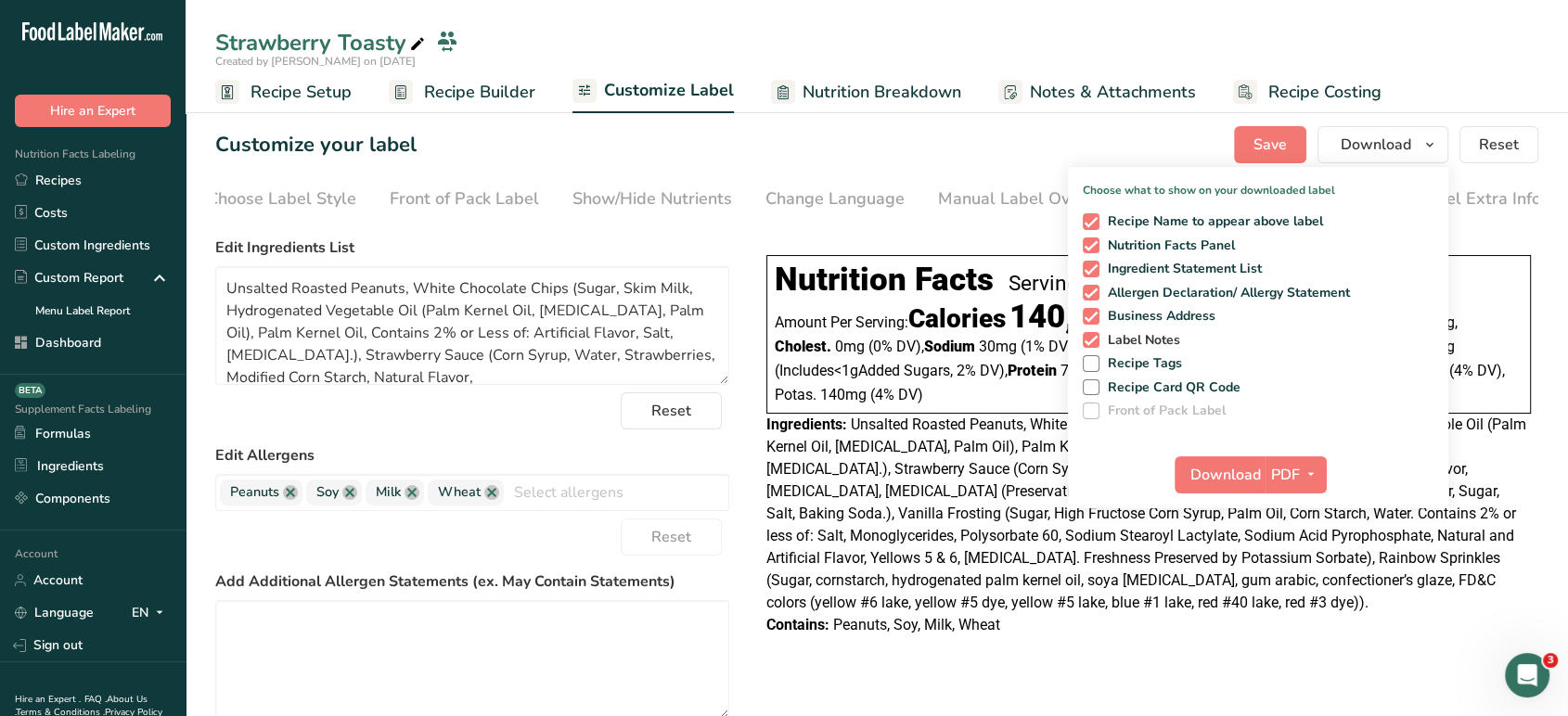
click at [1088, 341] on span at bounding box center [1091, 340] width 17 height 17
click at [1088, 341] on input "Label Notes" at bounding box center [1089, 340] width 12 height 12
checkbox input "false"
click at [1231, 451] on div "Download PDF PNG BMP SVG PDF TXT" at bounding box center [1258, 478] width 381 height 59
click at [1231, 470] on span "Download" at bounding box center [1225, 474] width 70 height 23
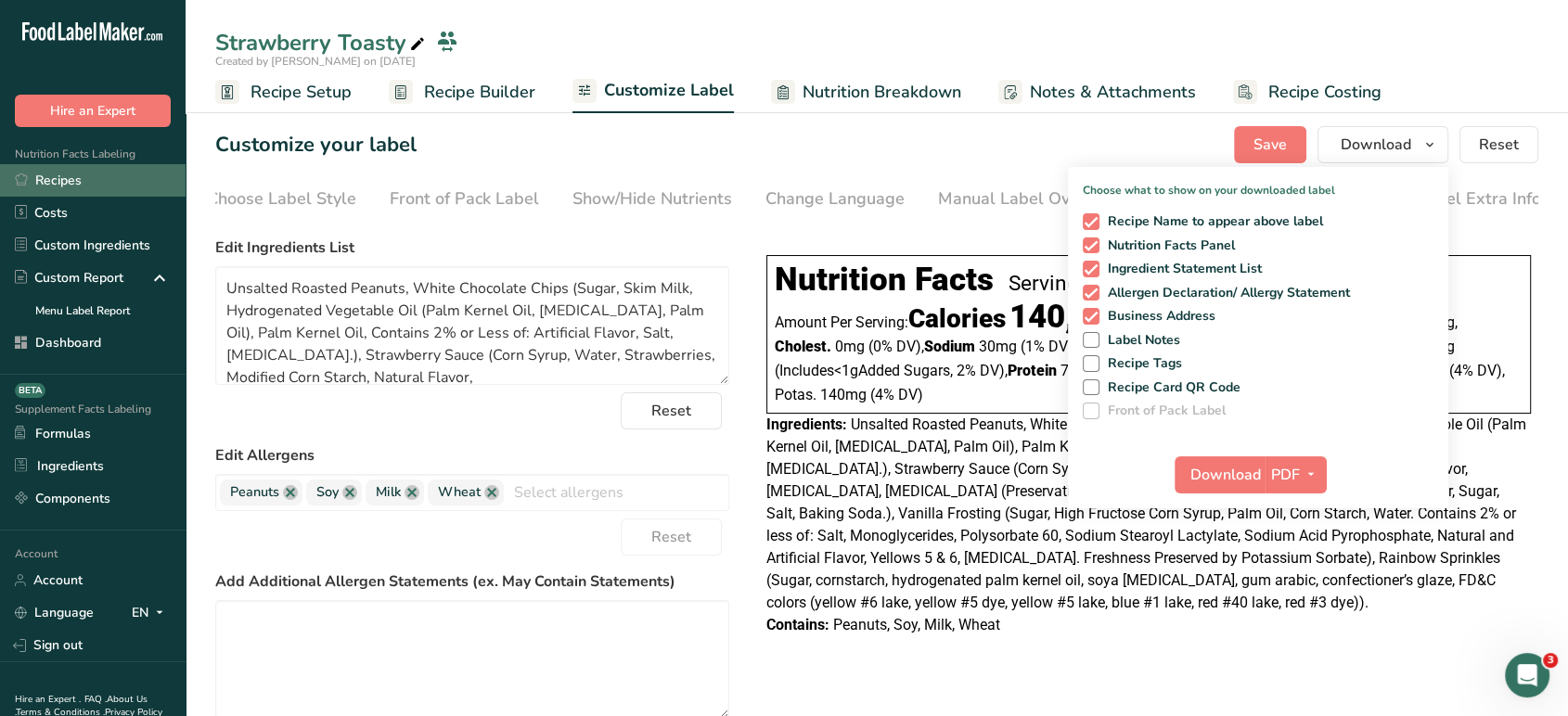
click at [80, 175] on link "Recipes" at bounding box center [93, 180] width 185 height 33
